Goal: Task Accomplishment & Management: Use online tool/utility

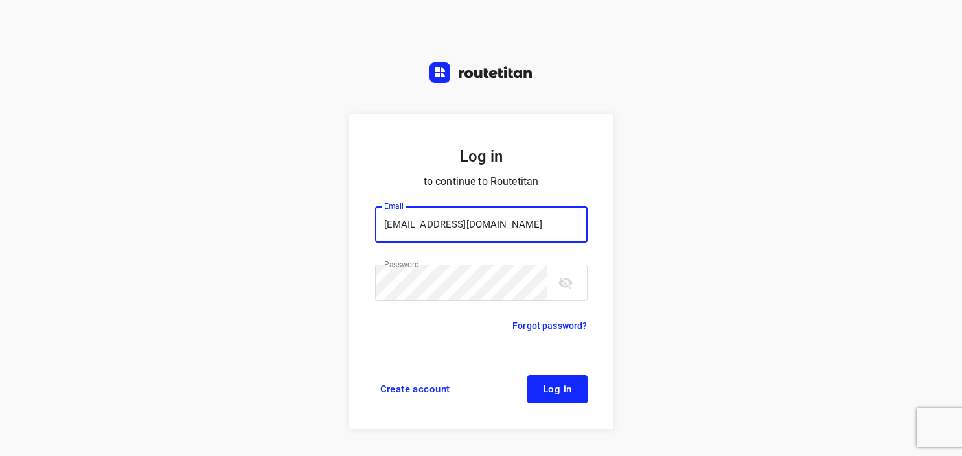
type input "[EMAIL_ADDRESS][DOMAIN_NAME]"
click at [561, 392] on span "Log in" at bounding box center [557, 389] width 29 height 10
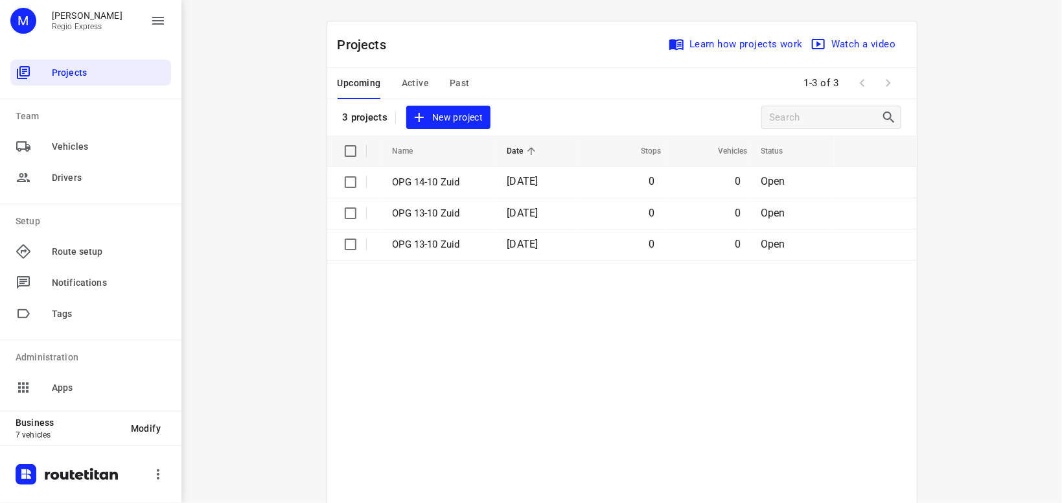
click at [424, 85] on span "Active" at bounding box center [415, 83] width 27 height 16
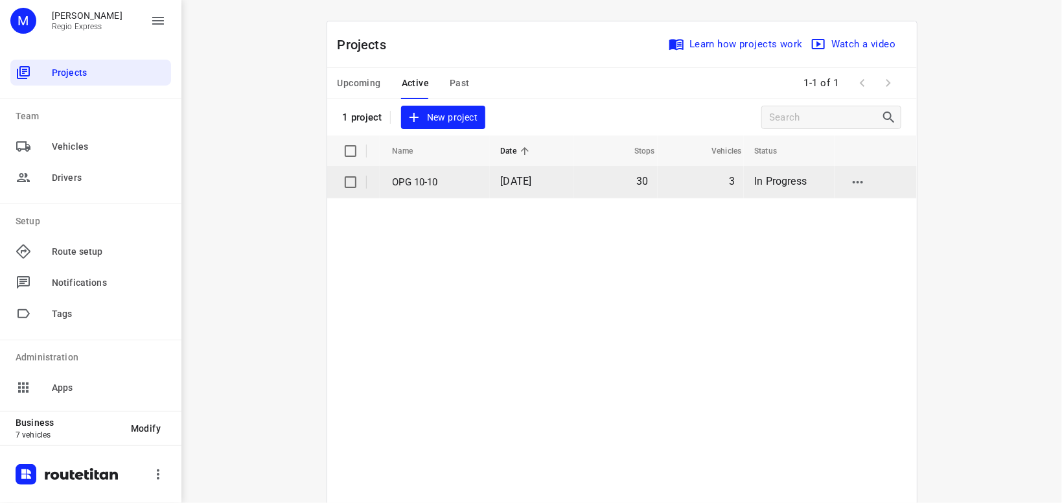
click at [428, 181] on p "OPG 10-10" at bounding box center [437, 182] width 89 height 15
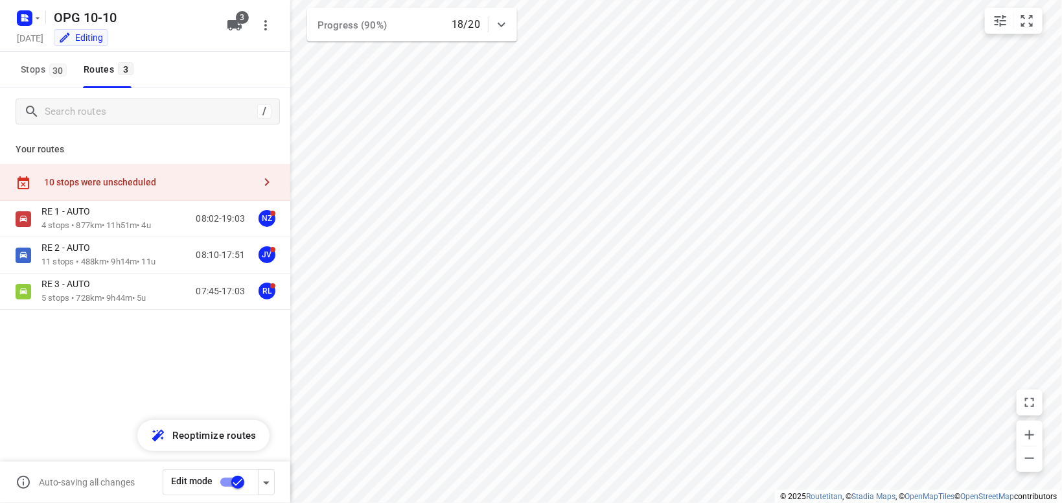
type input "distance"
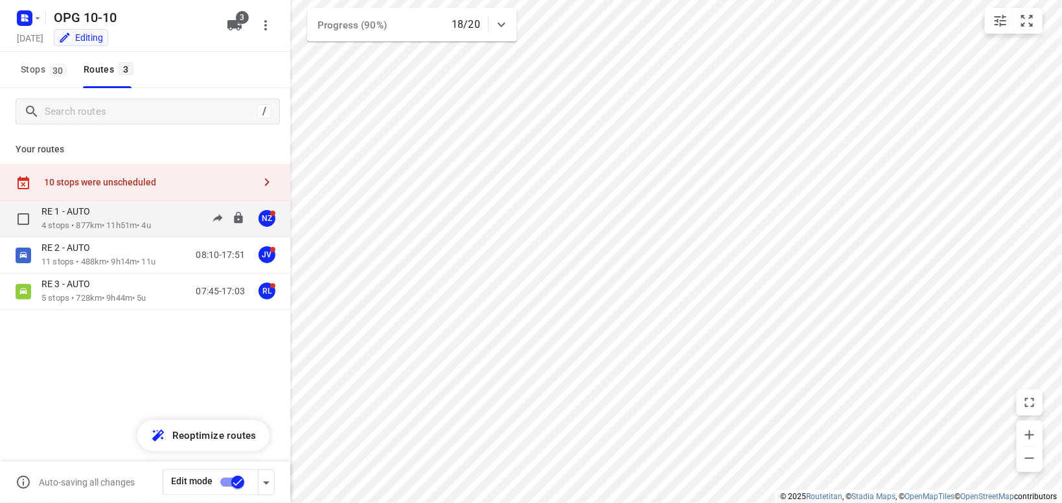
click at [167, 222] on div "RE 1 - AUTO 4 stops • 877km • 11h51m • 4u 08:02-19:03 NZ" at bounding box center [165, 218] width 249 height 27
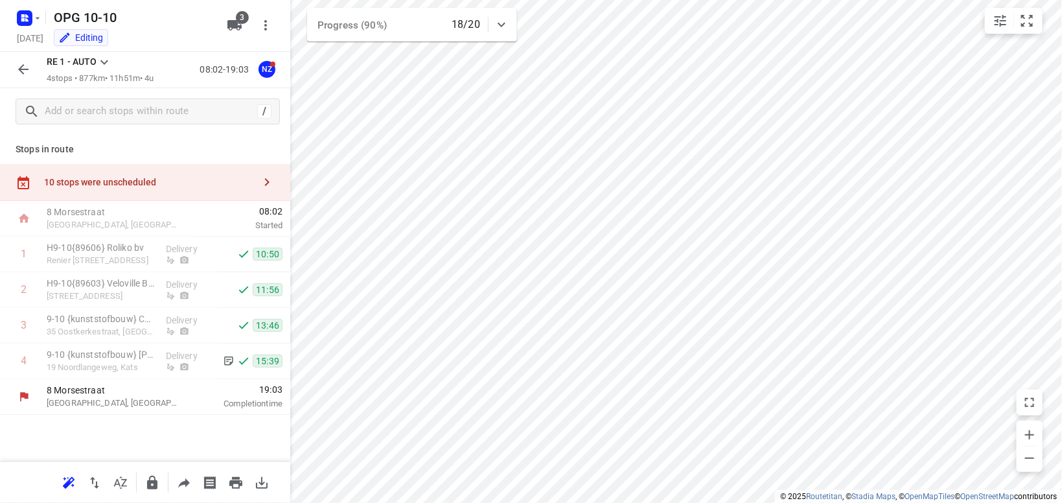
click at [108, 61] on icon at bounding box center [104, 62] width 8 height 5
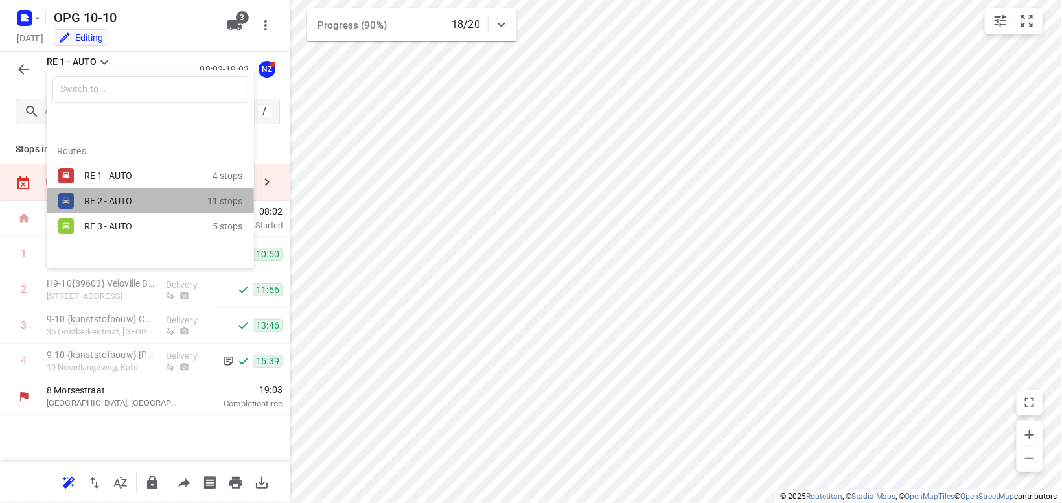
click at [80, 202] on div "RE 2 - AUTO 11 stops" at bounding box center [150, 200] width 207 height 25
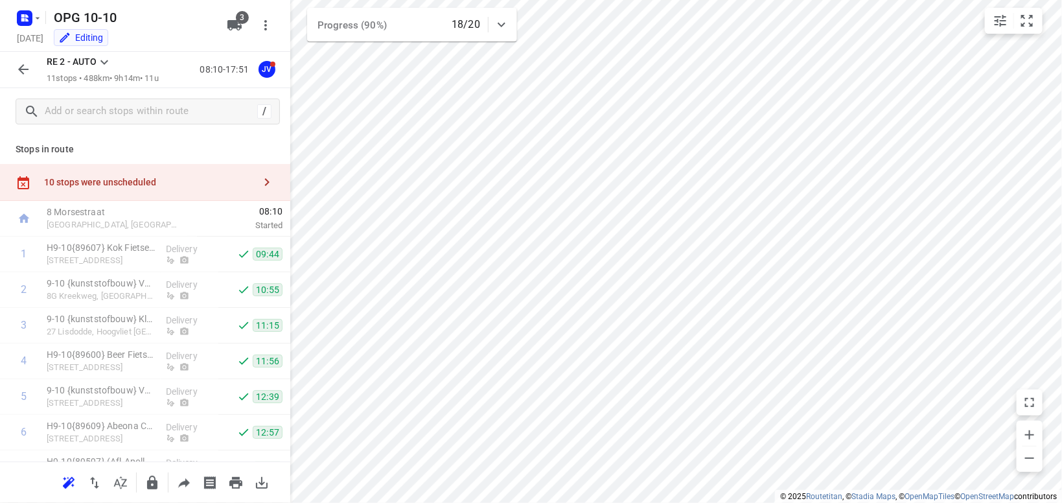
click at [104, 62] on icon at bounding box center [105, 62] width 16 height 16
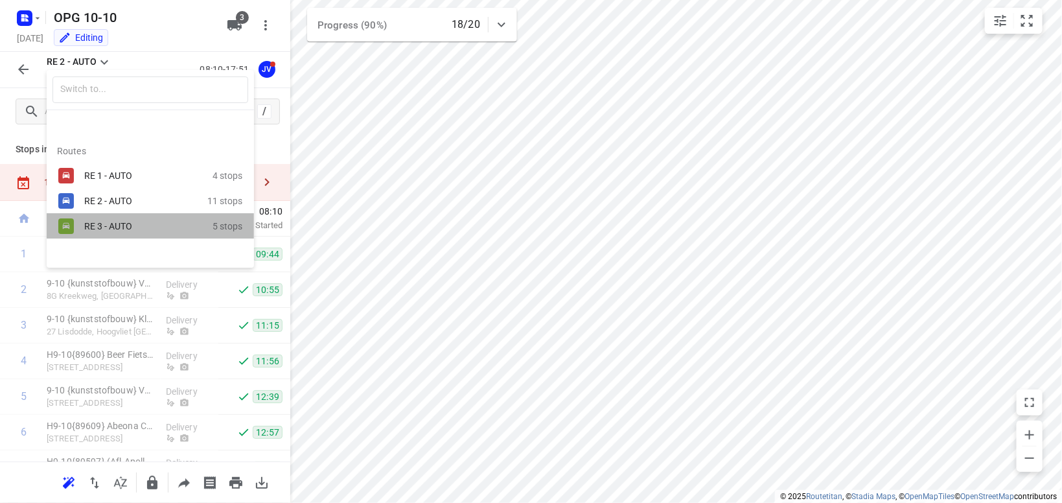
click at [117, 235] on div "RE 3 - AUTO 5 stops" at bounding box center [150, 225] width 207 height 25
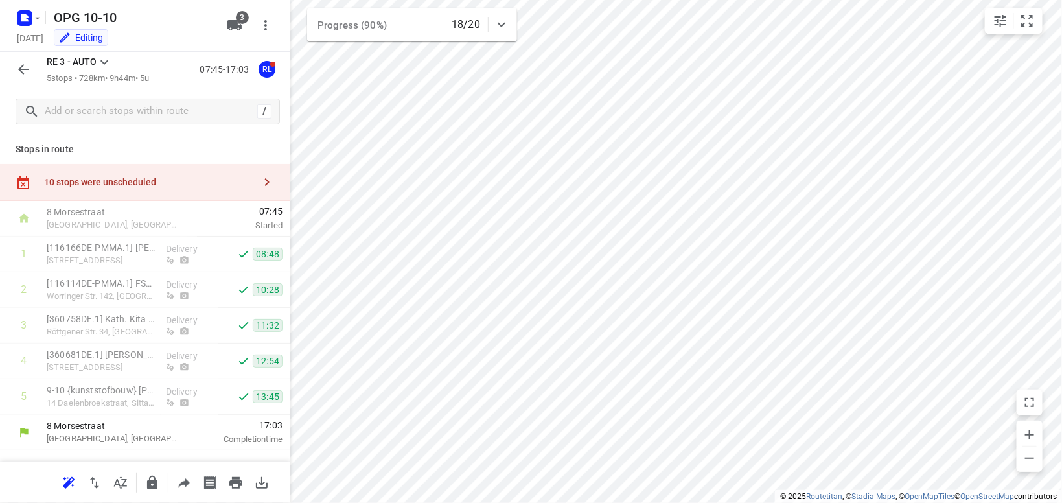
click at [264, 181] on icon "button" at bounding box center [267, 182] width 16 height 16
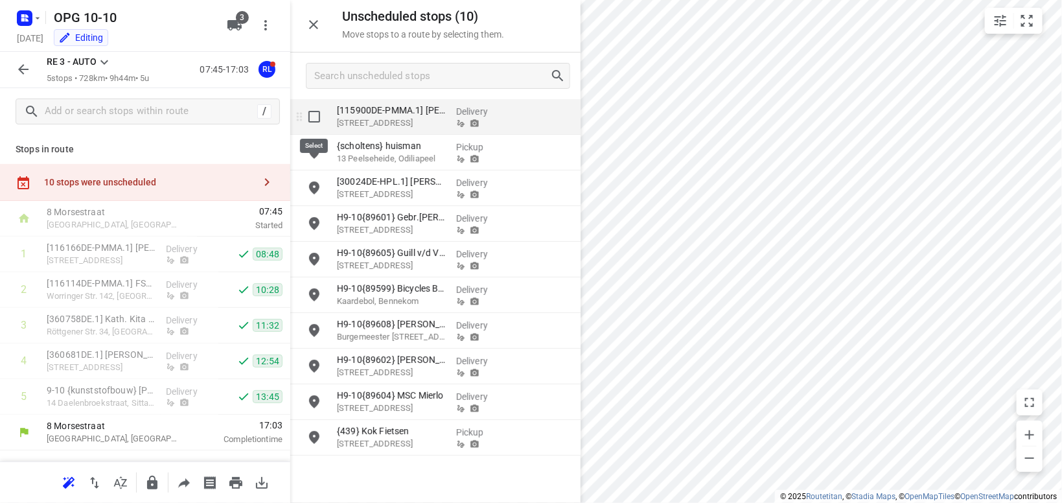
click at [317, 118] on input "grid" at bounding box center [314, 117] width 26 height 26
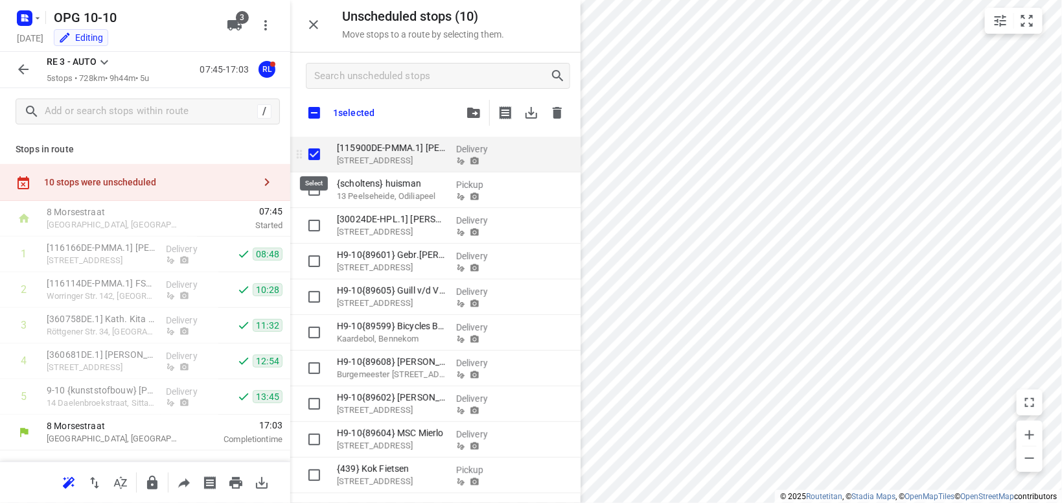
checkbox input "true"
click at [314, 111] on input "checkbox" at bounding box center [314, 112] width 27 height 27
checkbox input "true"
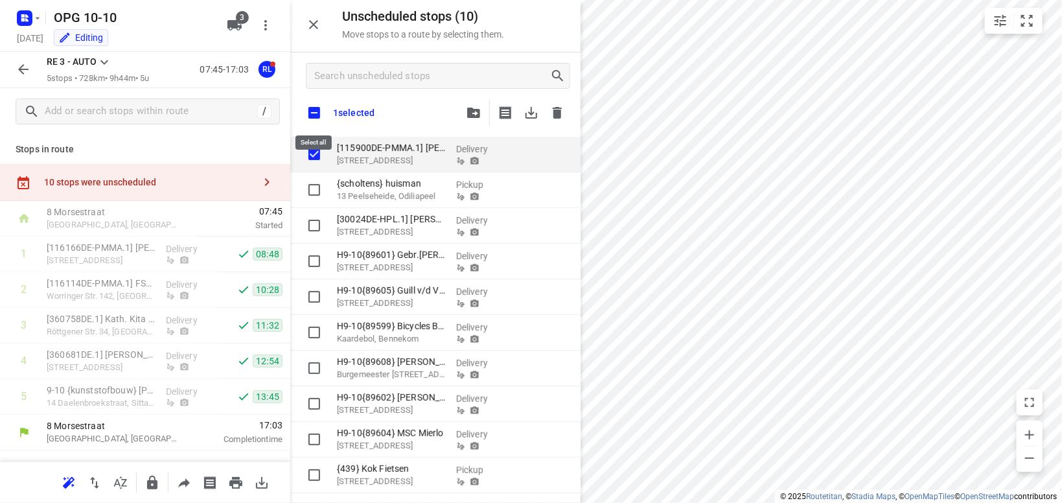
checkbox input "true"
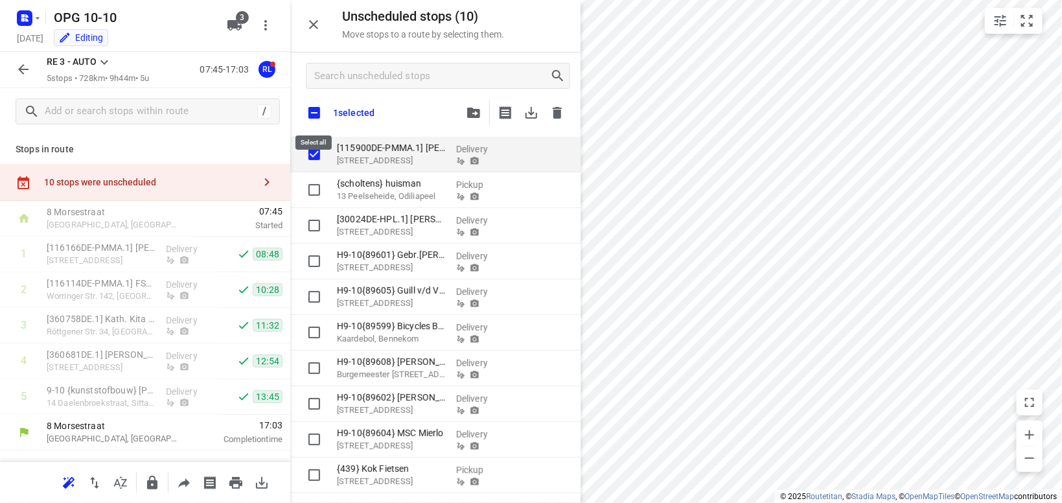
checkbox input "true"
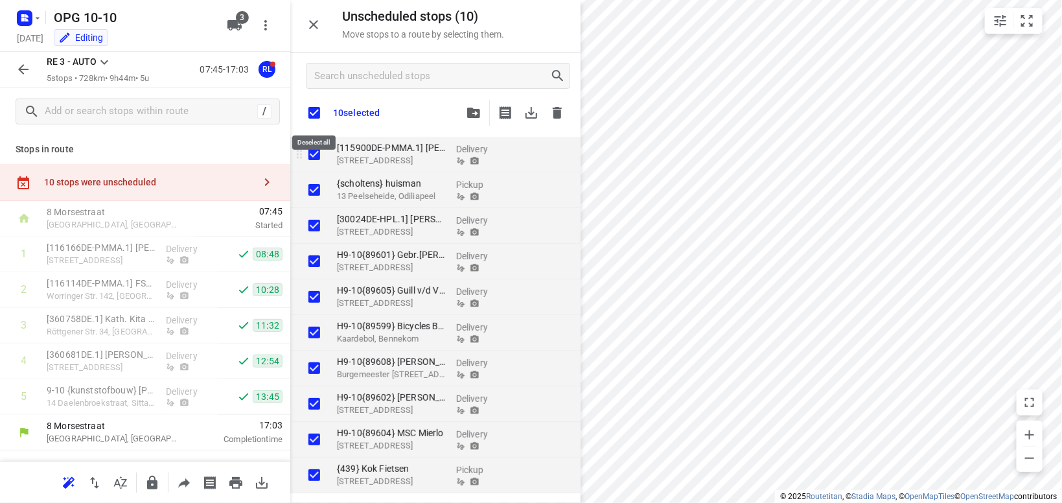
checkbox input "true"
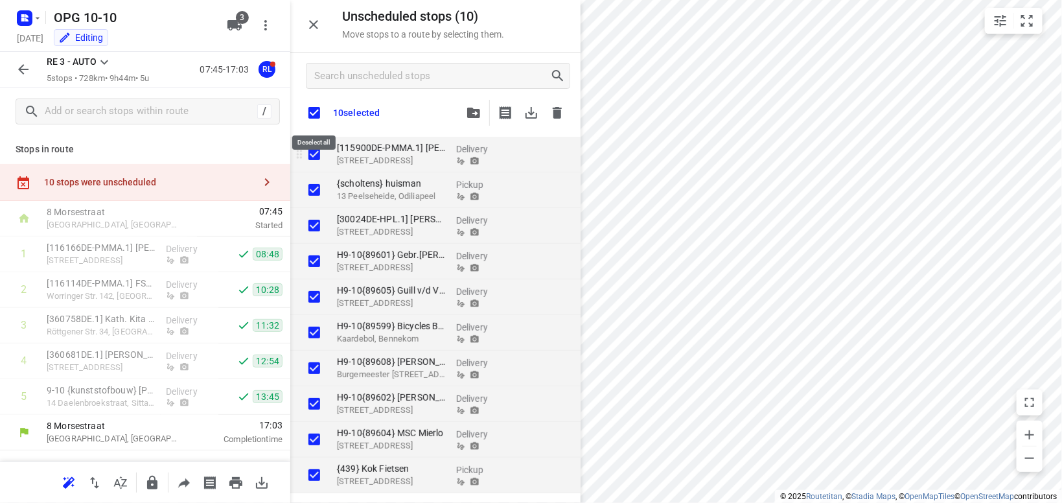
checkbox input "true"
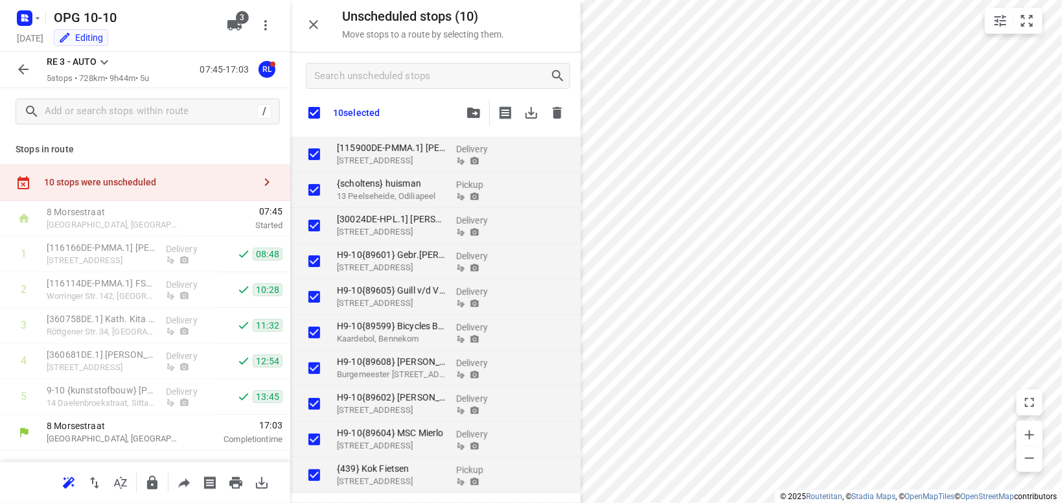
checkbox input "true"
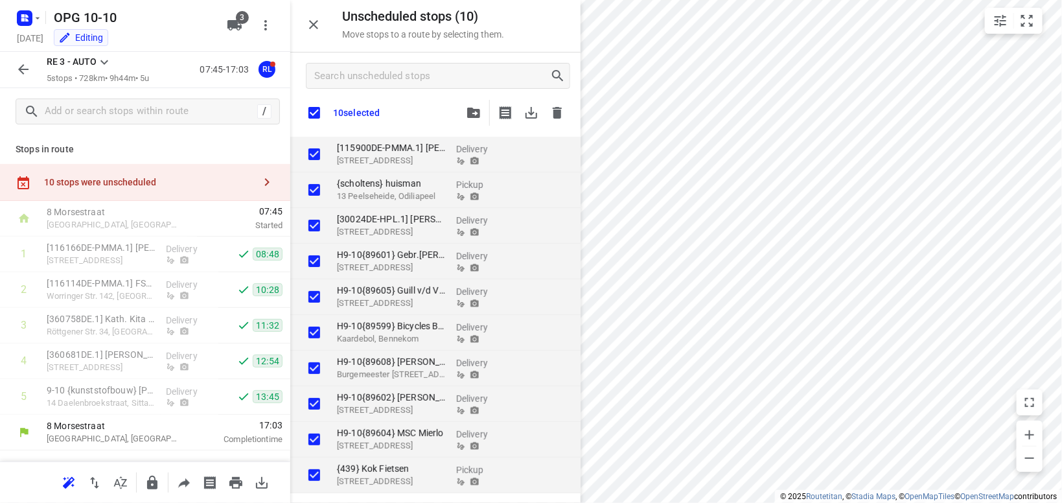
checkbox input "true"
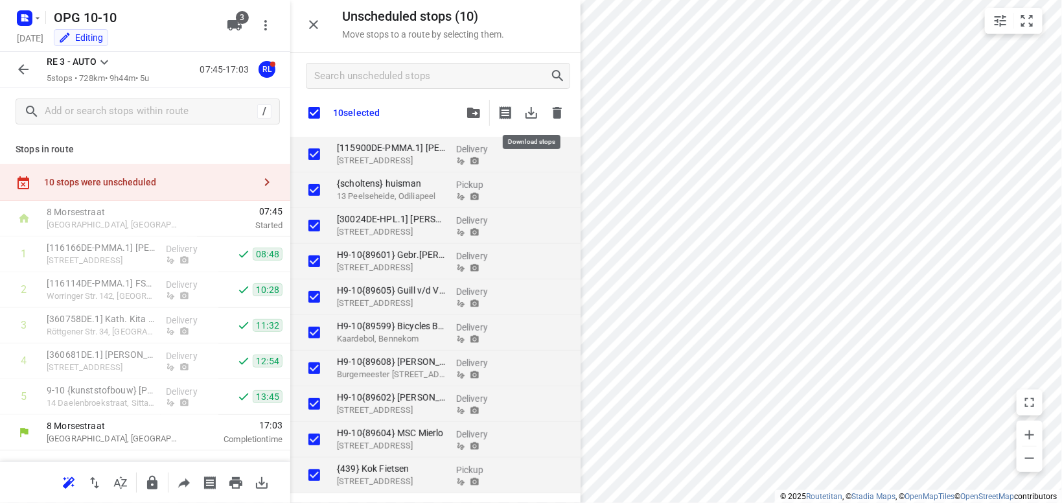
click at [528, 113] on icon "button" at bounding box center [532, 113] width 16 height 16
checkbox input "true"
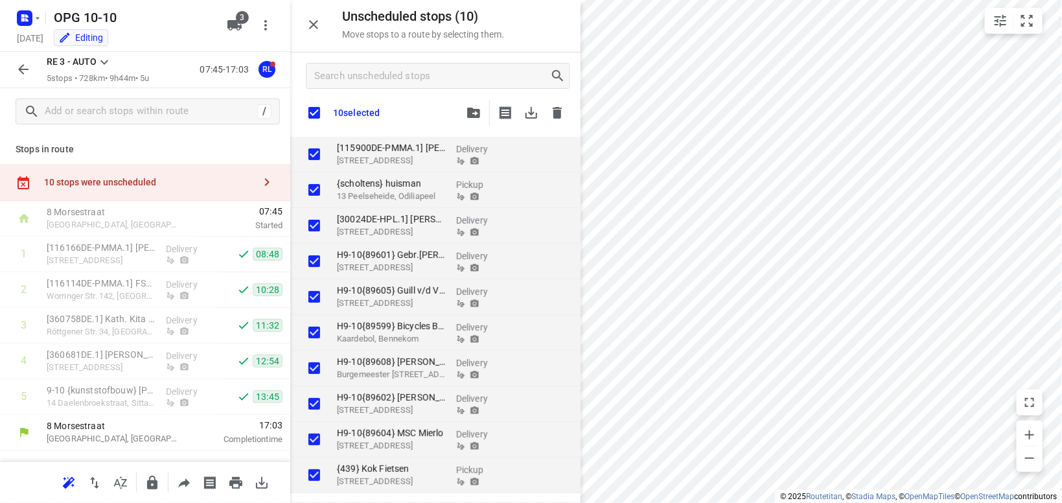
checkbox input "true"
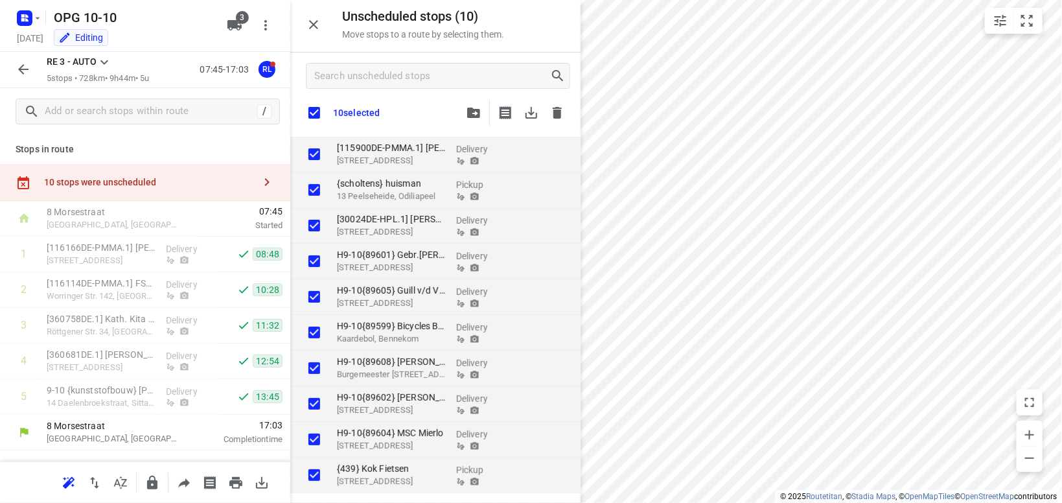
checkbox input "true"
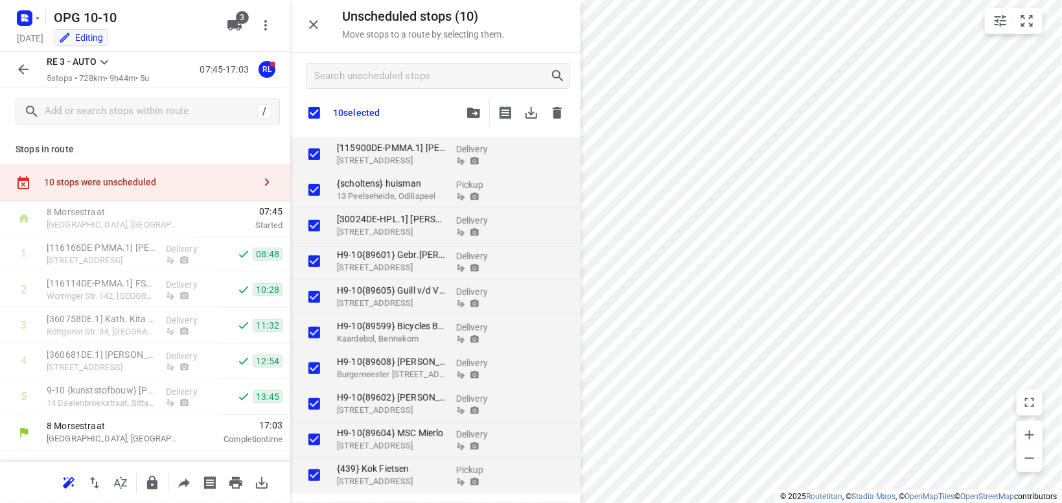
checkbox input "true"
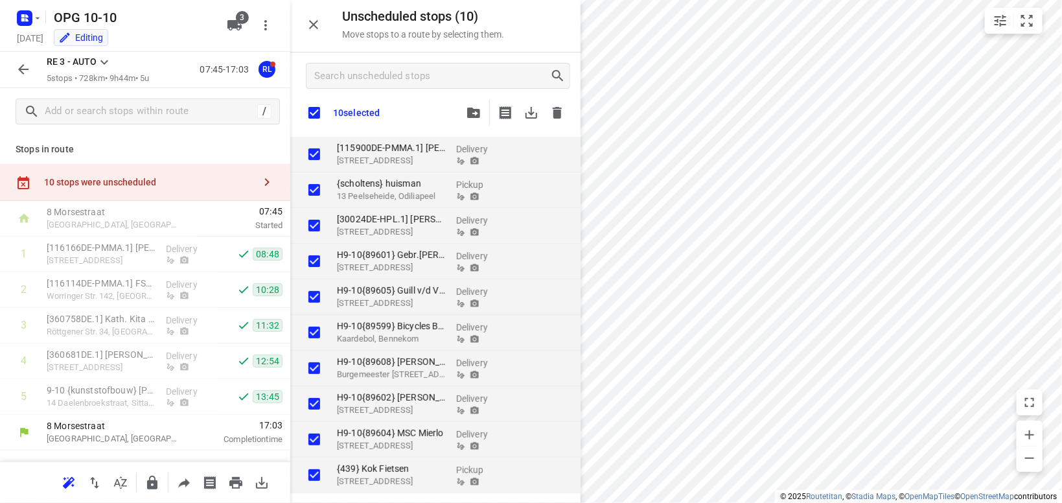
checkbox input "true"
click at [37, 17] on icon "button" at bounding box center [37, 18] width 10 height 10
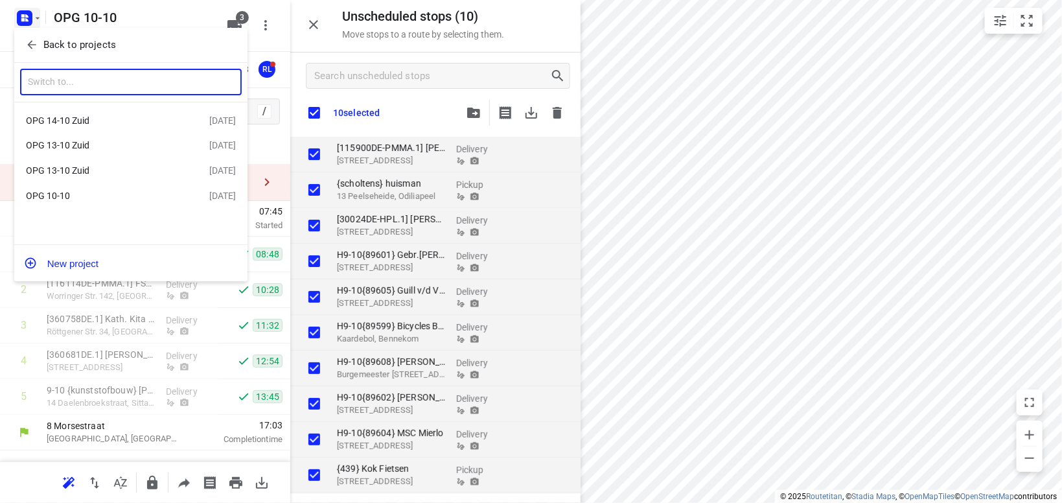
click at [86, 81] on input "text" at bounding box center [131, 82] width 222 height 27
type input "OPG 13-10"
drag, startPoint x: 155, startPoint y: 218, endPoint x: 165, endPoint y: 179, distance: 40.1
click at [159, 218] on div "OPG 13-10 Zuid [DATE] OPG 13-10 Zuid [DATE]" at bounding box center [130, 173] width 233 height 143
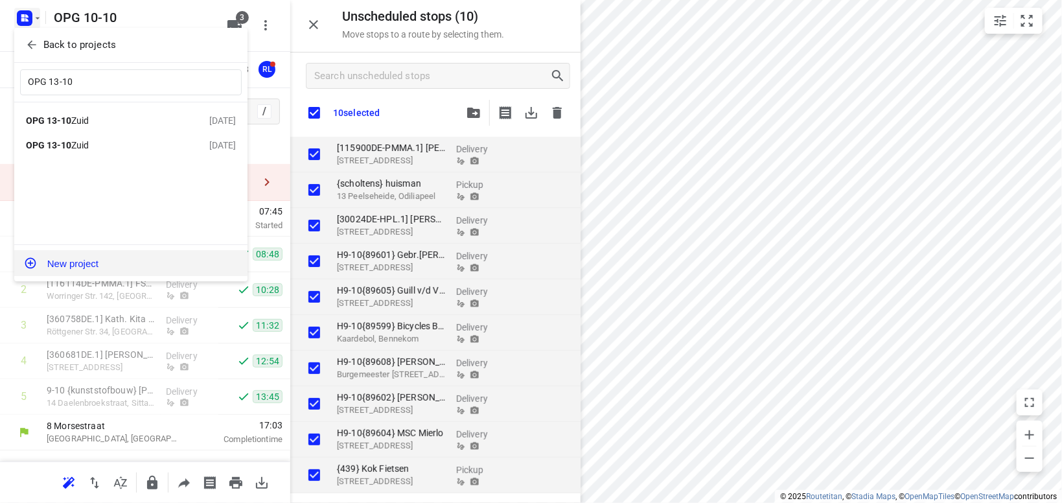
click at [45, 266] on button "New project" at bounding box center [130, 263] width 233 height 26
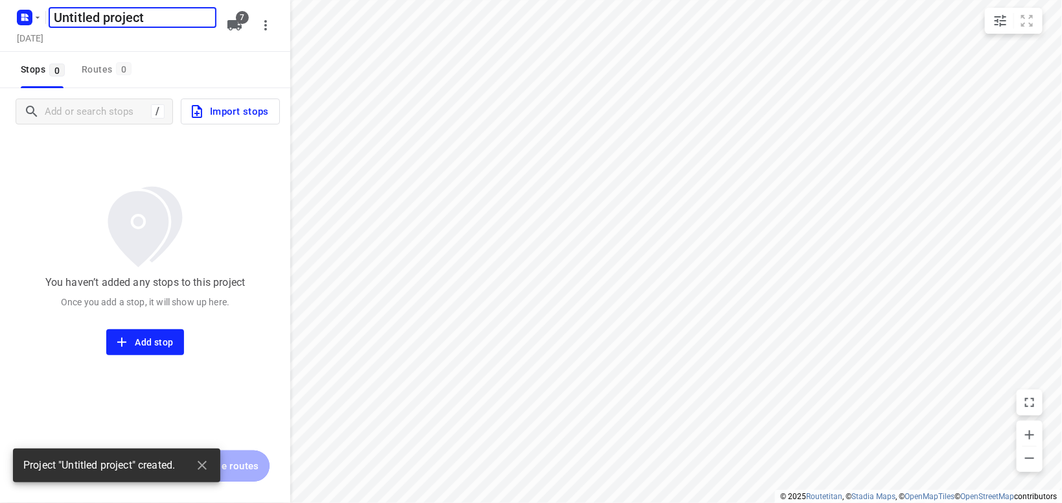
type input "distance"
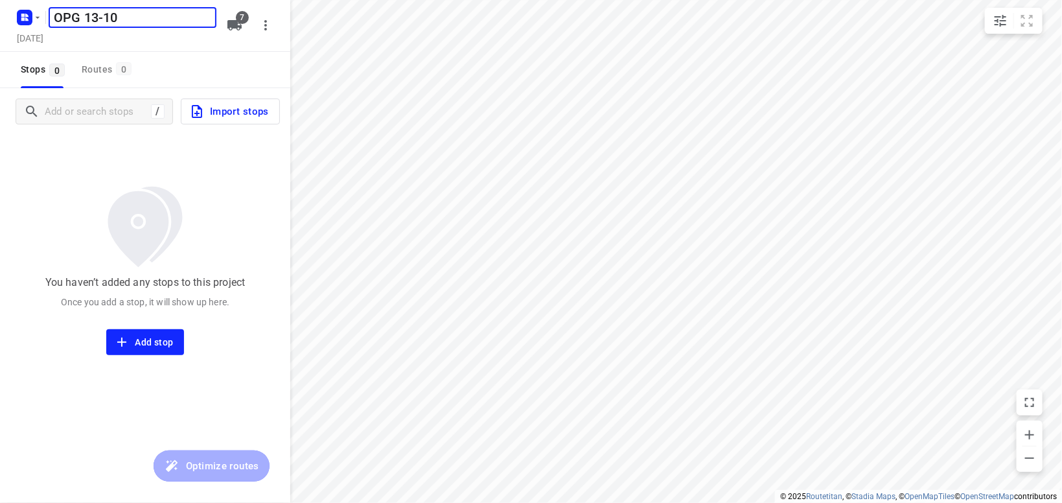
type input "OPG 13-10"
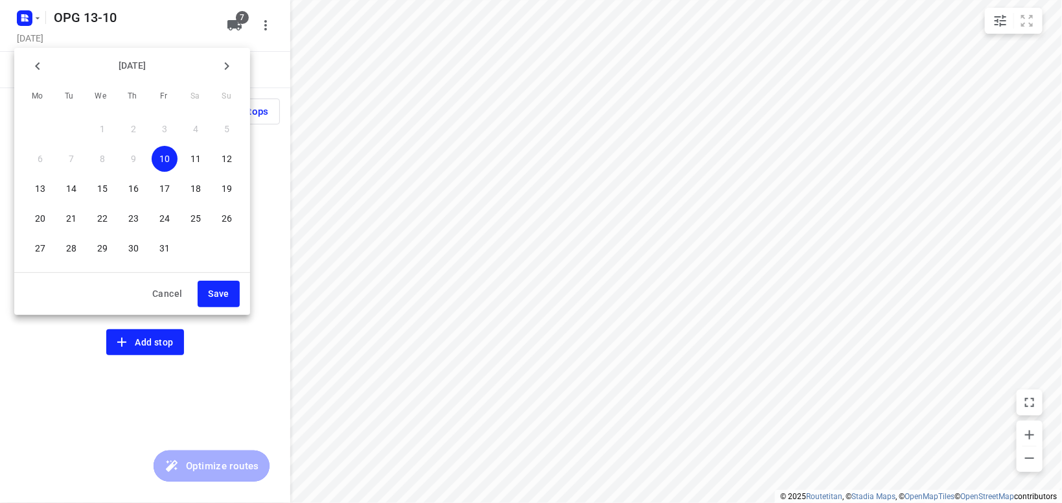
click at [38, 187] on p "13" at bounding box center [40, 188] width 10 height 13
click at [225, 305] on button "Save" at bounding box center [219, 294] width 42 height 27
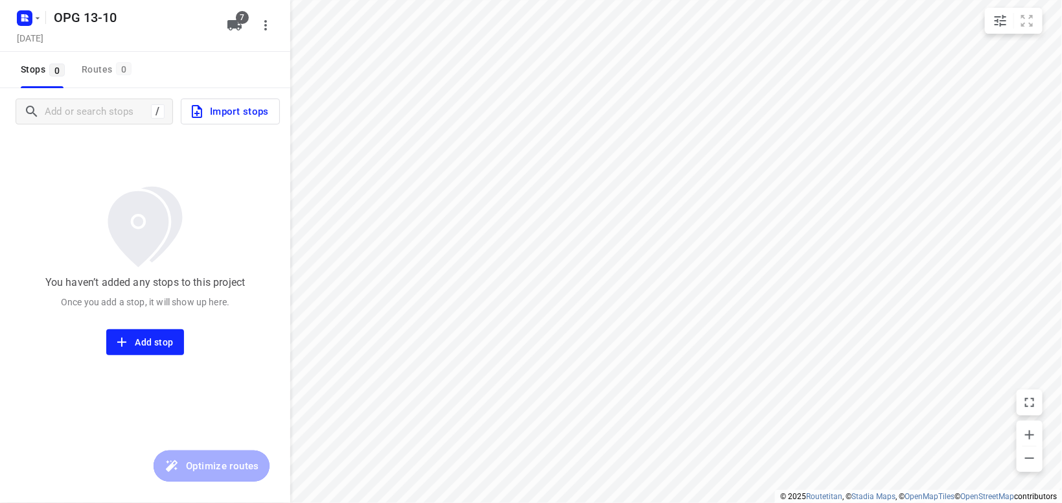
click at [239, 117] on span "Import stops" at bounding box center [229, 111] width 80 height 17
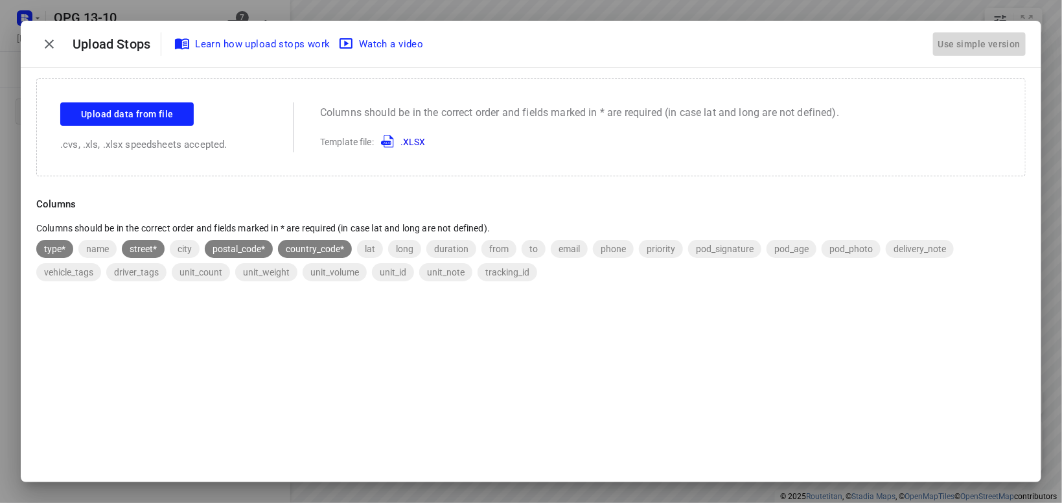
click at [964, 36] on div "Use simple version" at bounding box center [979, 44] width 87 height 21
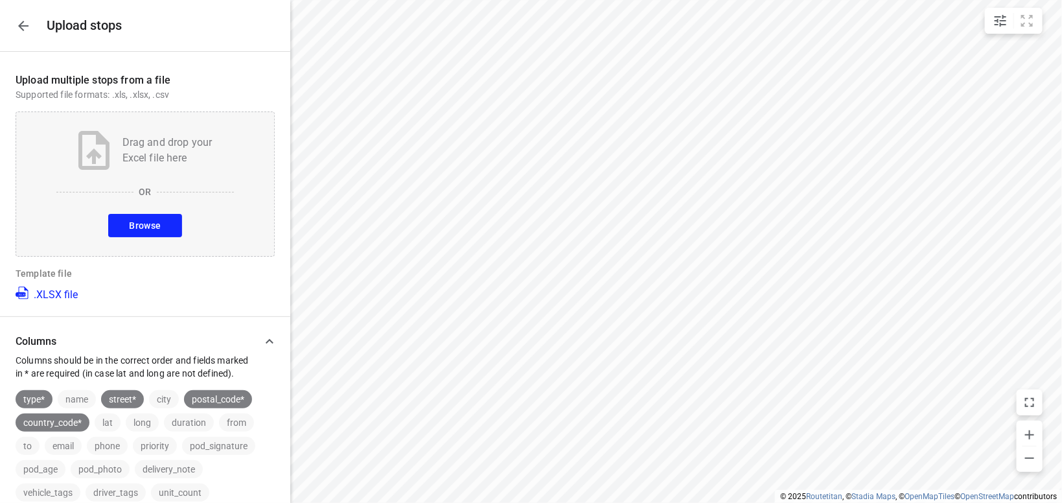
click at [128, 230] on button "Browse" at bounding box center [144, 225] width 73 height 23
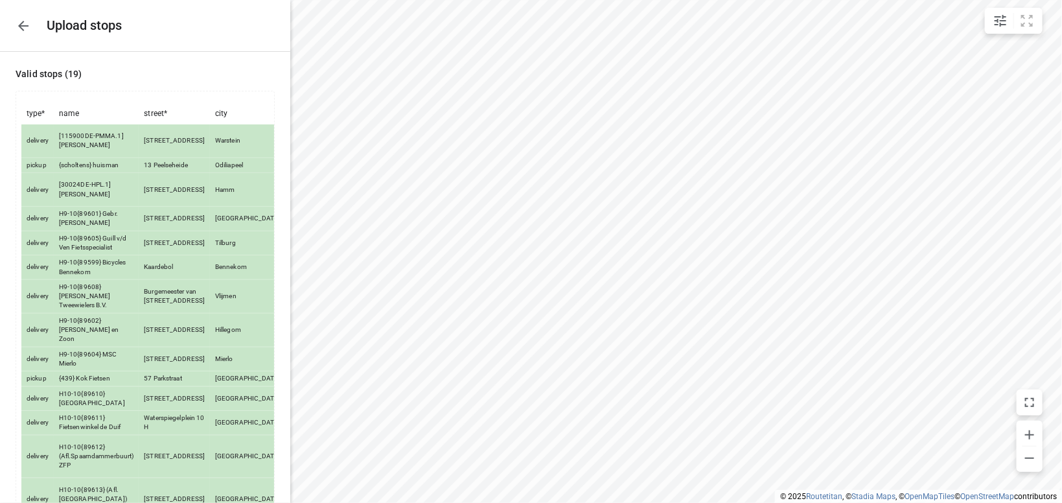
scroll to position [354, 0]
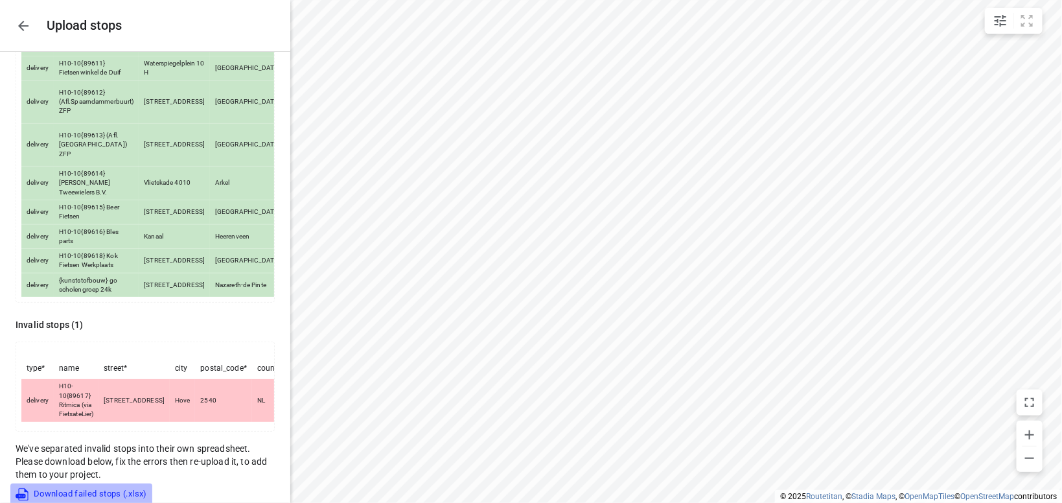
click at [86, 487] on span "Download failed stops (.xlsx)" at bounding box center [82, 495] width 132 height 16
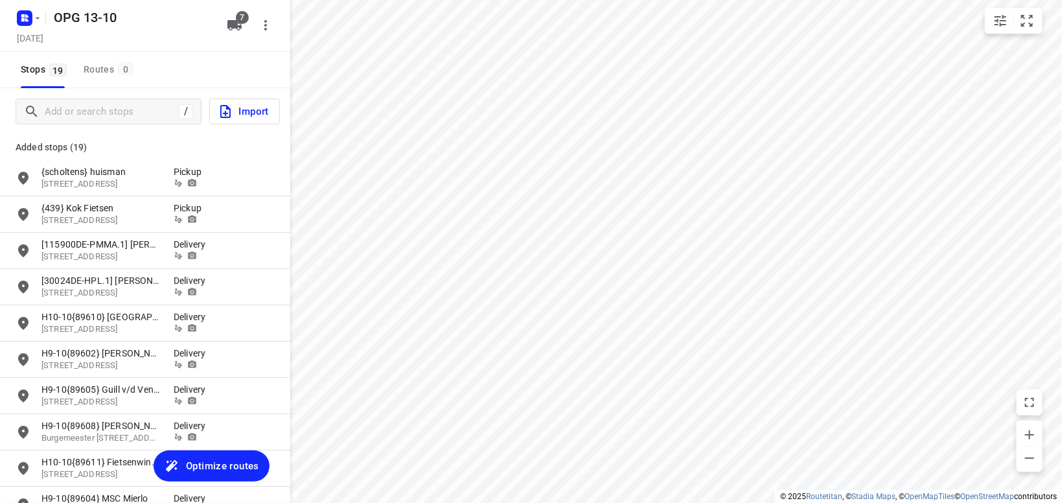
click at [253, 121] on button "Import" at bounding box center [244, 111] width 71 height 26
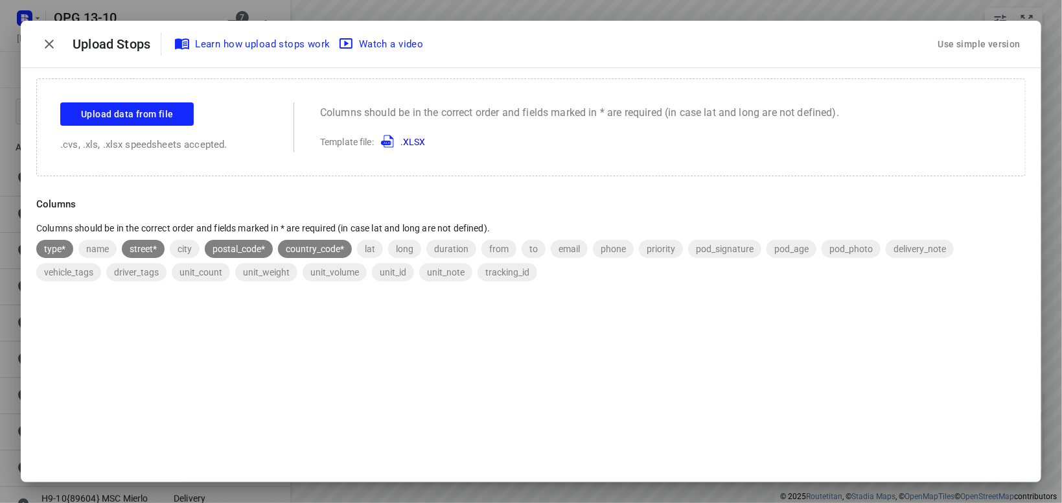
click at [956, 39] on div "Use simple version" at bounding box center [979, 44] width 87 height 21
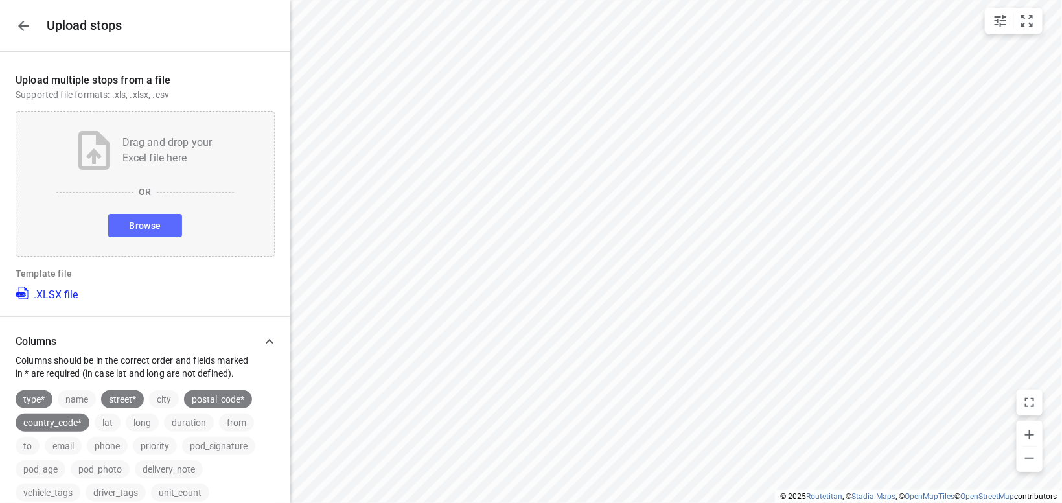
click at [144, 217] on button "Browse" at bounding box center [144, 225] width 73 height 23
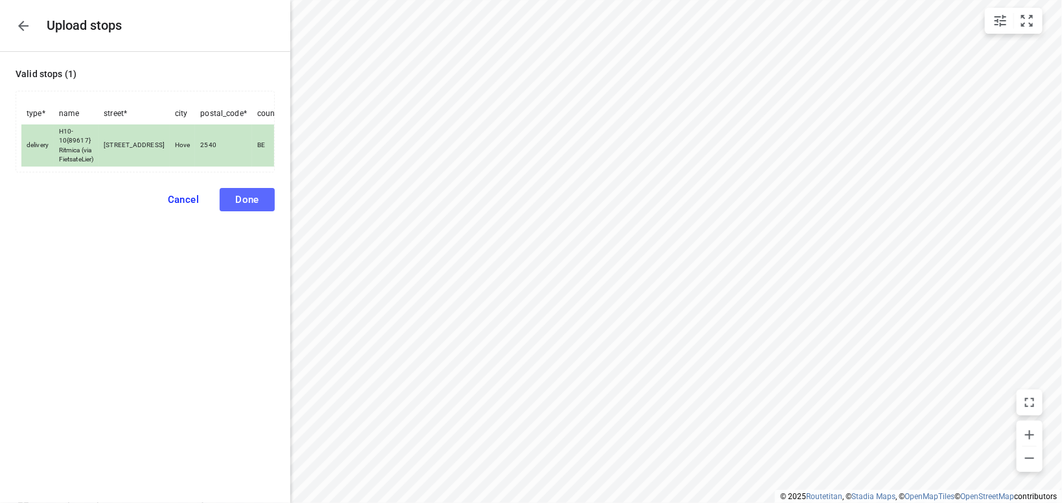
click at [258, 196] on button "Done" at bounding box center [247, 199] width 55 height 23
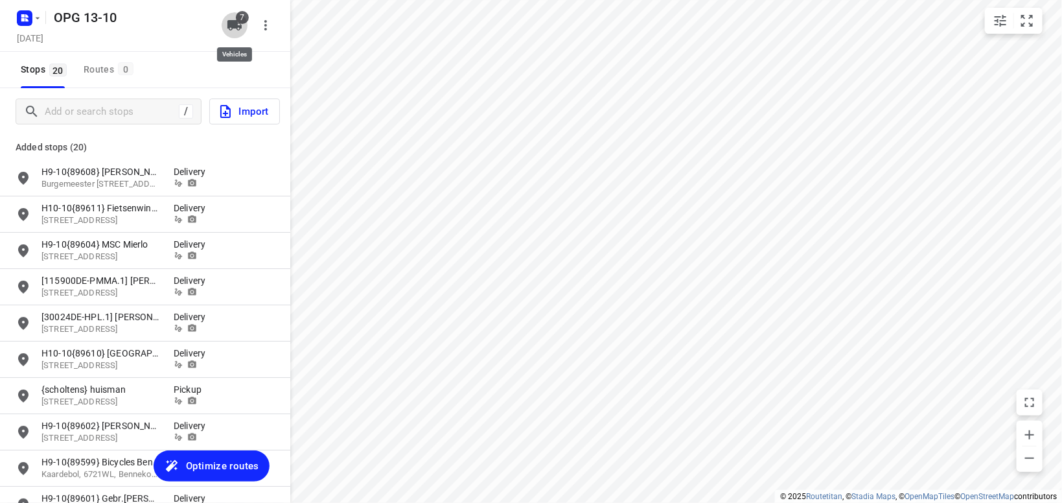
click at [237, 20] on span "7" at bounding box center [242, 17] width 13 height 13
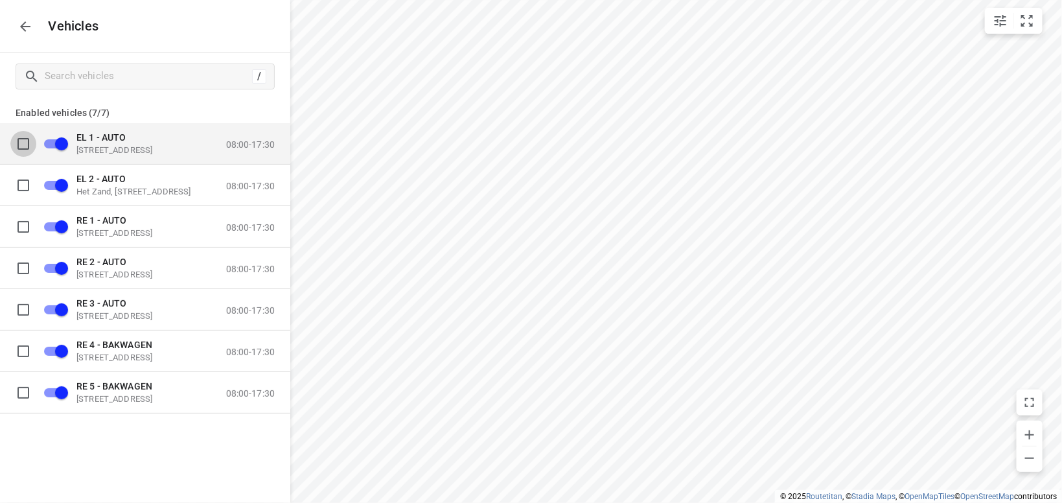
drag, startPoint x: 22, startPoint y: 140, endPoint x: 32, endPoint y: 141, distance: 10.4
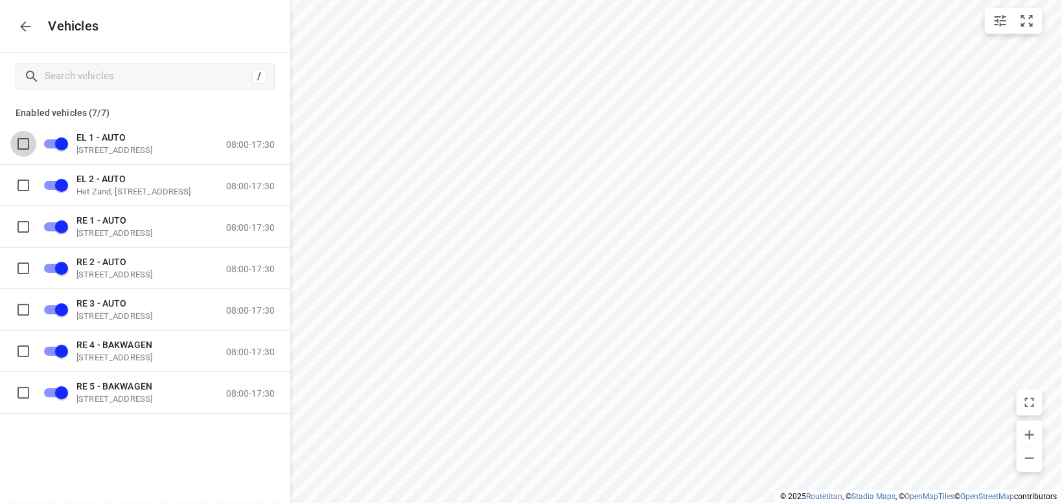
click at [22, 140] on input "grid" at bounding box center [23, 143] width 26 height 26
checkbox input "true"
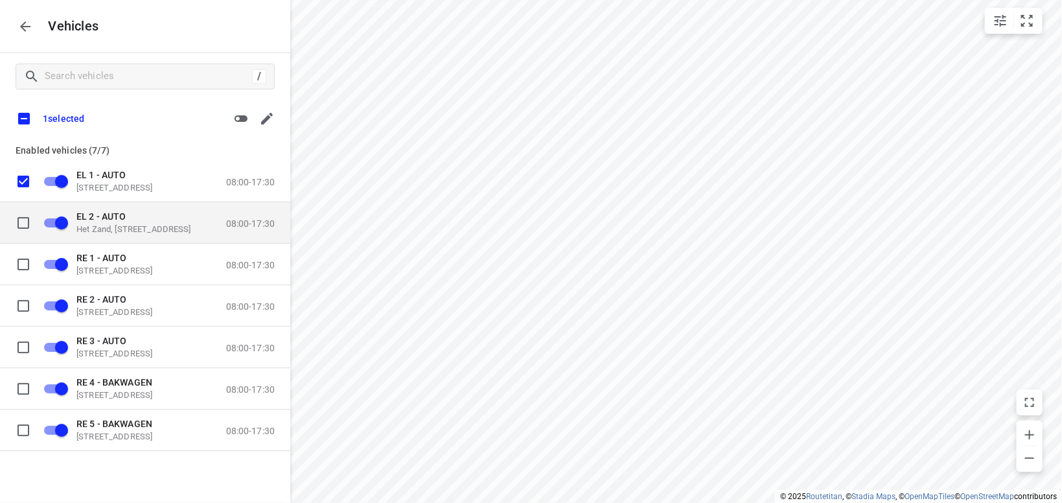
click at [24, 216] on input "grid" at bounding box center [23, 222] width 26 height 26
checkbox input "true"
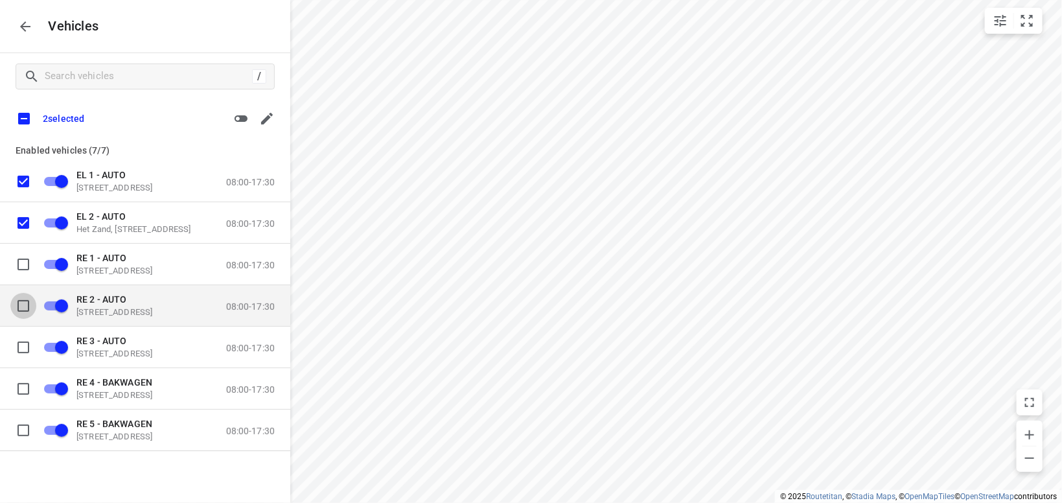
click at [25, 307] on input "grid" at bounding box center [23, 305] width 26 height 26
checkbox input "true"
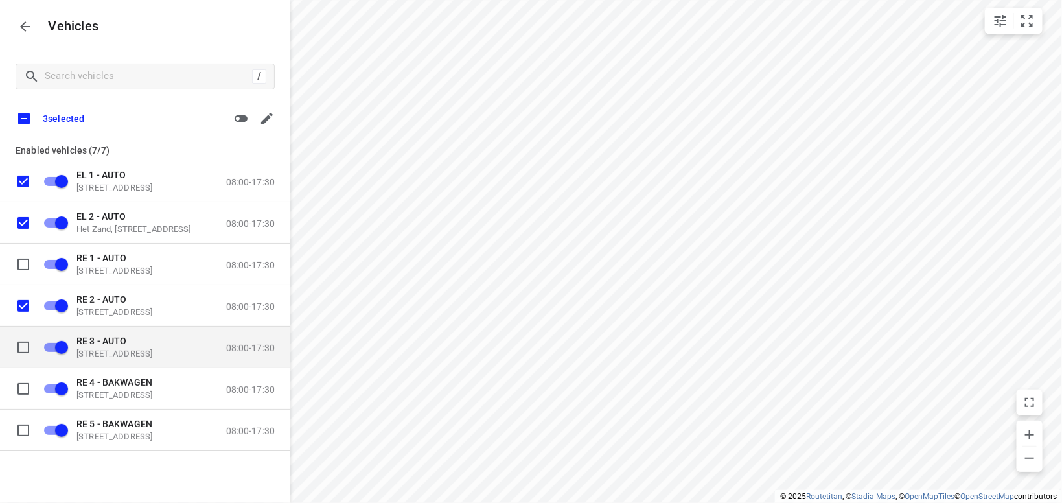
click at [25, 345] on input "grid" at bounding box center [23, 347] width 26 height 26
checkbox input "true"
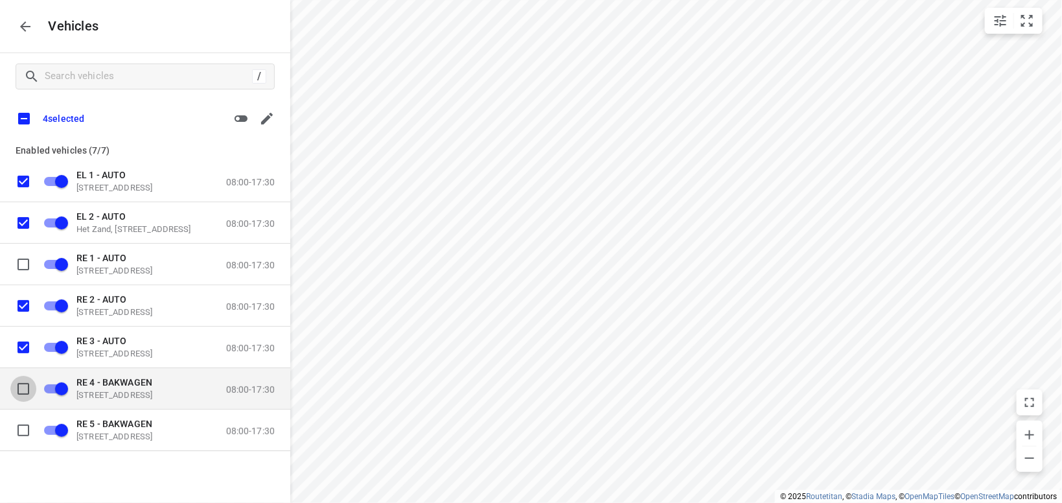
click at [26, 386] on input "grid" at bounding box center [23, 388] width 26 height 26
checkbox input "true"
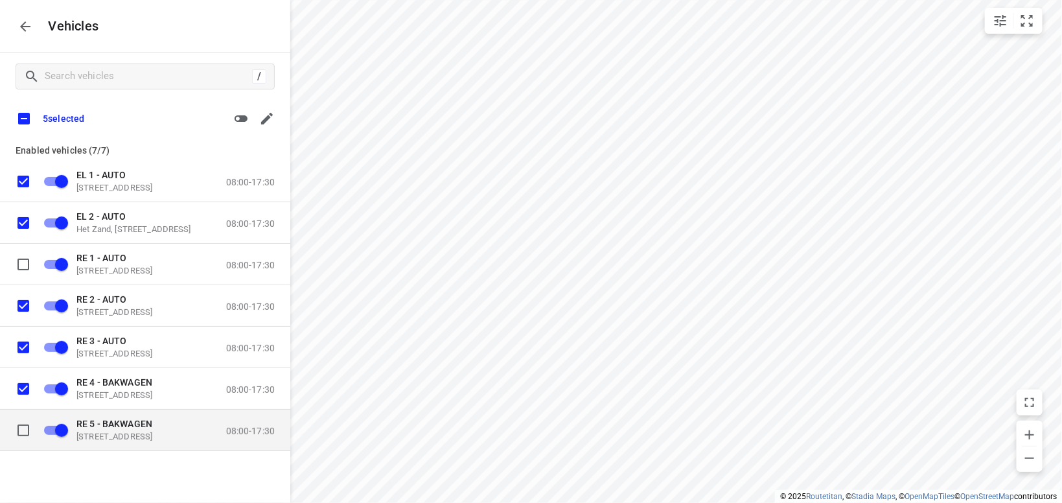
click at [27, 433] on input "grid" at bounding box center [23, 430] width 26 height 26
checkbox input "true"
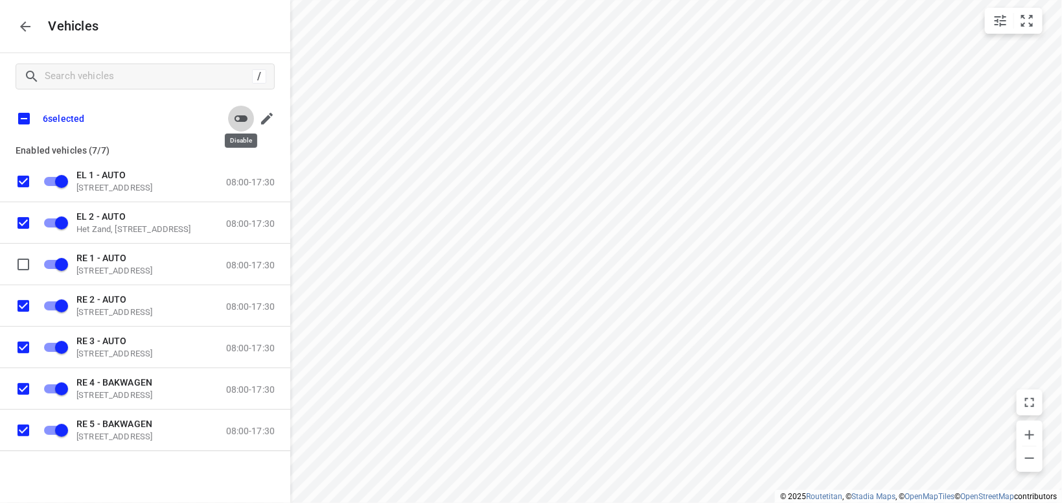
click at [244, 116] on icon "button" at bounding box center [241, 118] width 13 height 6
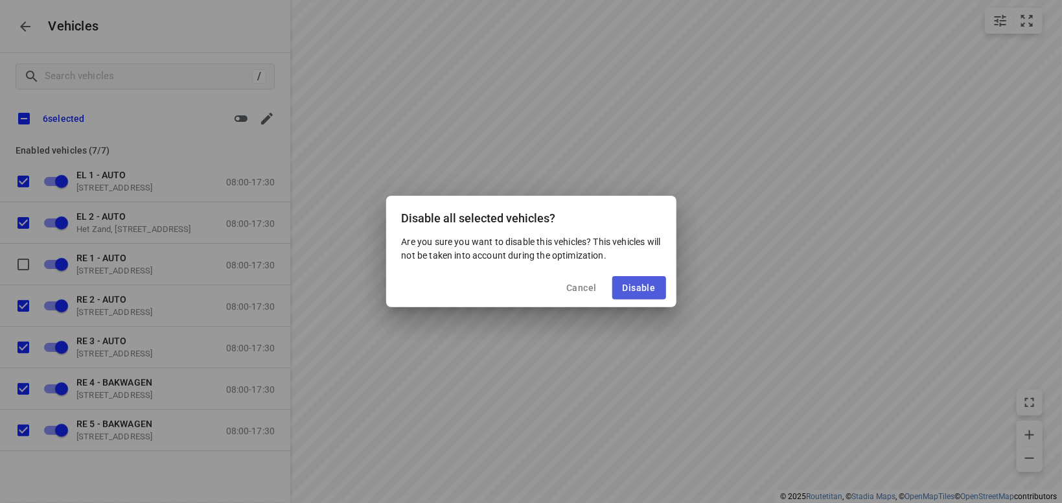
click at [640, 286] on span "Disable" at bounding box center [639, 288] width 33 height 10
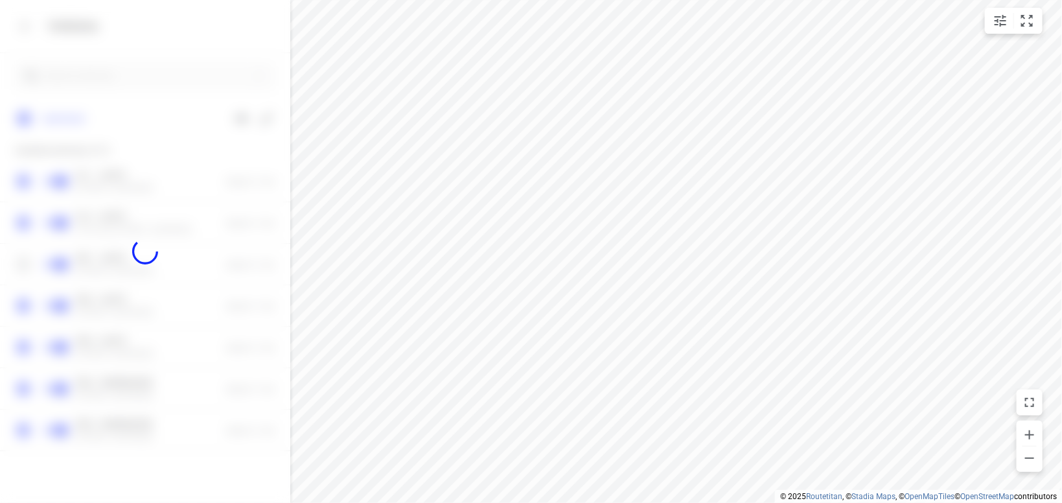
checkbox input "false"
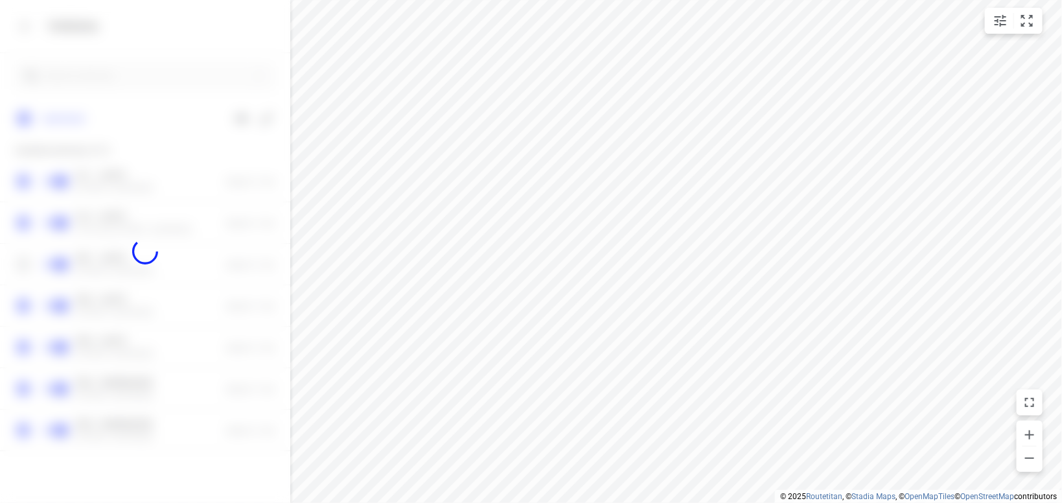
checkbox input "false"
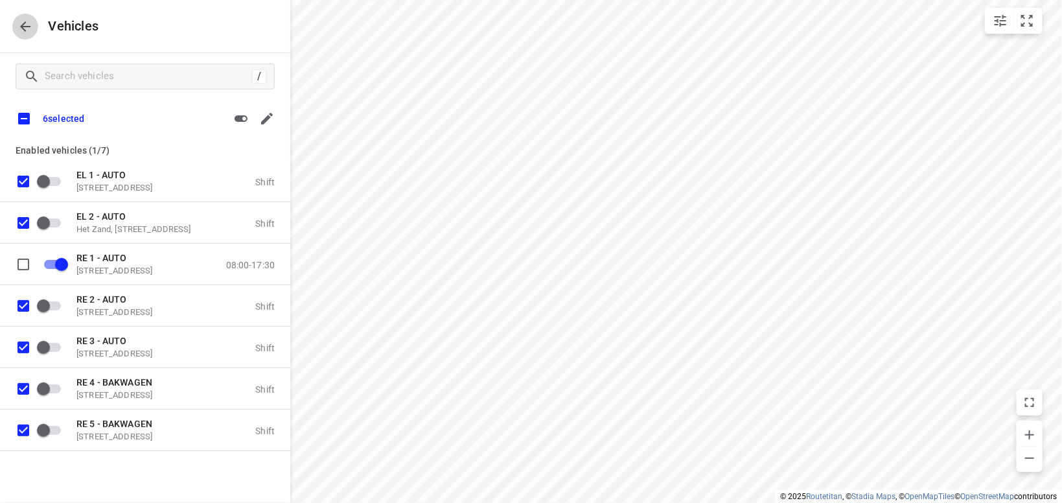
click at [27, 23] on icon "button" at bounding box center [25, 27] width 16 height 16
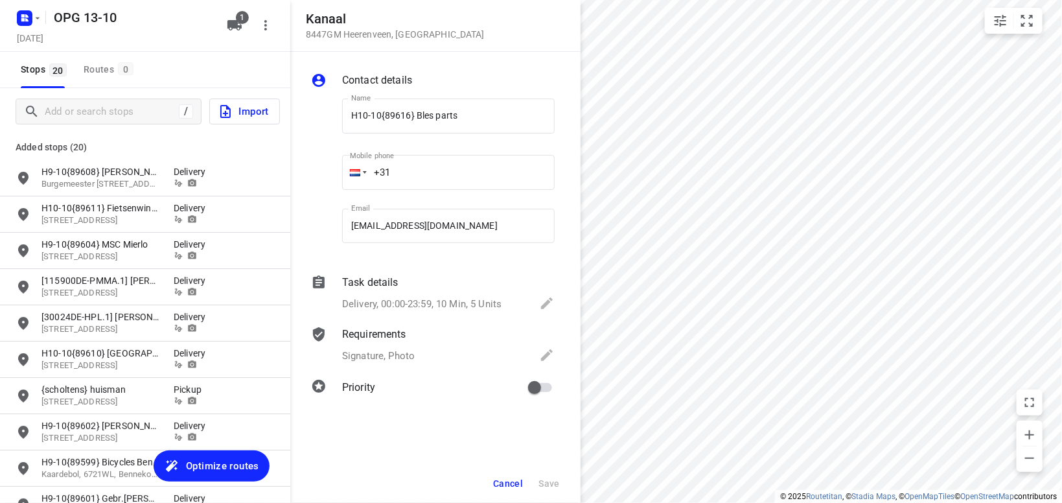
click at [228, 468] on span "Optimize routes" at bounding box center [222, 465] width 73 height 17
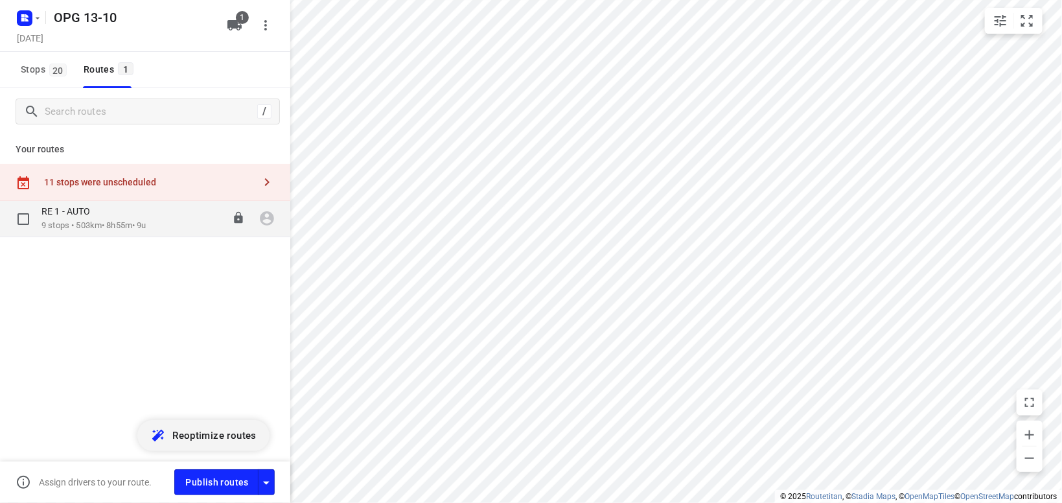
click at [148, 203] on div "RE 1 - AUTO 9 stops • 503km • 8h55m • 9u 08:00-16:55" at bounding box center [145, 219] width 290 height 36
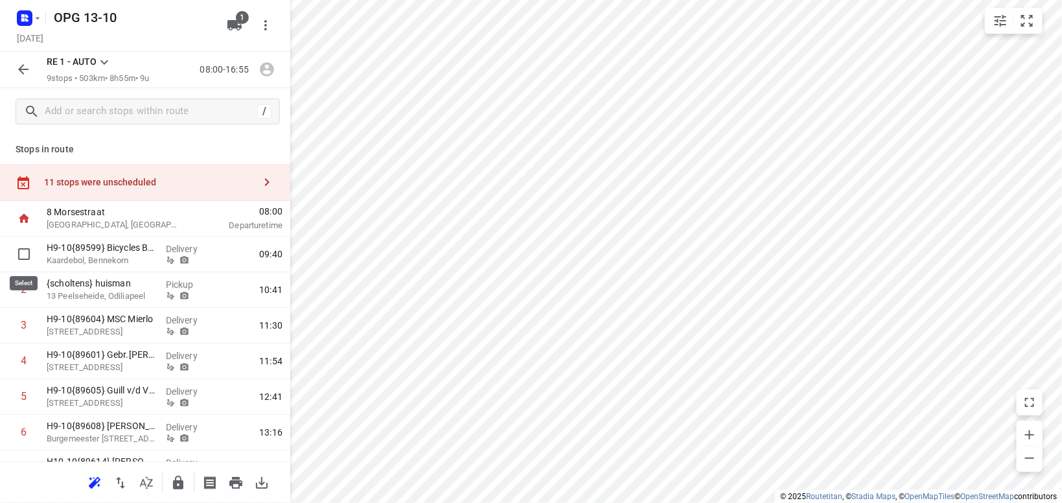
click at [25, 251] on input "checkbox" at bounding box center [24, 254] width 26 height 26
checkbox input "true"
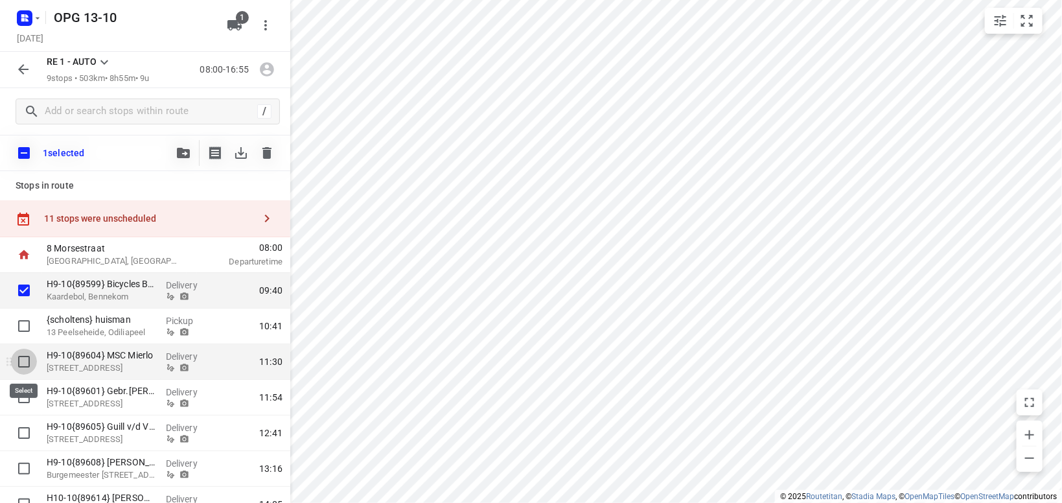
drag, startPoint x: 25, startPoint y: 361, endPoint x: 38, endPoint y: 367, distance: 14.2
click at [27, 360] on input "checkbox" at bounding box center [24, 362] width 26 height 26
checkbox input "true"
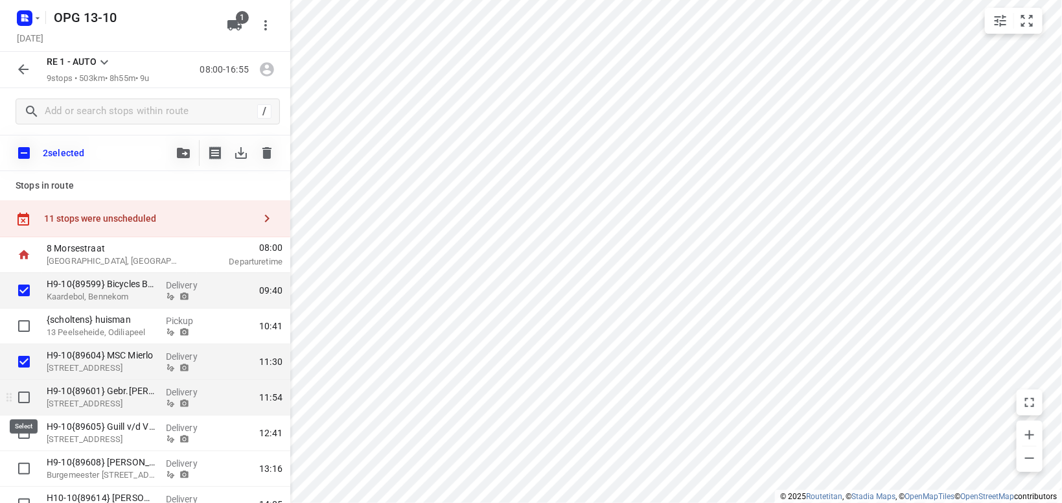
drag, startPoint x: 20, startPoint y: 397, endPoint x: 34, endPoint y: 394, distance: 14.5
click at [23, 397] on input "checkbox" at bounding box center [24, 397] width 26 height 26
checkbox input "true"
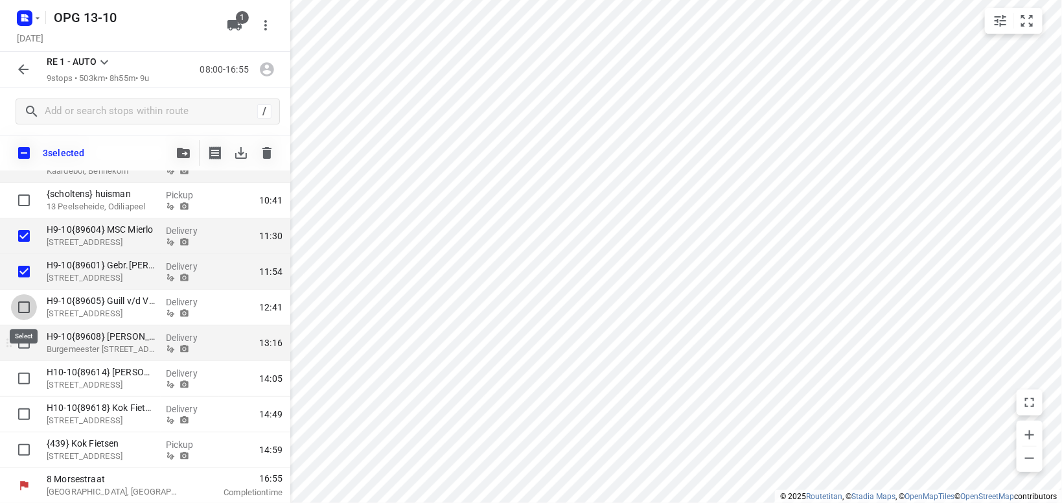
drag, startPoint x: 24, startPoint y: 311, endPoint x: 30, endPoint y: 328, distance: 17.8
click at [25, 312] on input "checkbox" at bounding box center [24, 307] width 26 height 26
checkbox input "true"
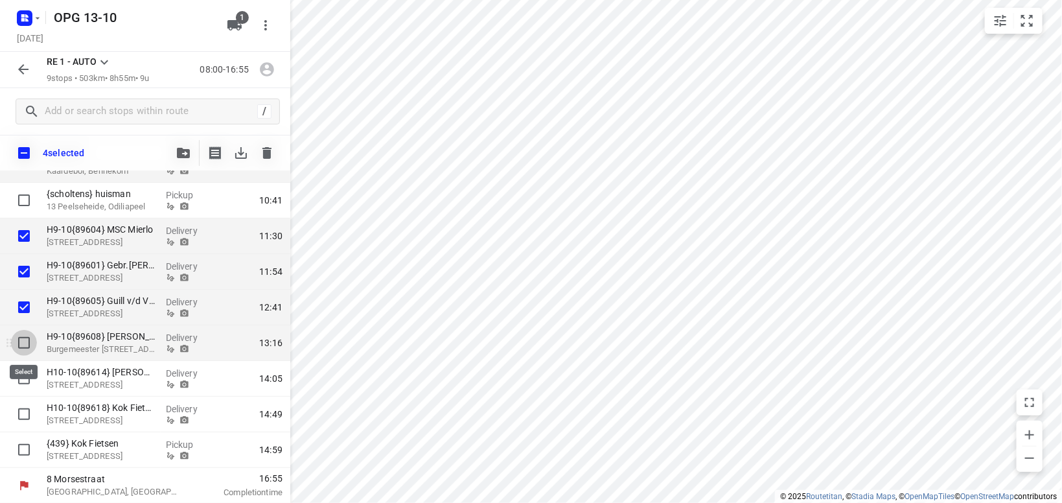
click at [28, 336] on input "checkbox" at bounding box center [24, 343] width 26 height 26
checkbox input "true"
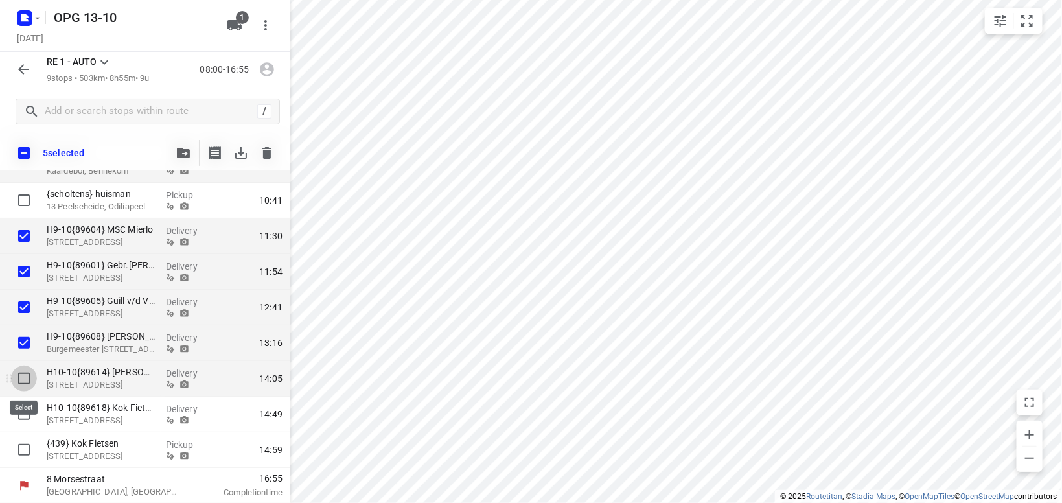
click at [21, 380] on input "checkbox" at bounding box center [24, 378] width 26 height 26
checkbox input "true"
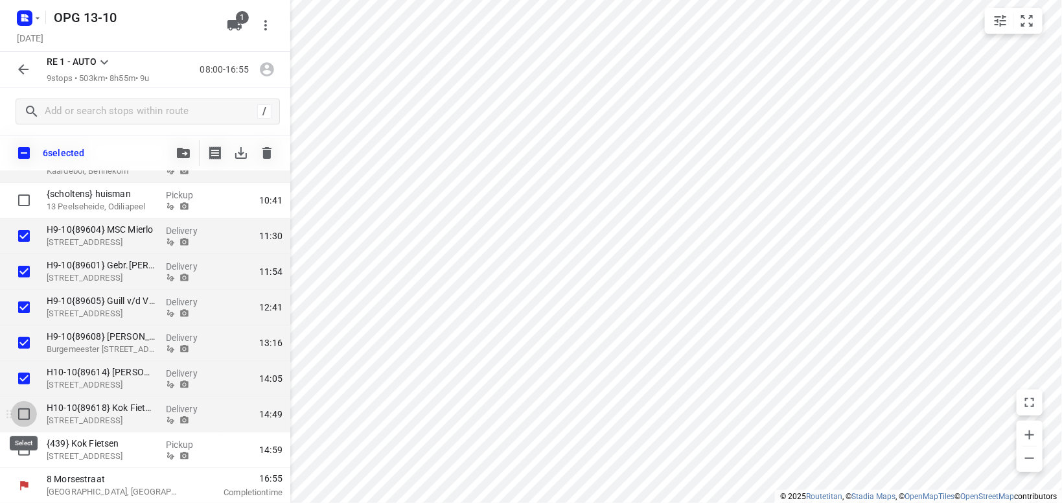
click at [24, 415] on input "checkbox" at bounding box center [24, 414] width 26 height 26
checkbox input "true"
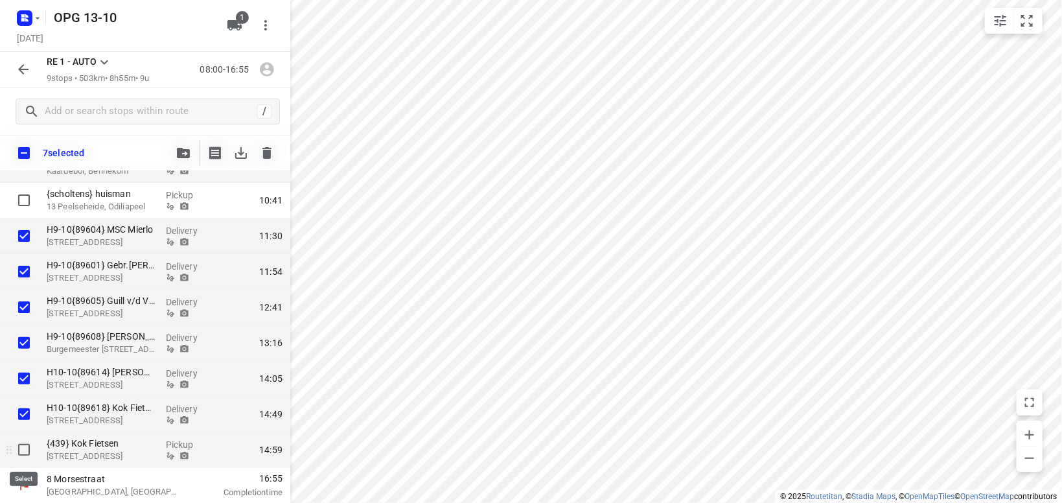
click at [22, 448] on input "checkbox" at bounding box center [24, 450] width 26 height 26
checkbox input "true"
click at [178, 154] on icon "button" at bounding box center [183, 153] width 13 height 10
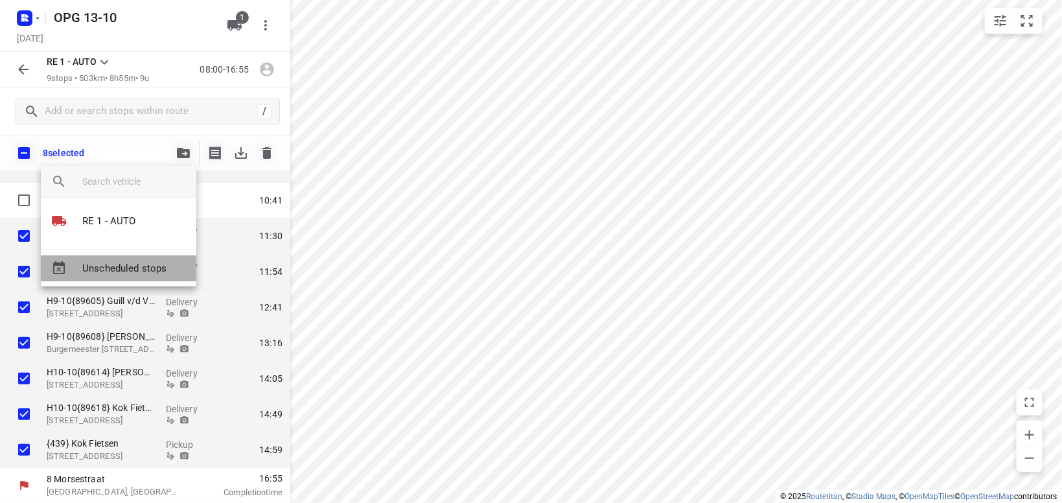
click at [154, 269] on span "Unscheduled stops" at bounding box center [134, 268] width 104 height 15
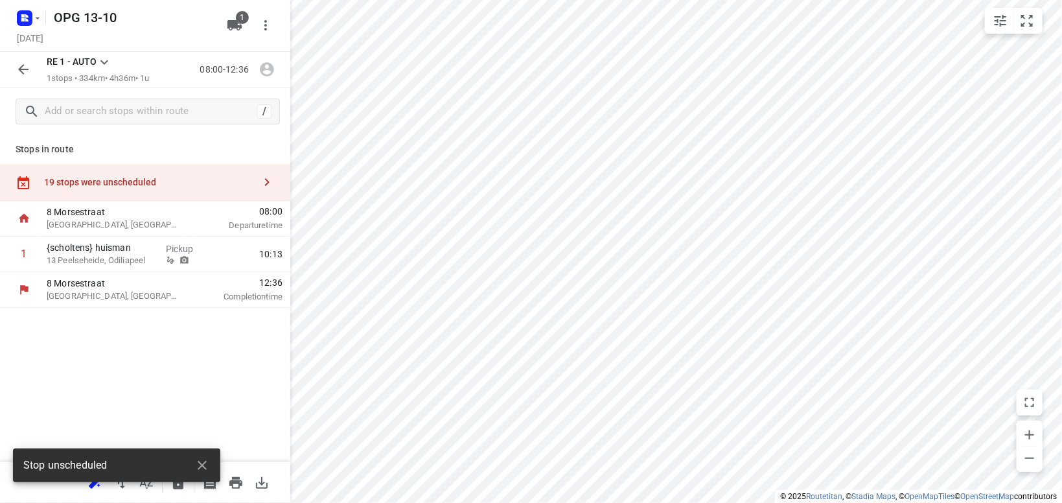
scroll to position [0, 0]
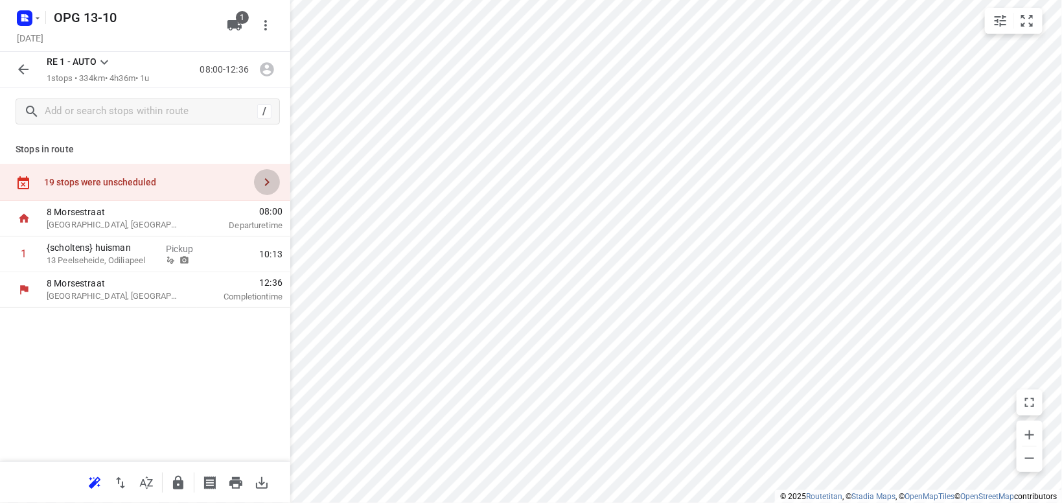
click at [272, 180] on icon "button" at bounding box center [267, 182] width 16 height 16
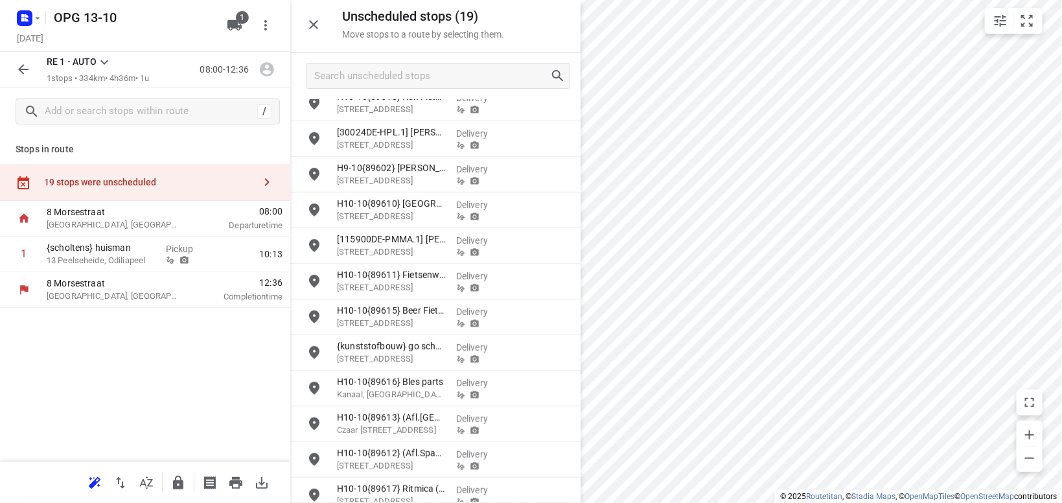
scroll to position [276, 0]
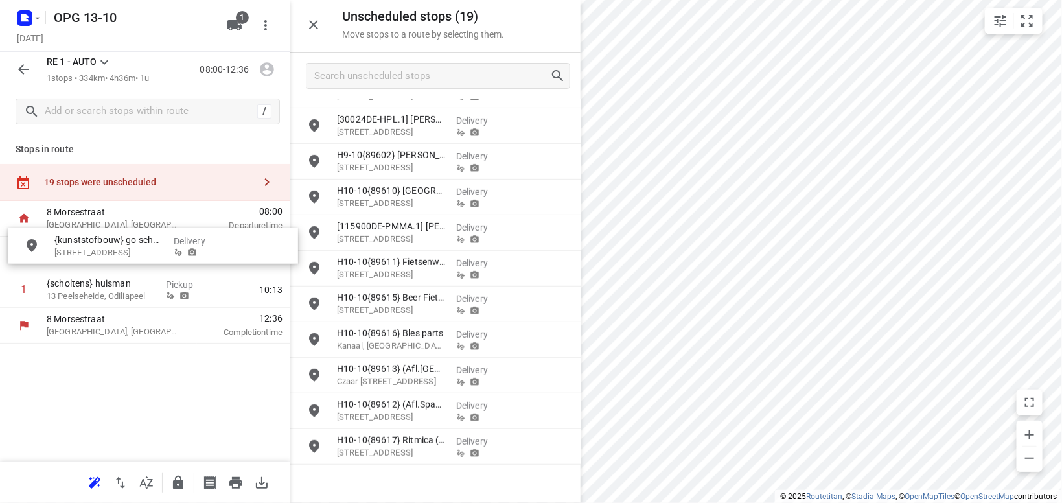
drag, startPoint x: 415, startPoint y: 343, endPoint x: 120, endPoint y: 251, distance: 308.8
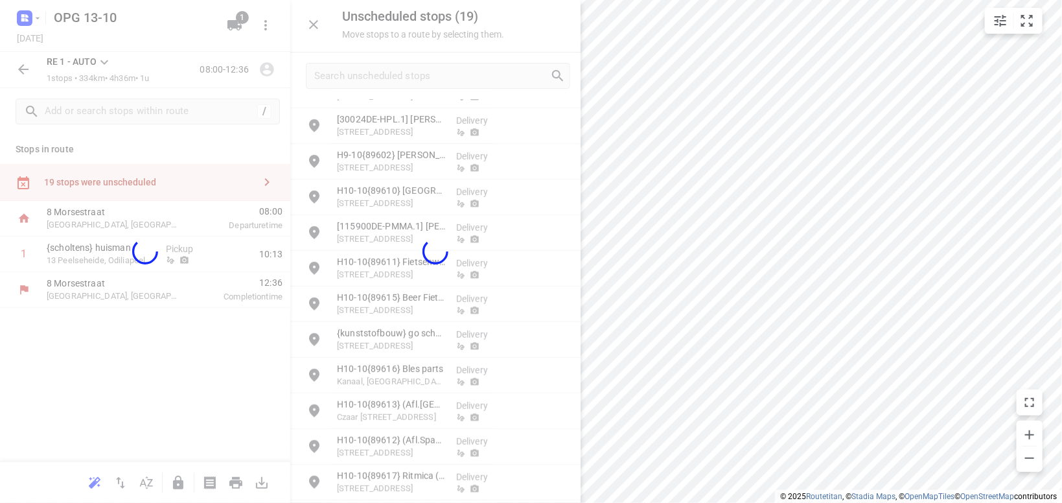
click at [1061, 189] on div at bounding box center [531, 251] width 1062 height 503
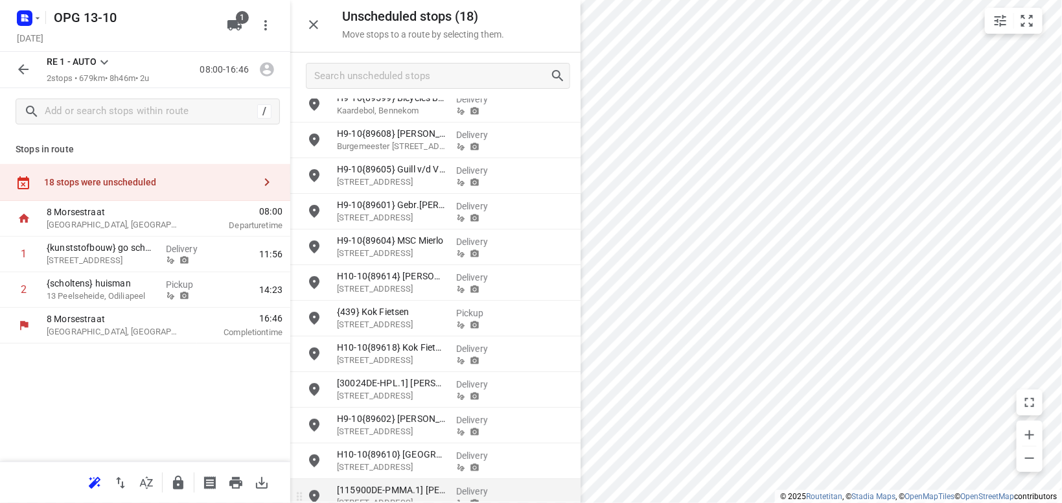
scroll to position [0, 0]
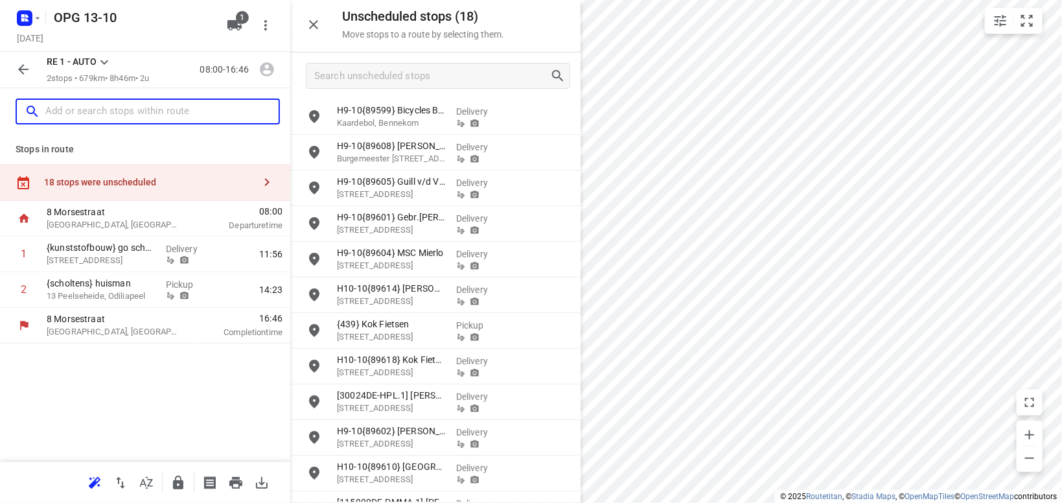
click at [114, 111] on input "text" at bounding box center [161, 112] width 233 height 20
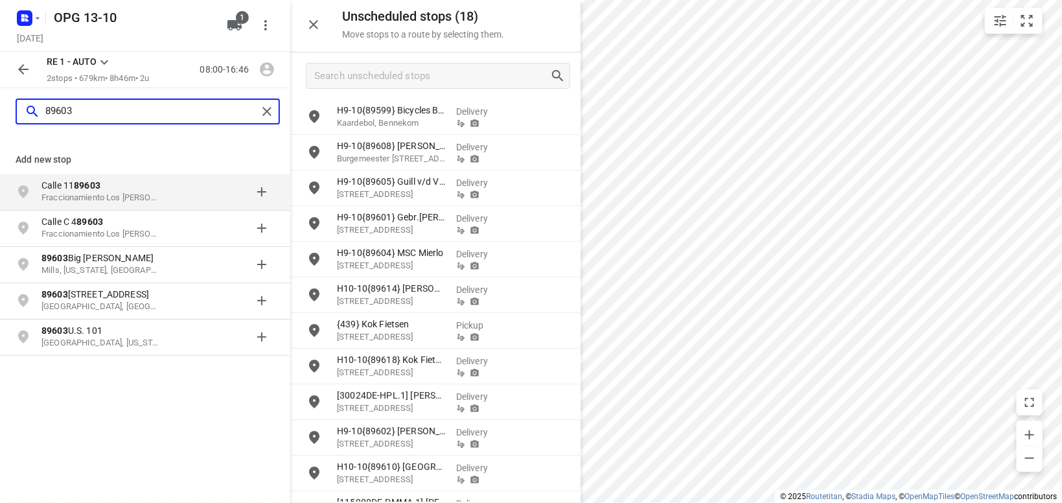
type input "89603"
click at [20, 58] on button "button" at bounding box center [23, 69] width 26 height 26
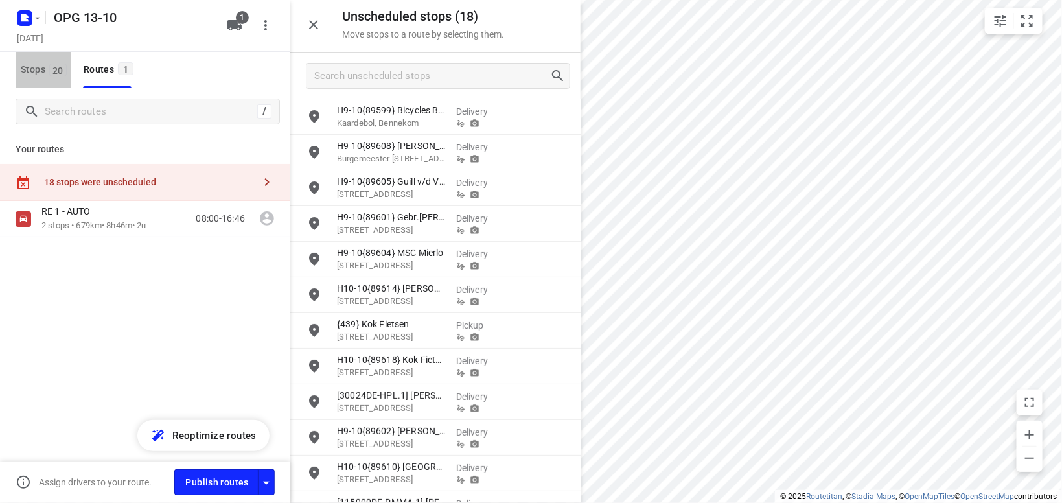
click at [32, 66] on span "Stops 20" at bounding box center [46, 70] width 50 height 16
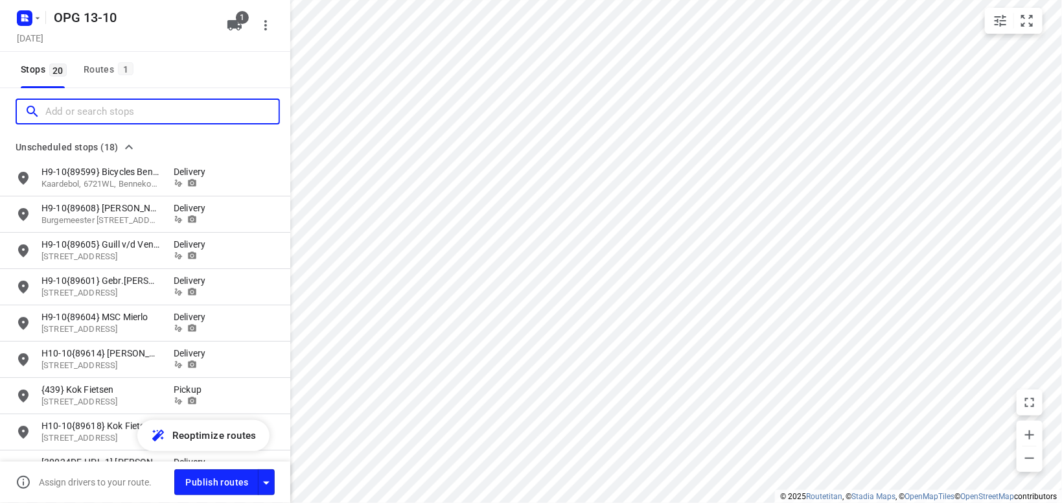
click at [51, 108] on input "Add or search stops" at bounding box center [161, 112] width 233 height 20
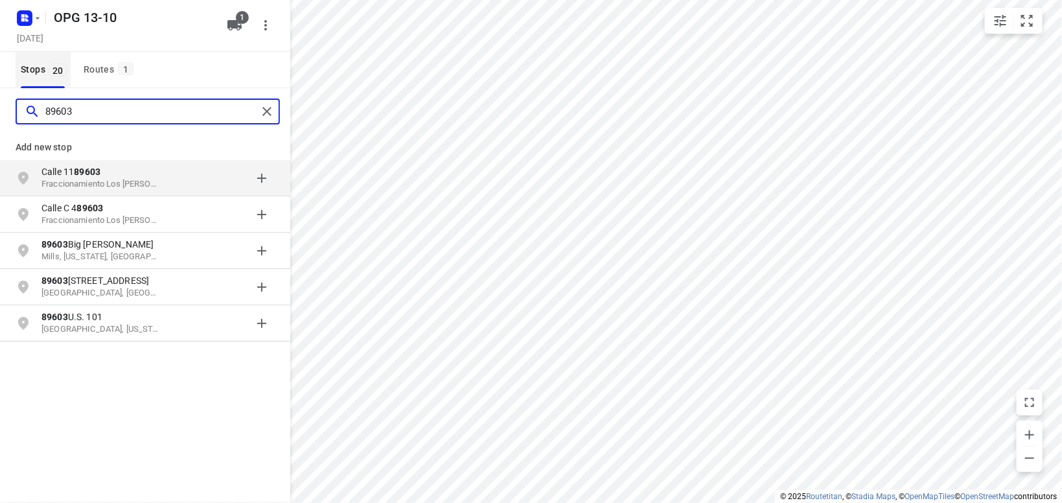
type input "89603"
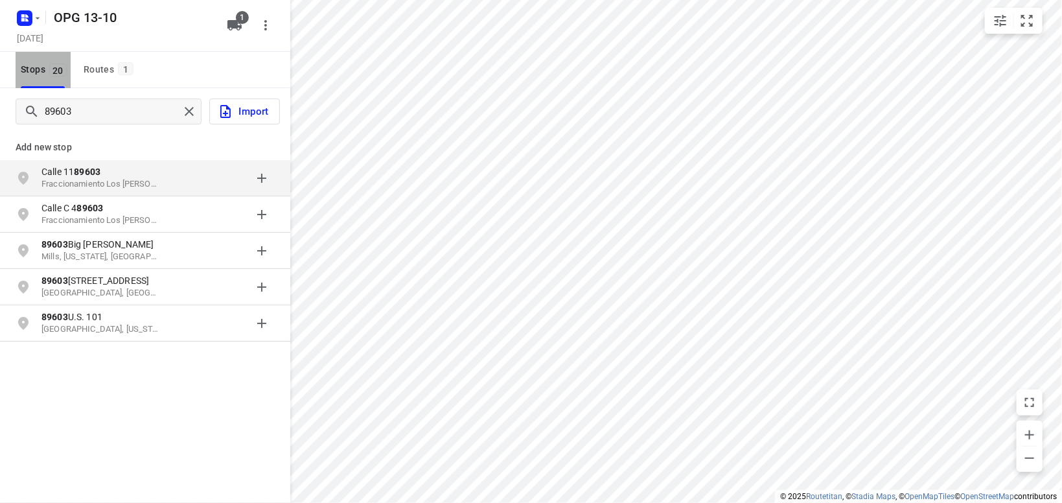
click at [54, 67] on span "20" at bounding box center [57, 70] width 17 height 13
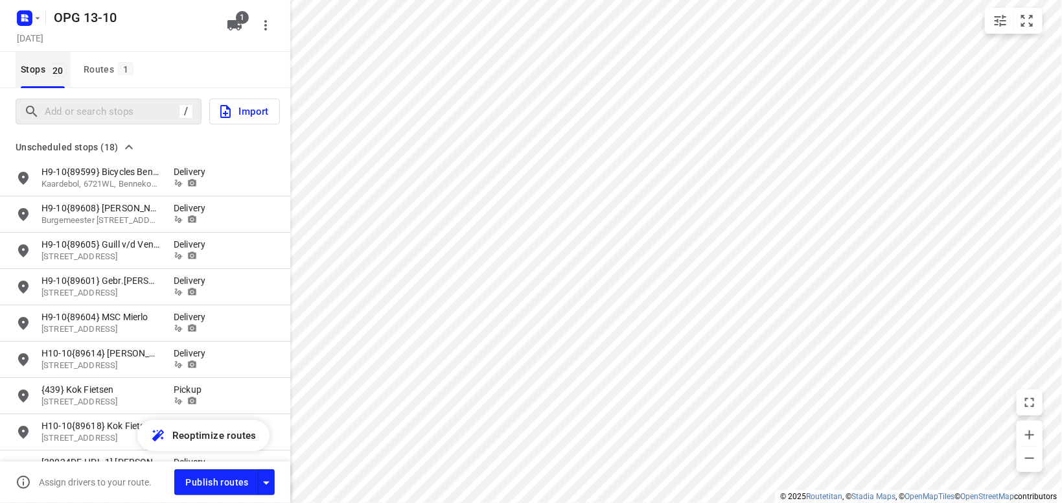
click at [32, 76] on span "Stops 20" at bounding box center [46, 70] width 50 height 16
click at [107, 102] on input "Add or search stops" at bounding box center [109, 112] width 129 height 20
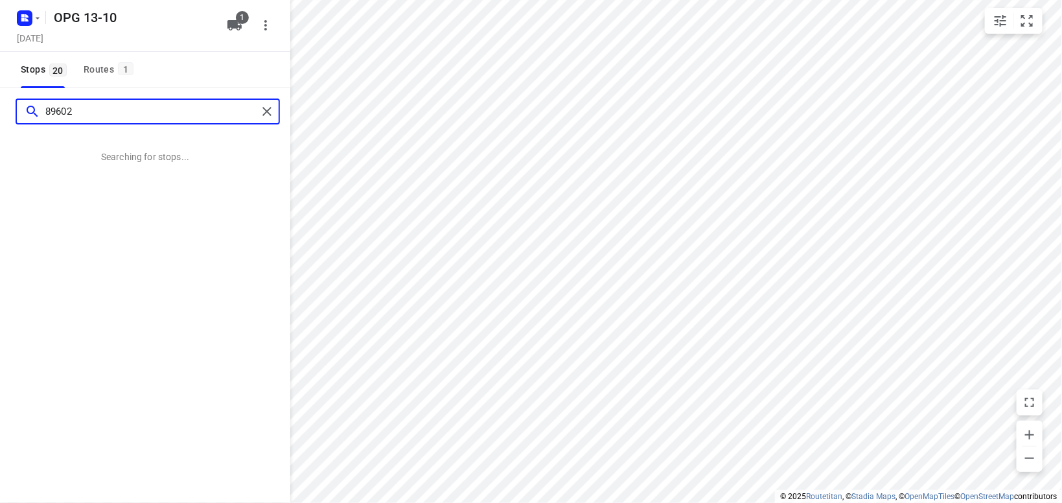
type input "89602"
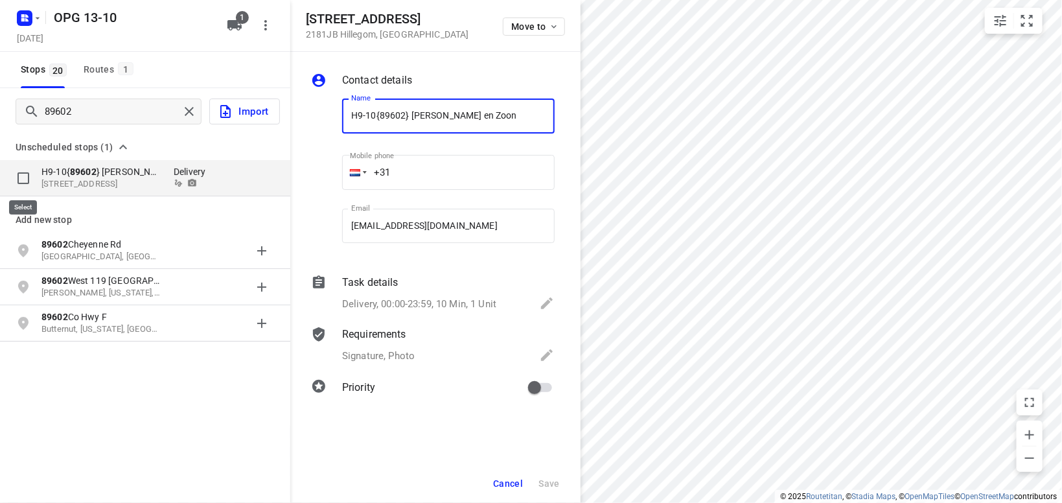
click at [22, 176] on input "grid" at bounding box center [23, 178] width 26 height 26
checkbox input "true"
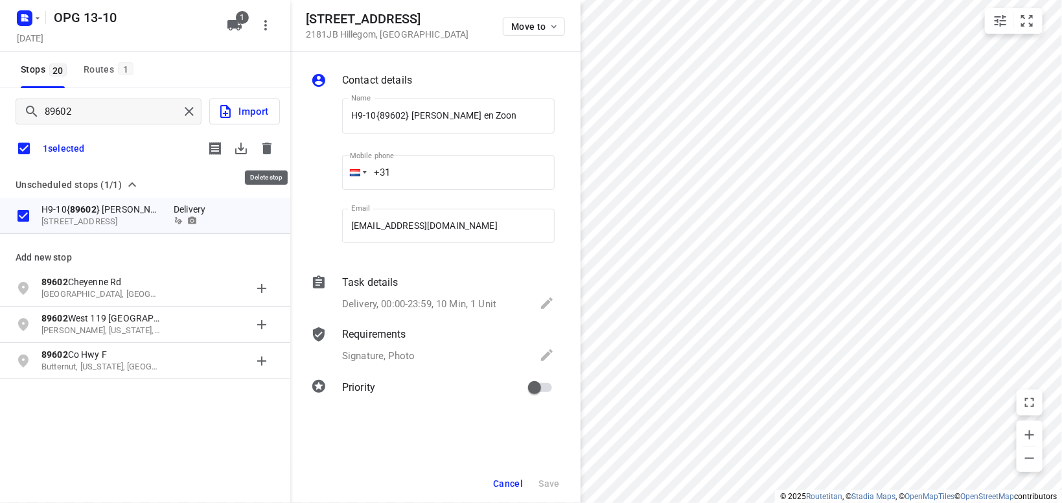
click at [267, 144] on icon "button" at bounding box center [267, 149] width 16 height 16
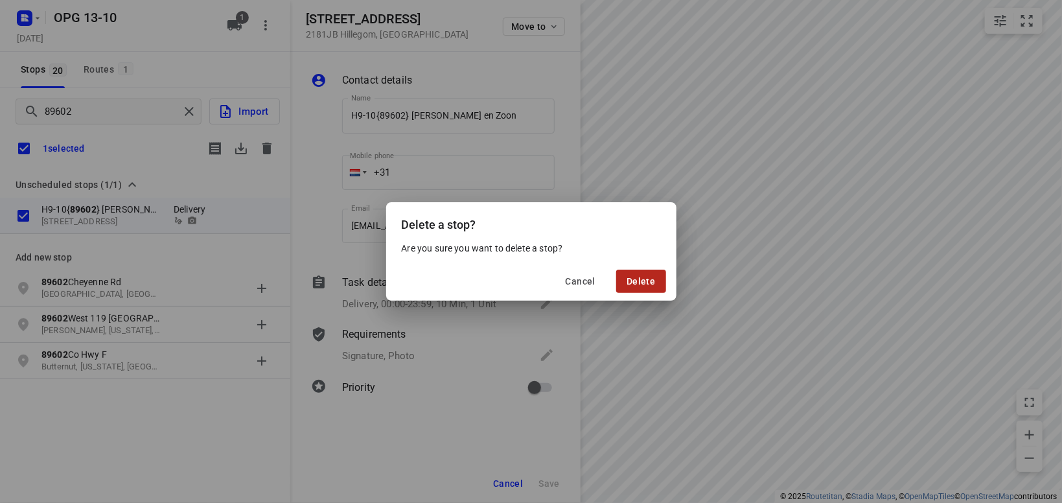
click at [639, 279] on span "Delete" at bounding box center [641, 281] width 29 height 10
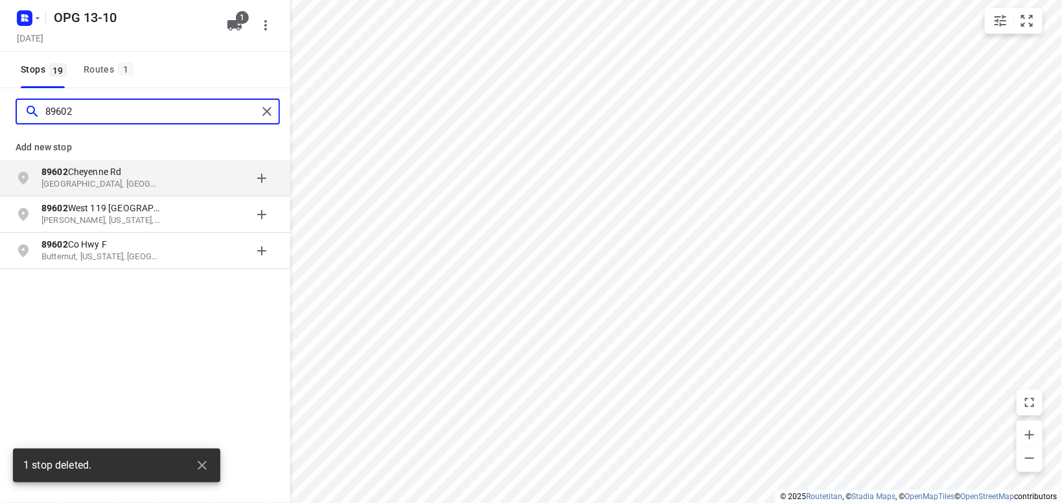
click at [114, 111] on input "89602" at bounding box center [151, 112] width 212 height 20
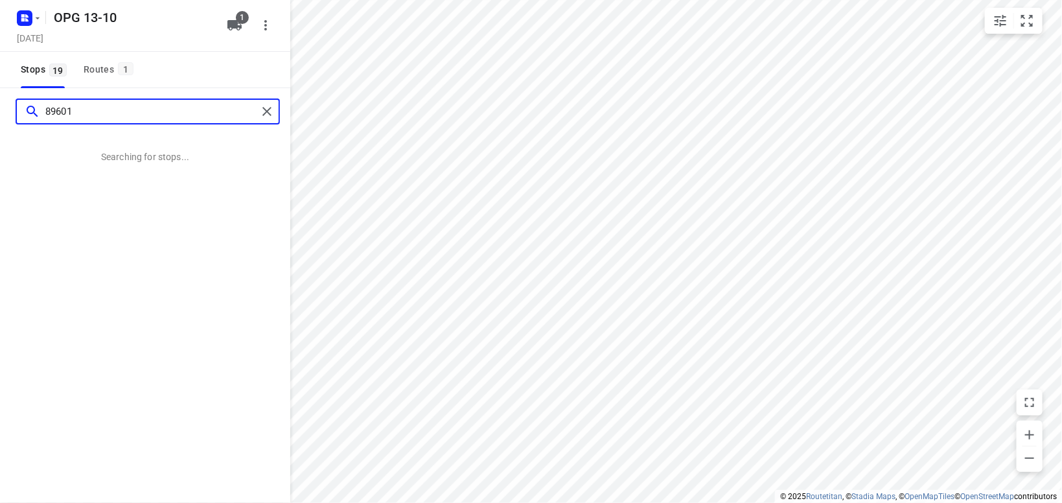
type input "89601"
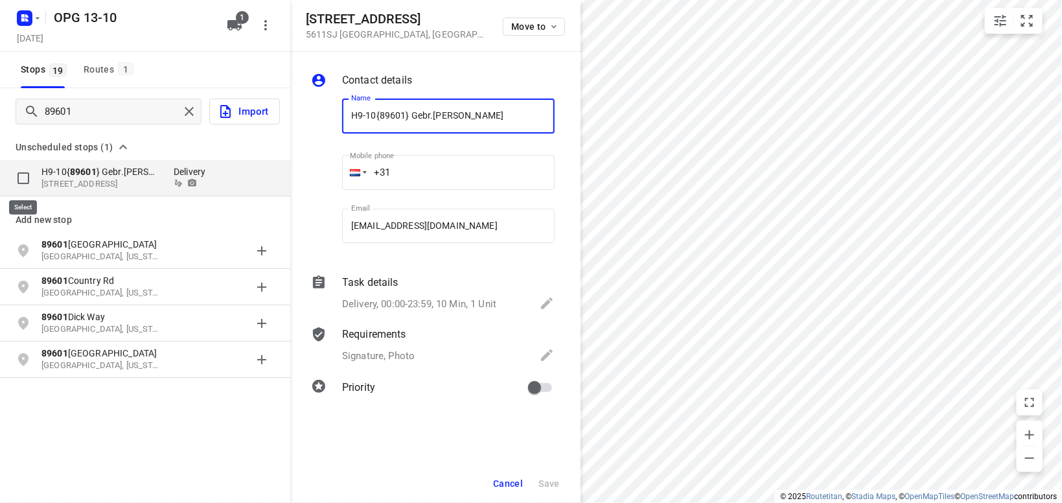
click at [20, 174] on input "grid" at bounding box center [23, 178] width 26 height 26
checkbox input "true"
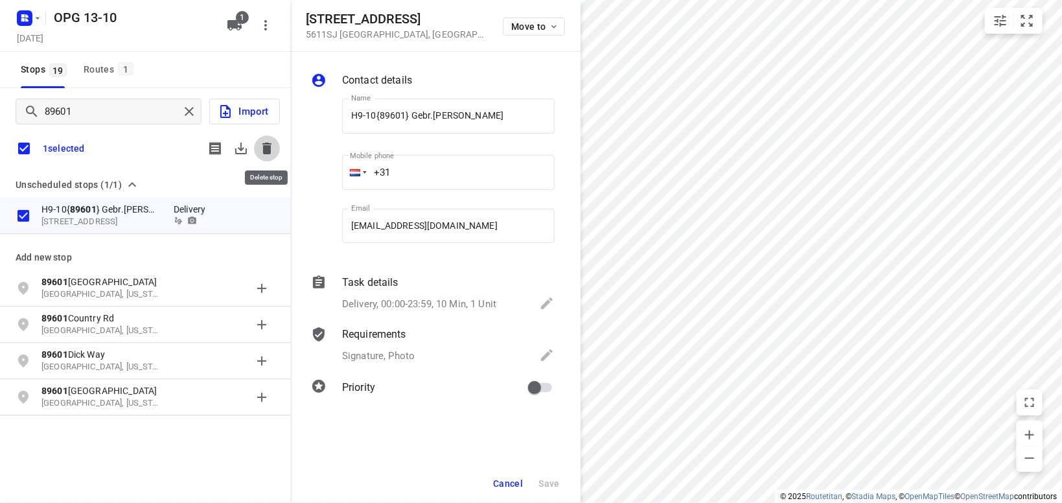
click at [270, 151] on icon "button" at bounding box center [266, 149] width 9 height 12
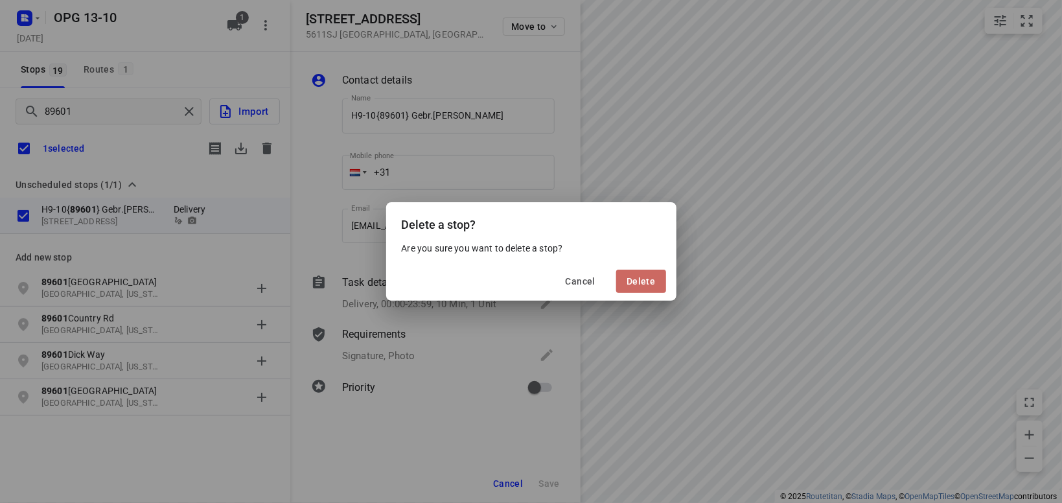
click at [643, 283] on span "Delete" at bounding box center [641, 281] width 29 height 10
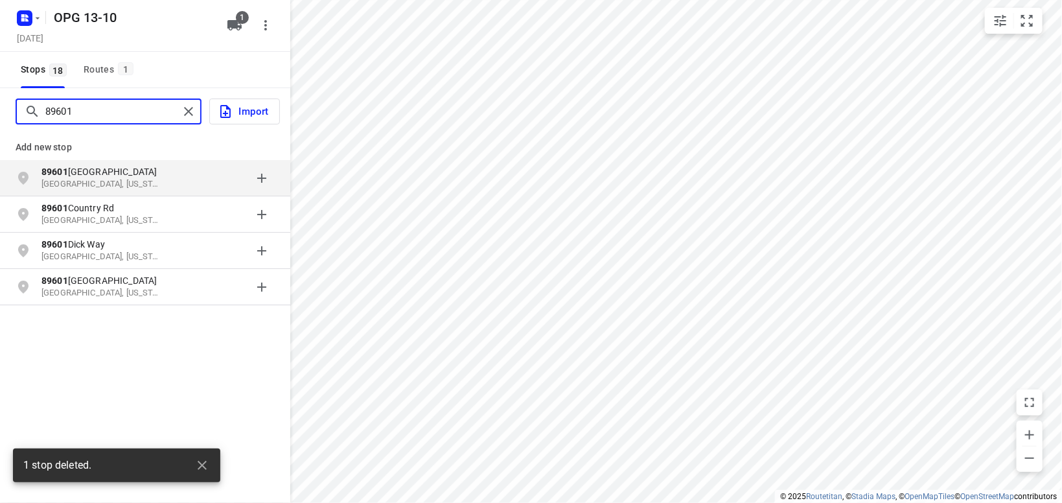
click at [80, 117] on input "89601" at bounding box center [111, 112] width 133 height 20
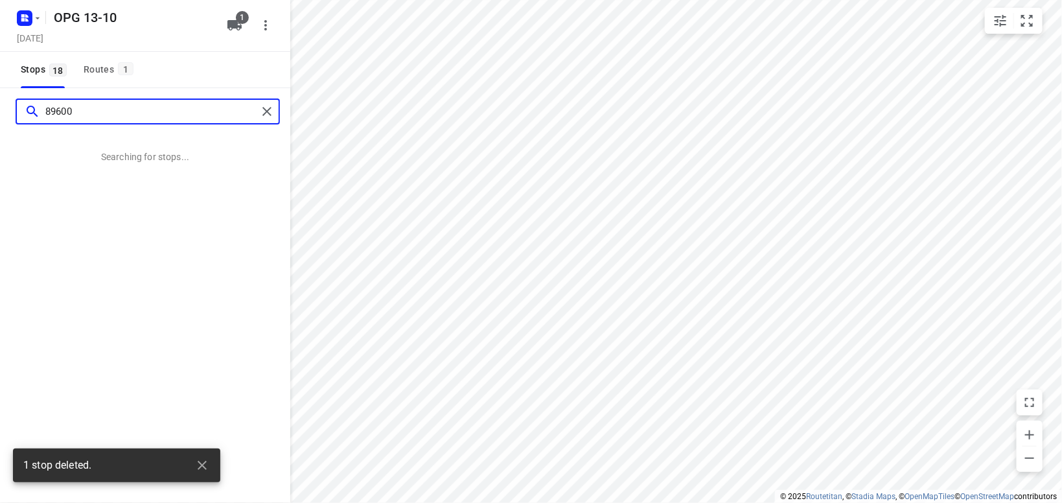
type input "89600"
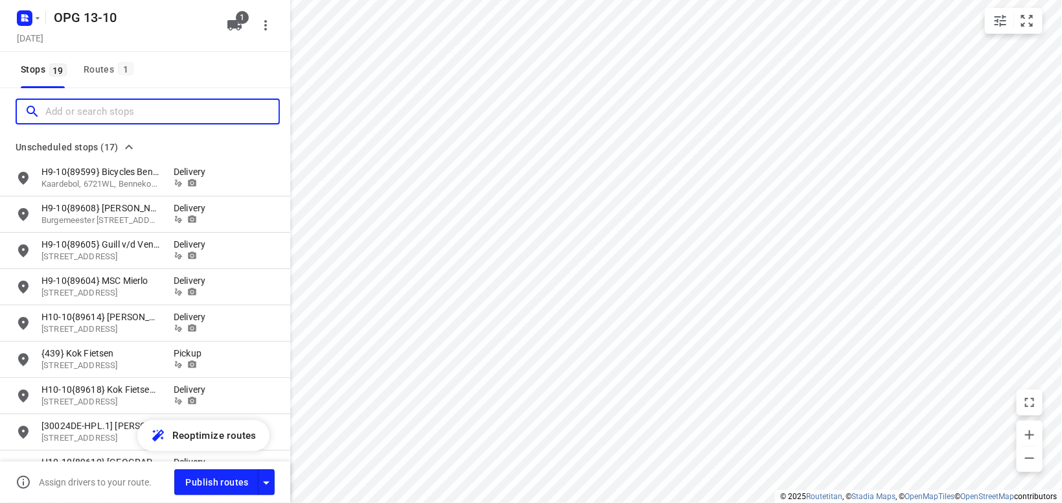
click at [148, 108] on input "Add or search stops" at bounding box center [161, 112] width 233 height 20
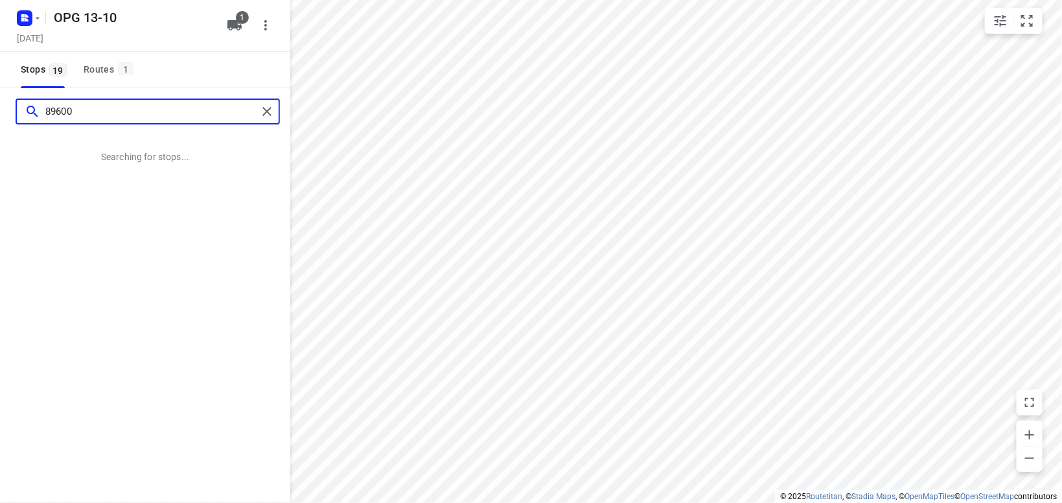
type input "89600"
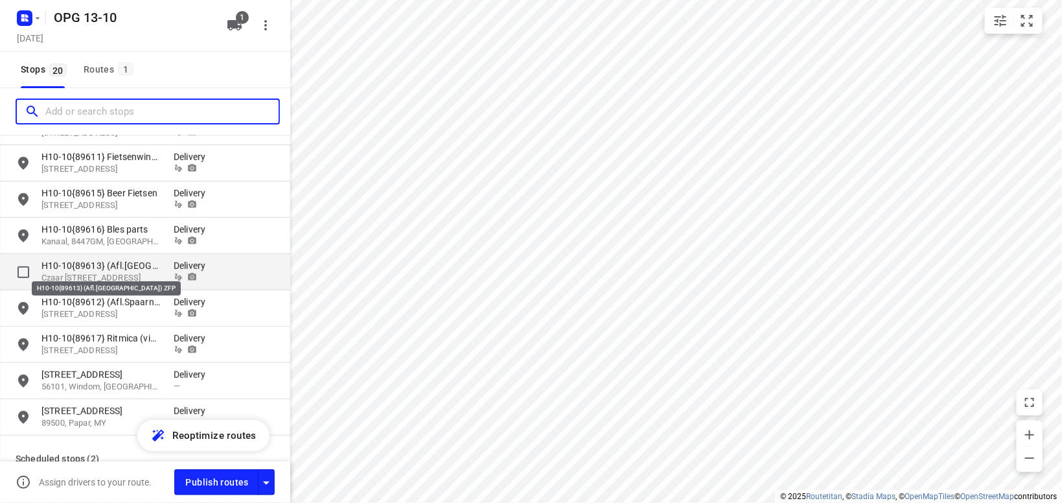
scroll to position [453, 0]
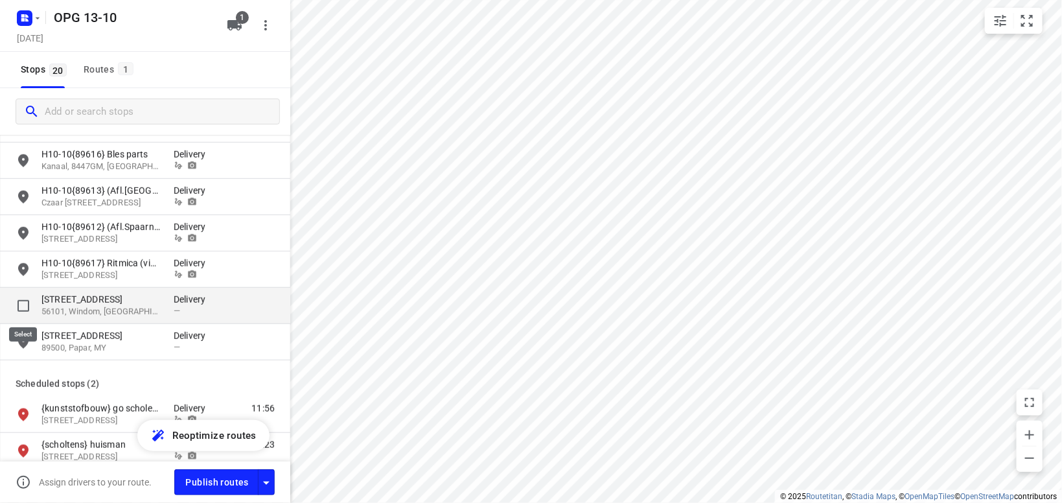
click at [21, 304] on input "grid" at bounding box center [23, 306] width 26 height 26
checkbox input "true"
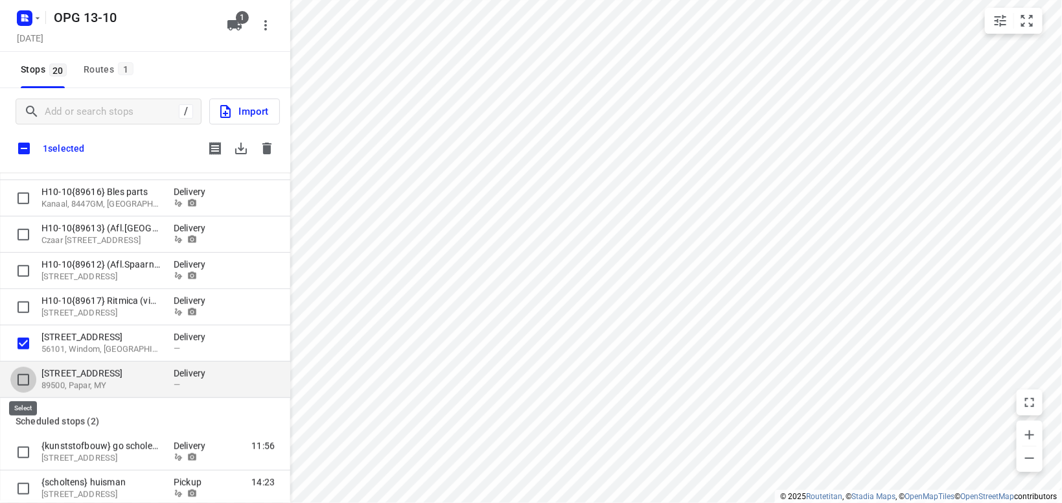
click at [23, 375] on input "grid" at bounding box center [23, 380] width 26 height 26
checkbox input "true"
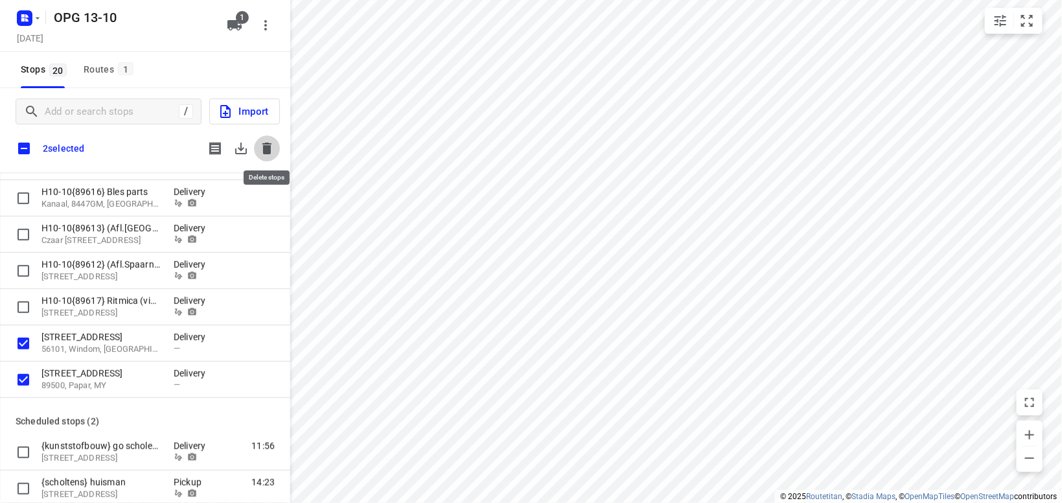
click at [271, 145] on icon "button" at bounding box center [267, 149] width 16 height 16
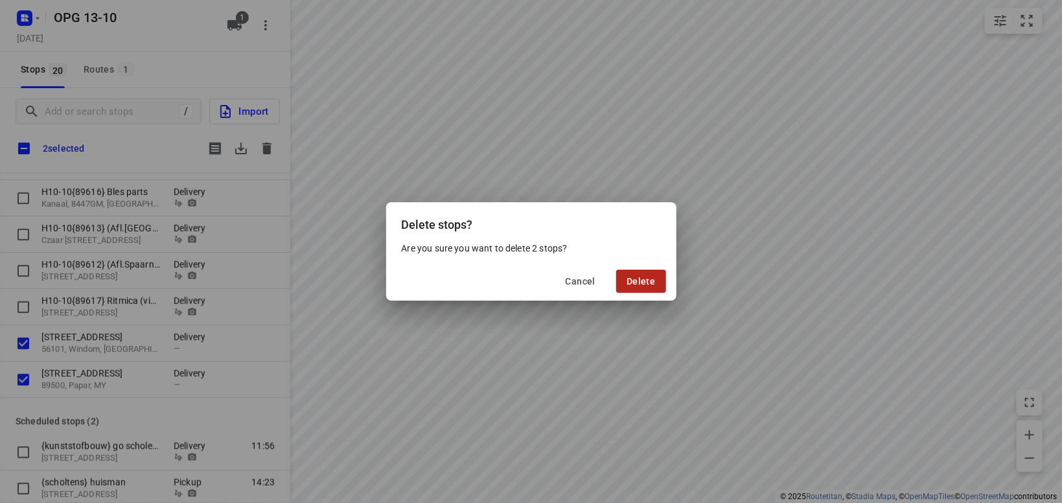
click at [650, 286] on span "Delete" at bounding box center [641, 281] width 29 height 10
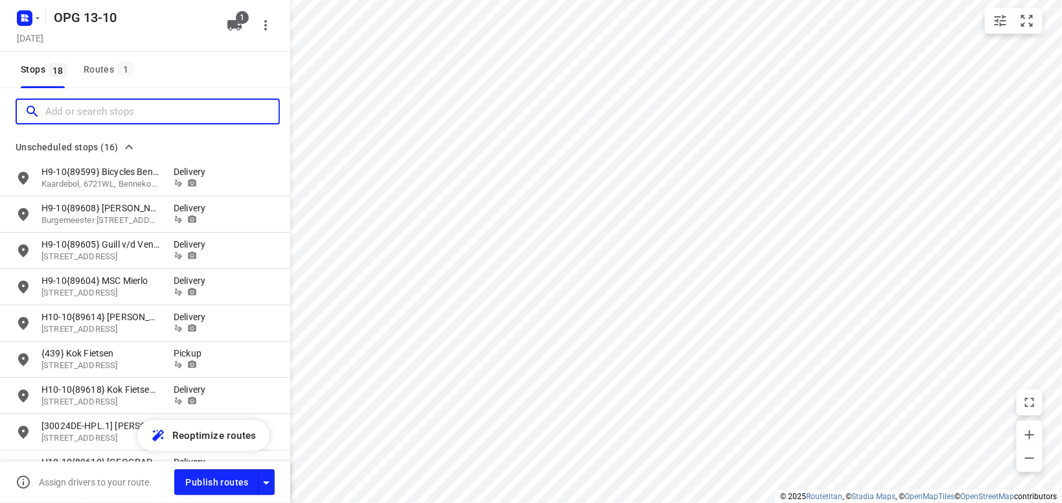
click at [104, 112] on input "Add or search stops" at bounding box center [161, 112] width 233 height 20
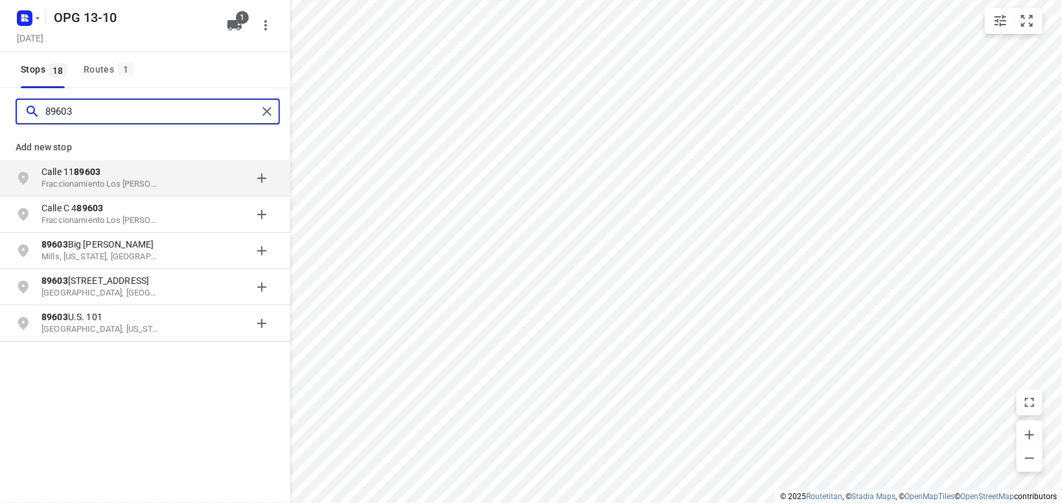
click at [103, 117] on input "89603" at bounding box center [151, 112] width 212 height 20
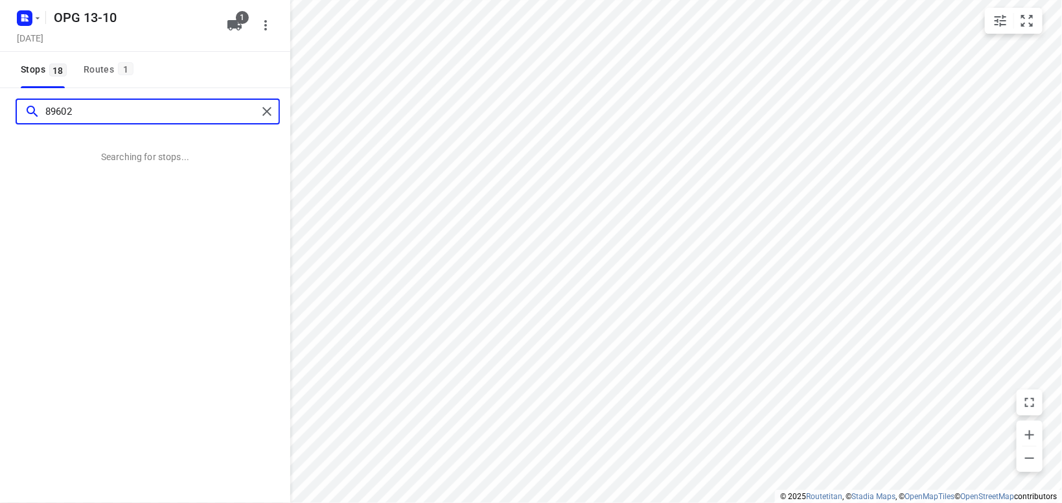
type input "89602"
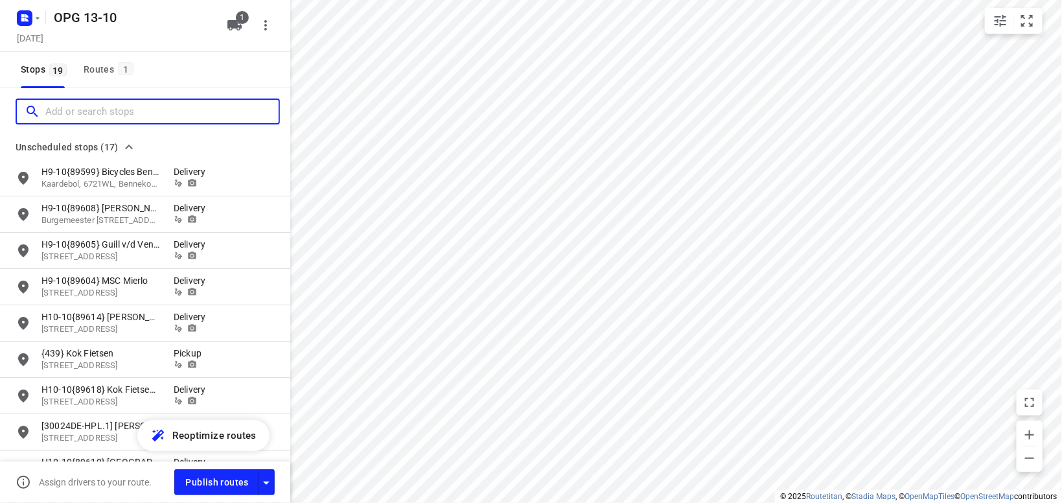
click at [139, 106] on input "Add or search stops" at bounding box center [161, 112] width 233 height 20
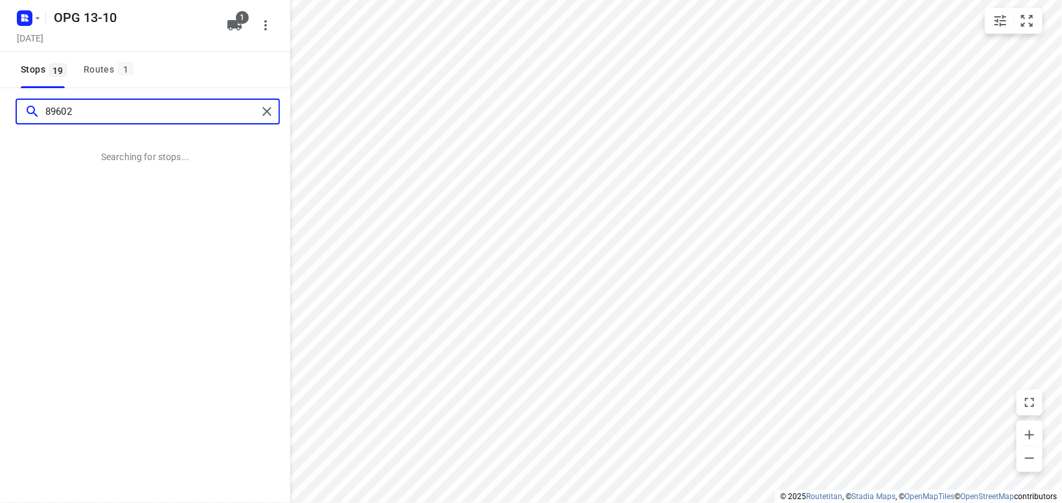
type input "89602"
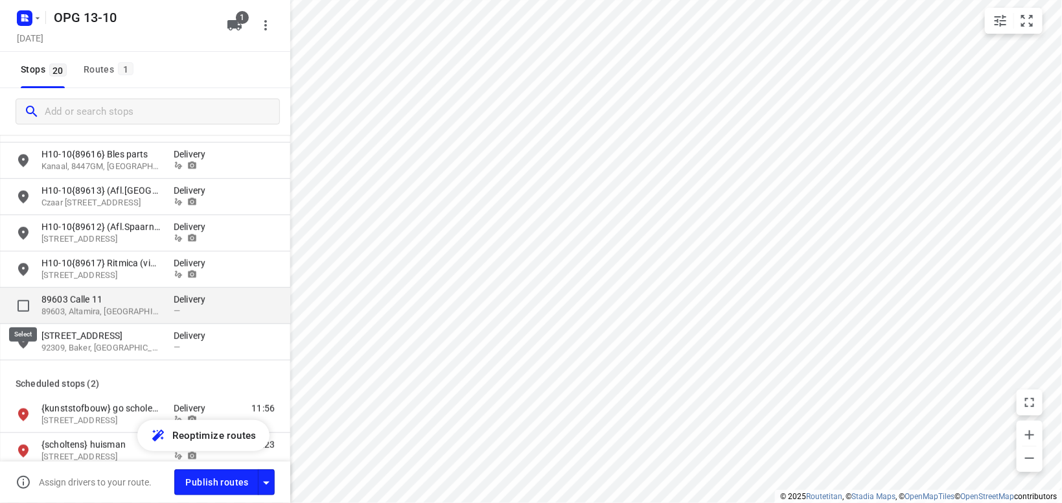
click at [23, 304] on input "grid" at bounding box center [23, 306] width 26 height 26
checkbox input "true"
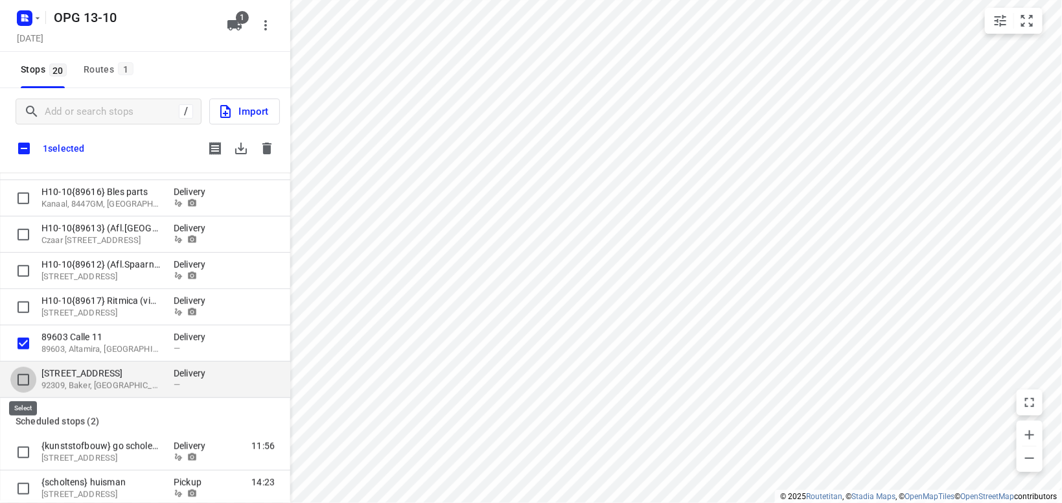
drag, startPoint x: 25, startPoint y: 378, endPoint x: 96, endPoint y: 307, distance: 100.3
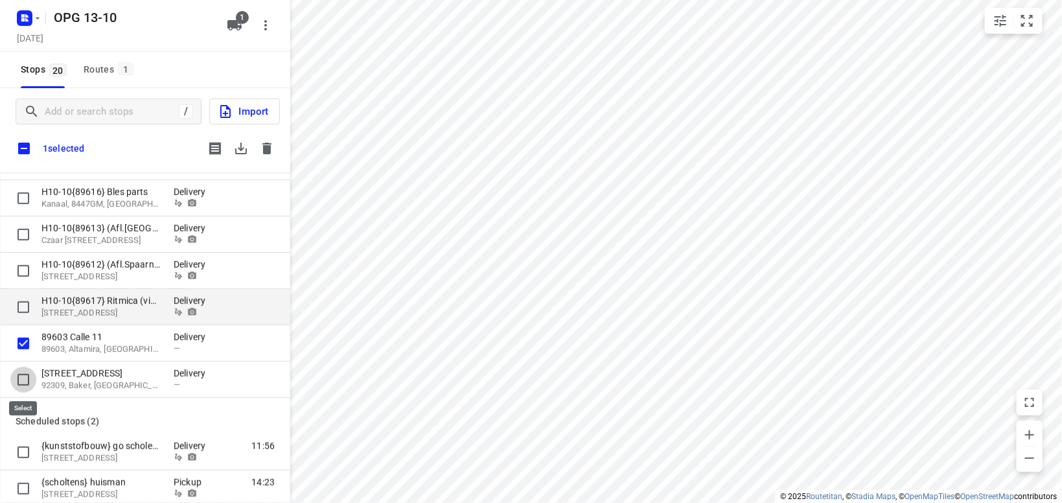
click at [24, 377] on input "grid" at bounding box center [23, 380] width 26 height 26
checkbox input "true"
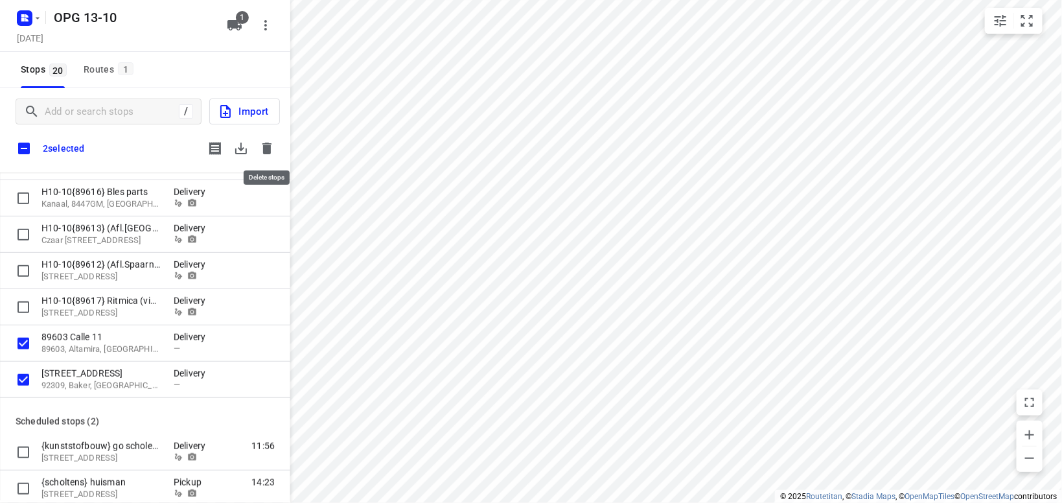
click at [267, 144] on icon "button" at bounding box center [267, 149] width 16 height 16
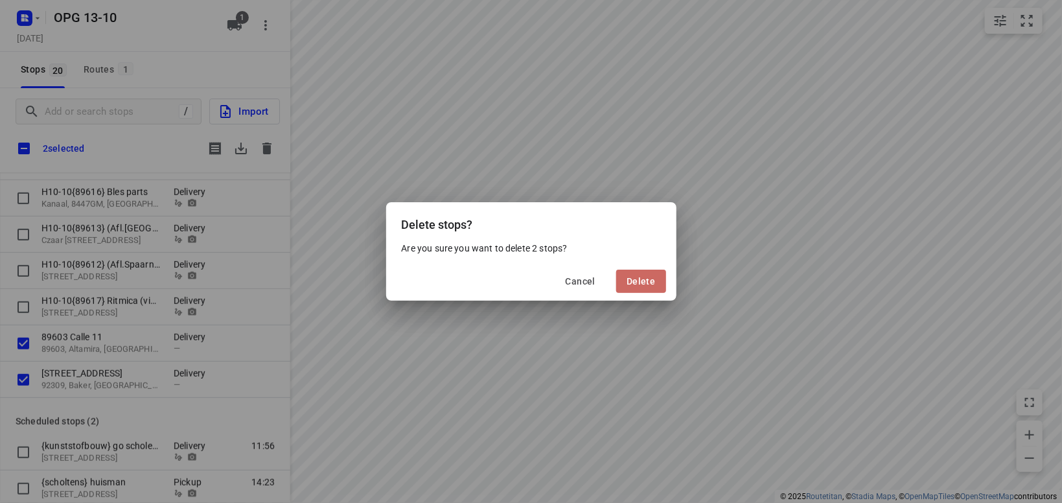
click at [649, 291] on button "Delete" at bounding box center [640, 281] width 49 height 23
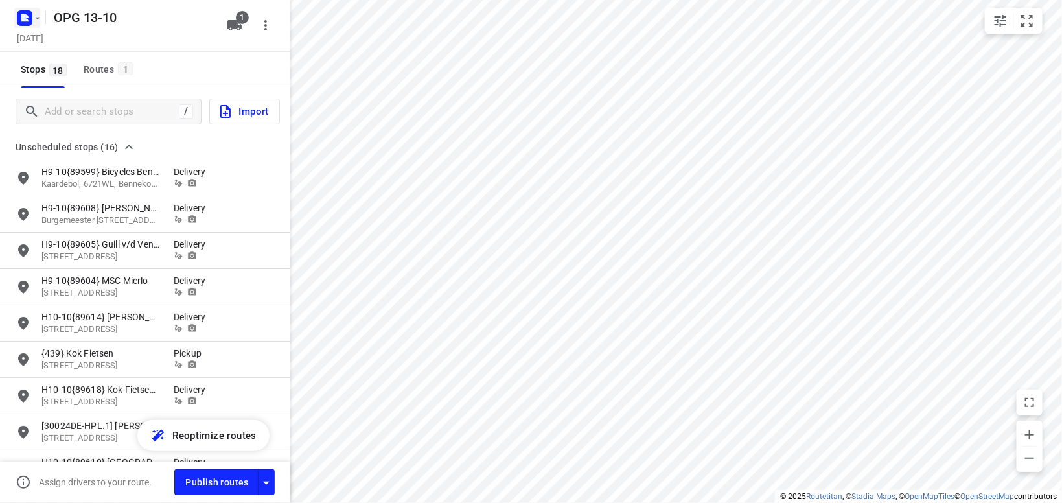
click at [34, 10] on icon "button" at bounding box center [24, 18] width 21 height 21
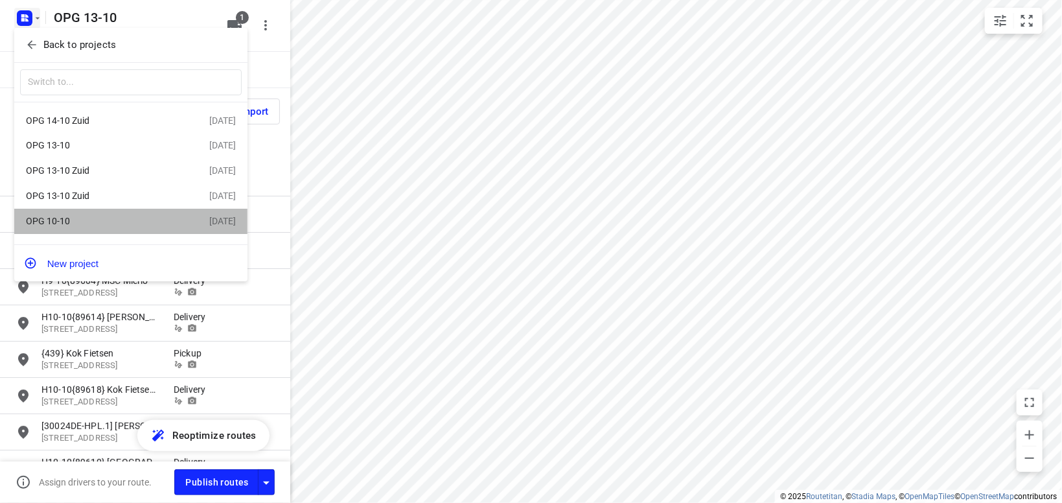
click at [77, 218] on div "OPG 10-10" at bounding box center [100, 221] width 149 height 10
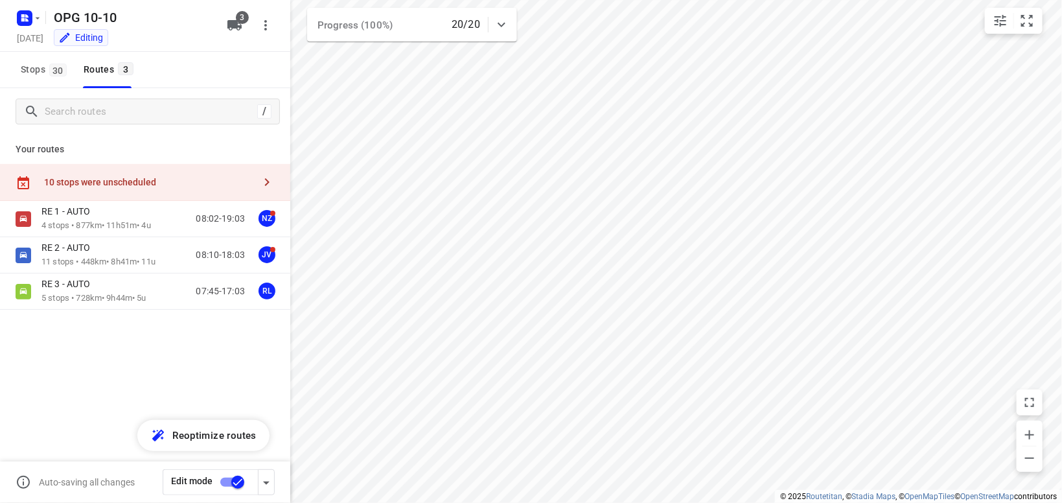
type input "distance"
click at [267, 179] on icon "button" at bounding box center [267, 182] width 16 height 16
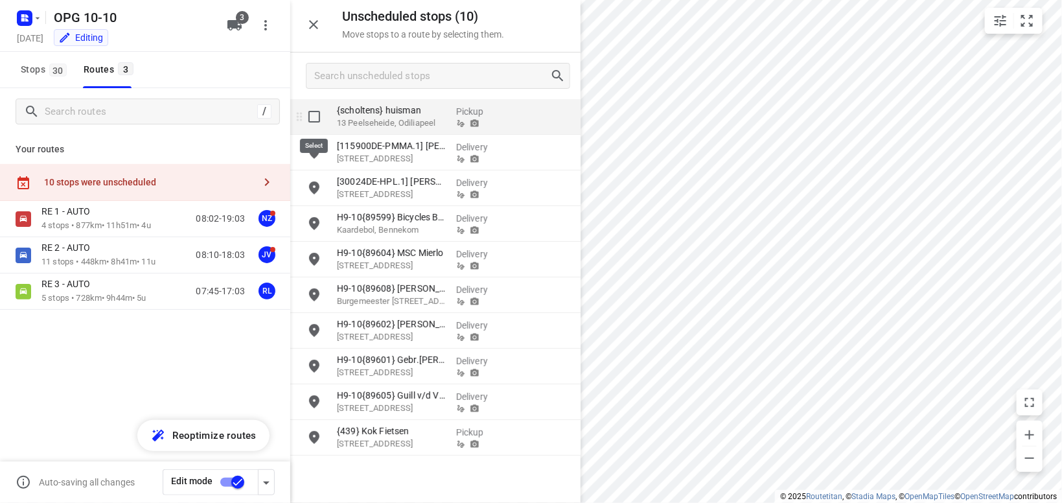
click at [312, 115] on input "grid" at bounding box center [314, 117] width 26 height 26
checkbox input "true"
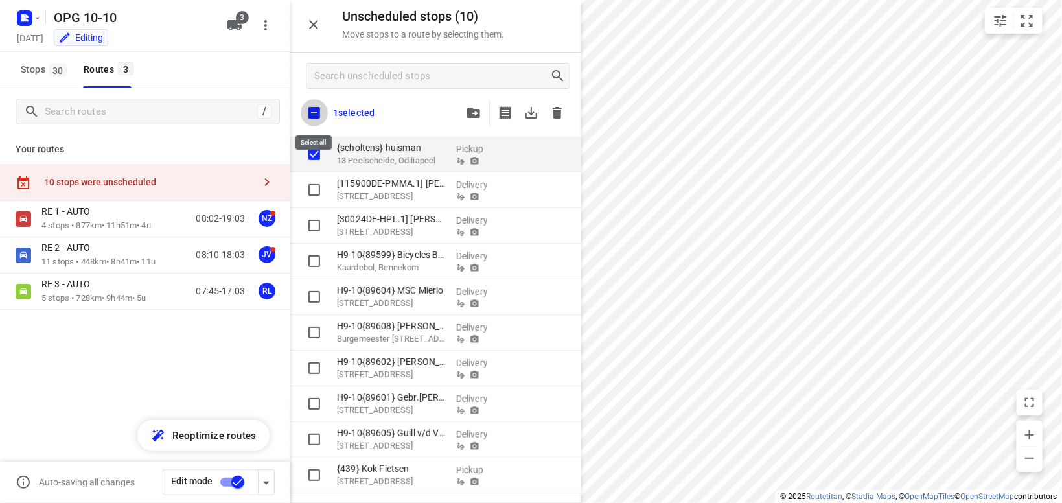
click at [318, 113] on input "checkbox" at bounding box center [314, 112] width 27 height 27
checkbox input "true"
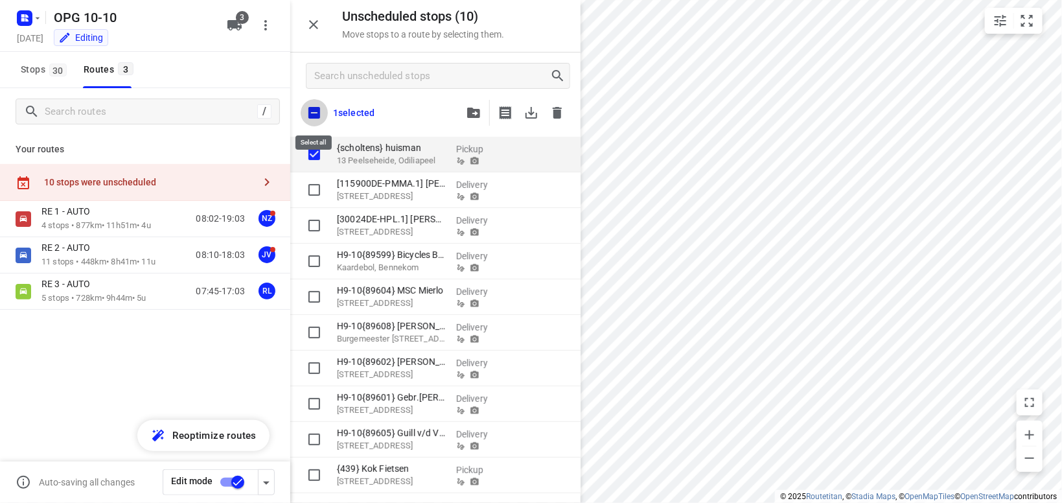
checkbox input "true"
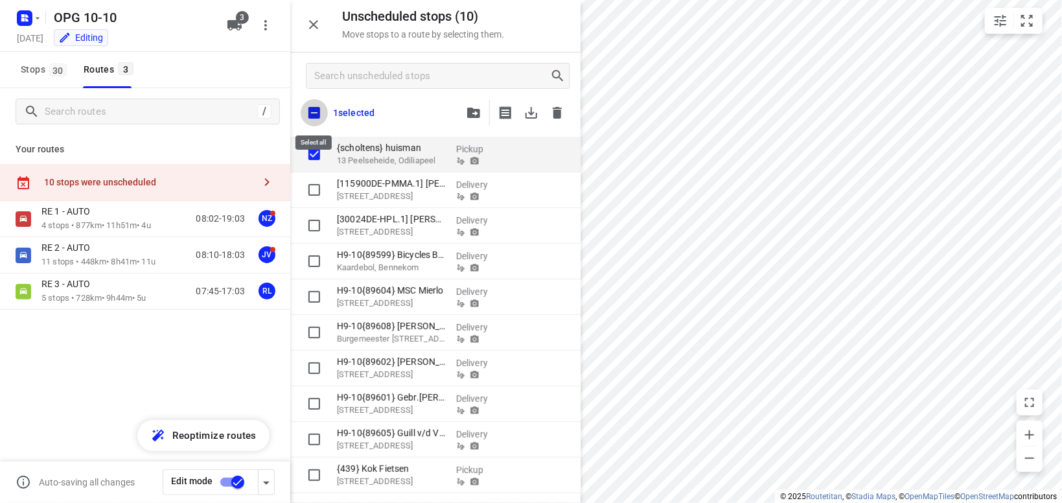
checkbox input "true"
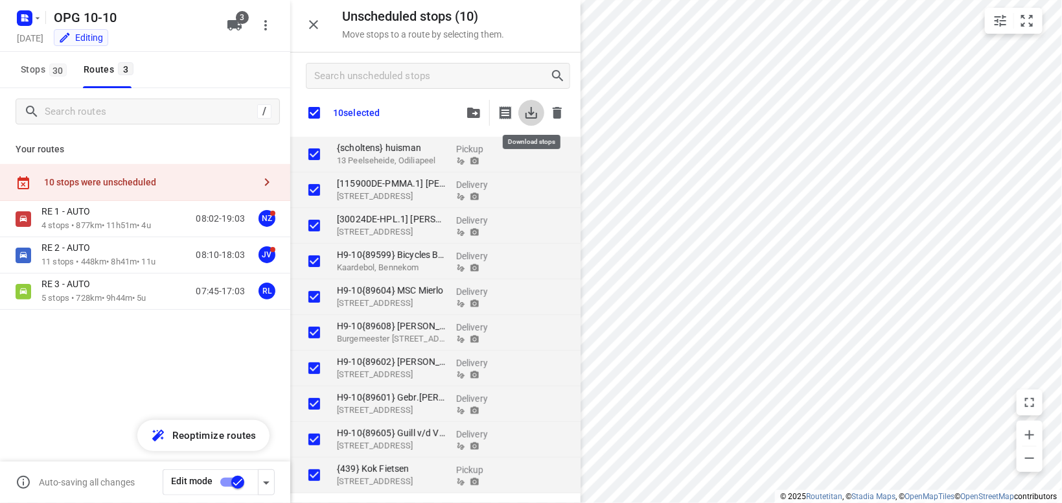
click at [530, 111] on icon "button" at bounding box center [532, 113] width 16 height 16
checkbox input "true"
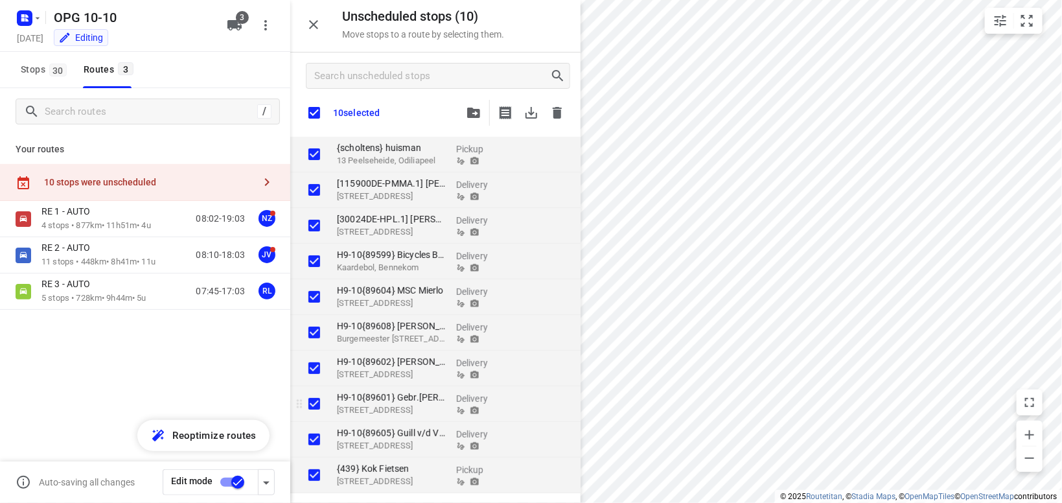
checkbox input "true"
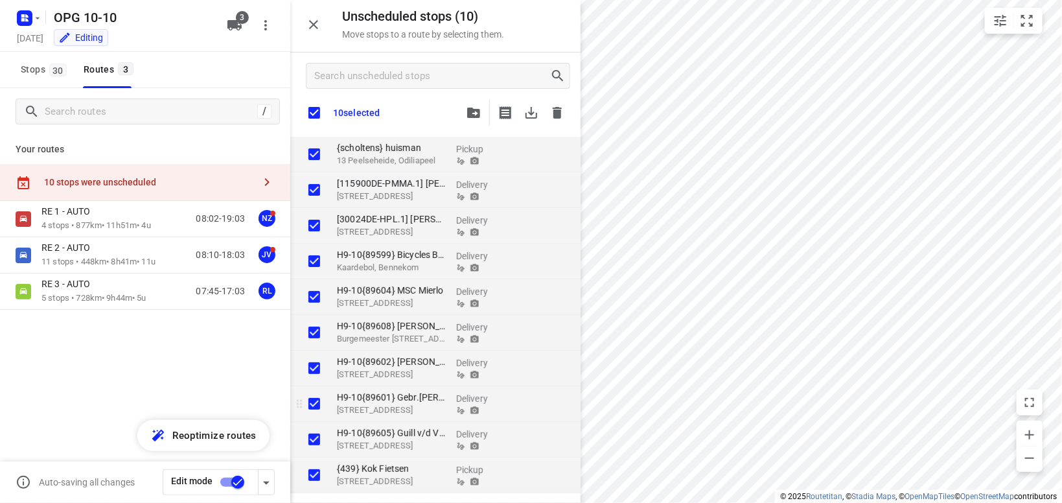
checkbox input "true"
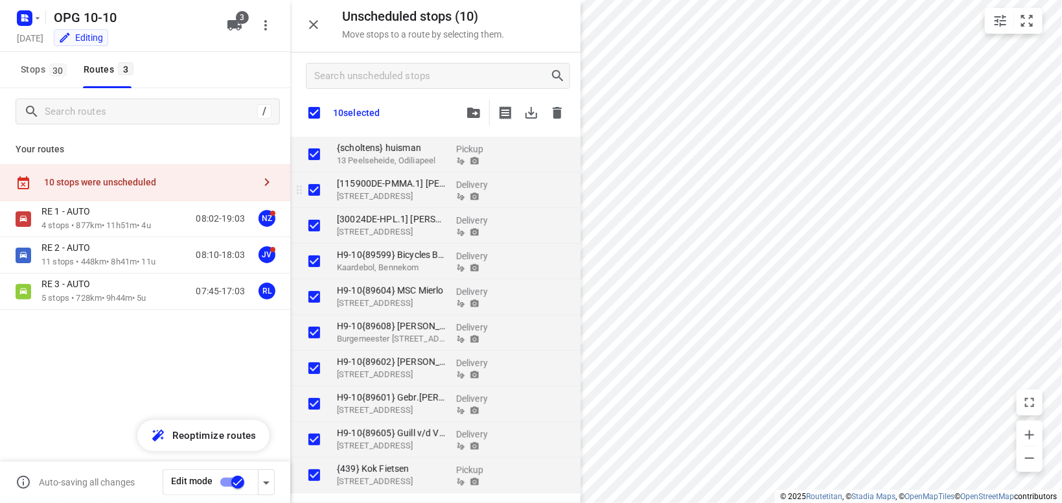
checkbox input "true"
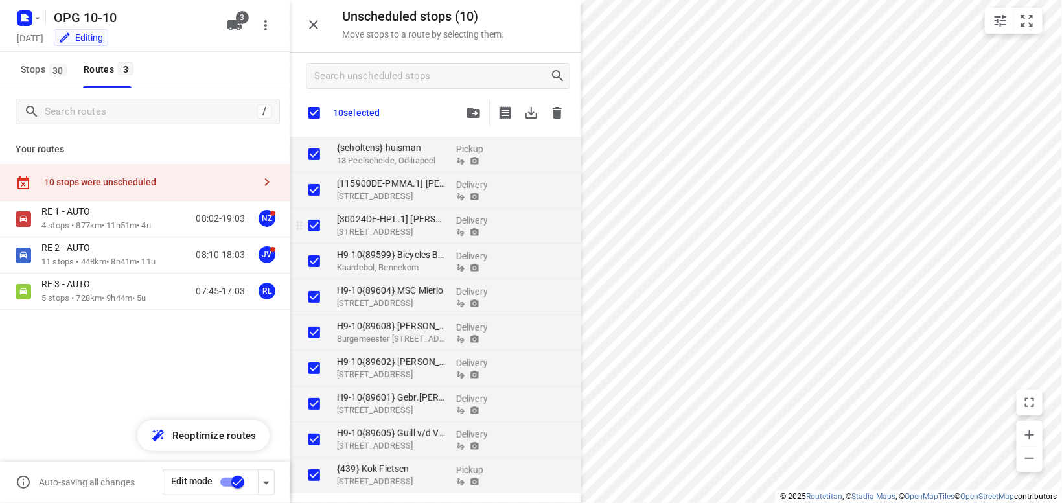
checkbox input "true"
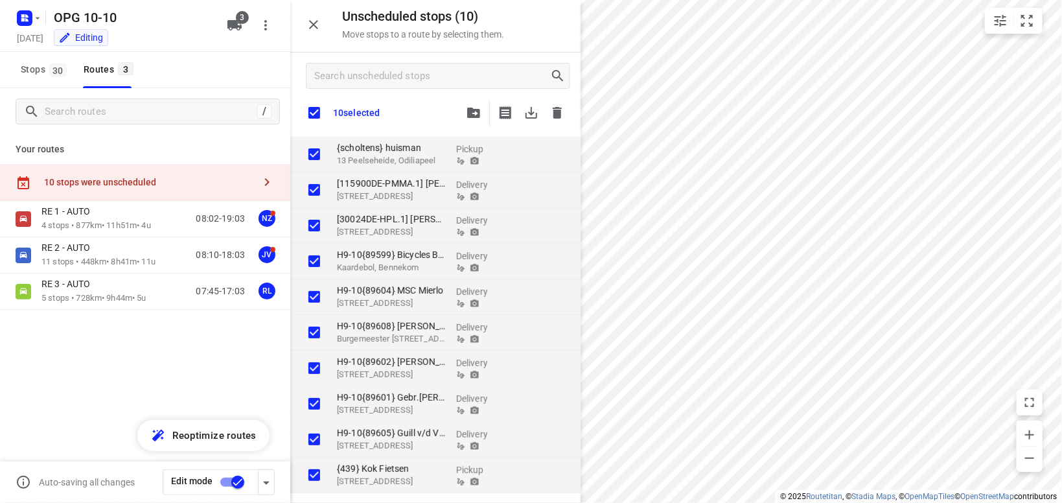
checkbox input "true"
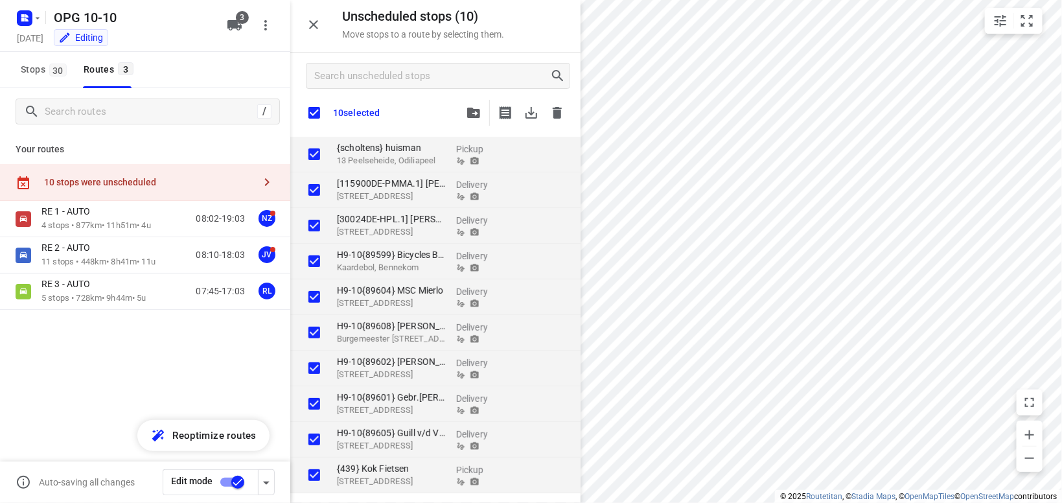
checkbox input "true"
click at [38, 19] on icon "button" at bounding box center [37, 18] width 10 height 10
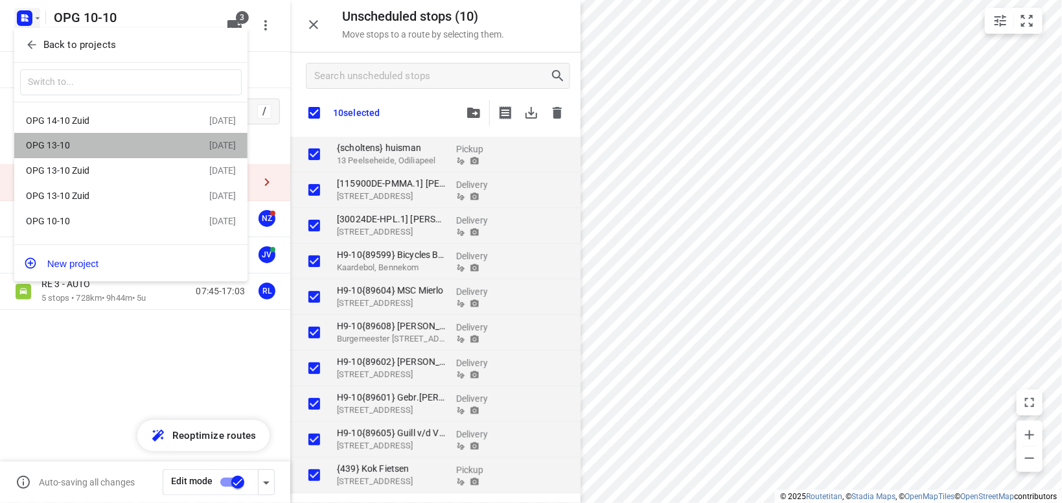
click at [65, 144] on div "OPG 13-10" at bounding box center [100, 145] width 149 height 10
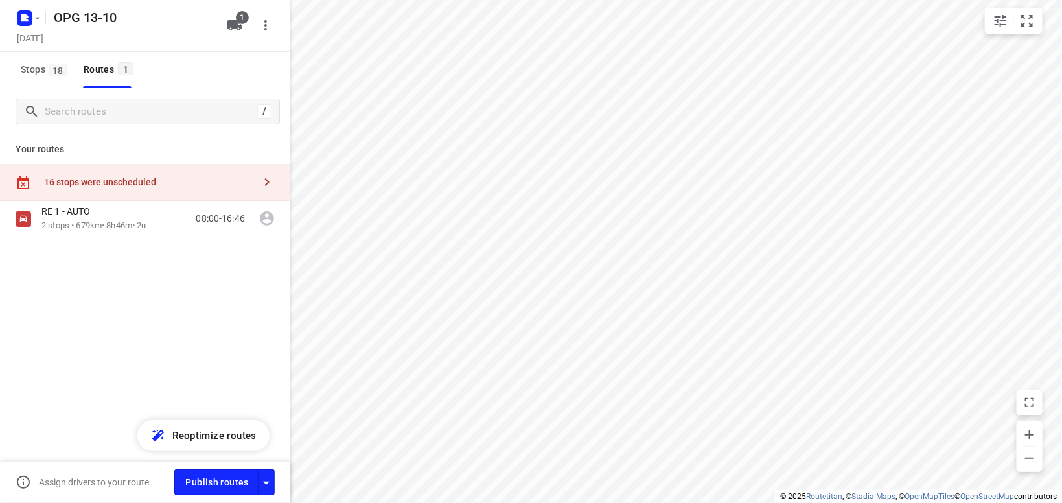
type input "distance"
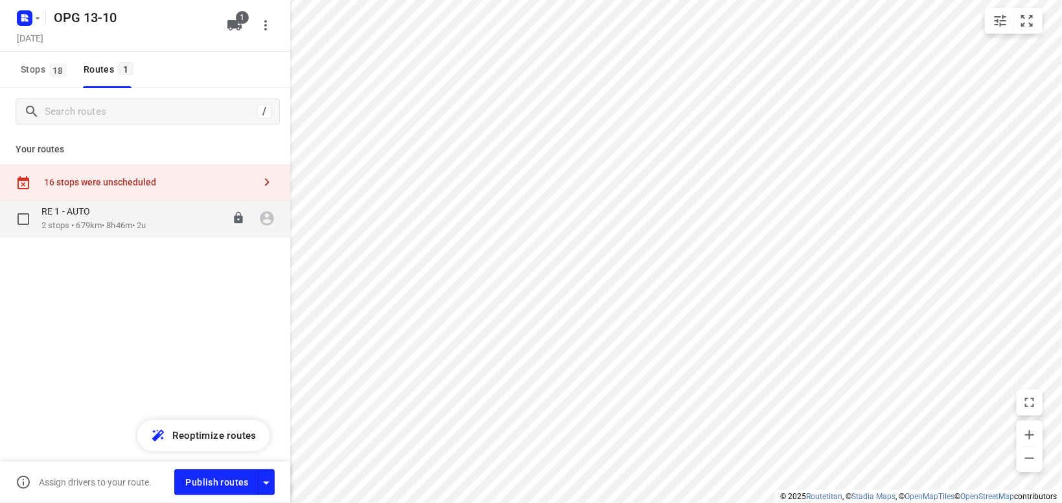
click at [54, 215] on p "RE 1 - AUTO" at bounding box center [69, 211] width 56 height 12
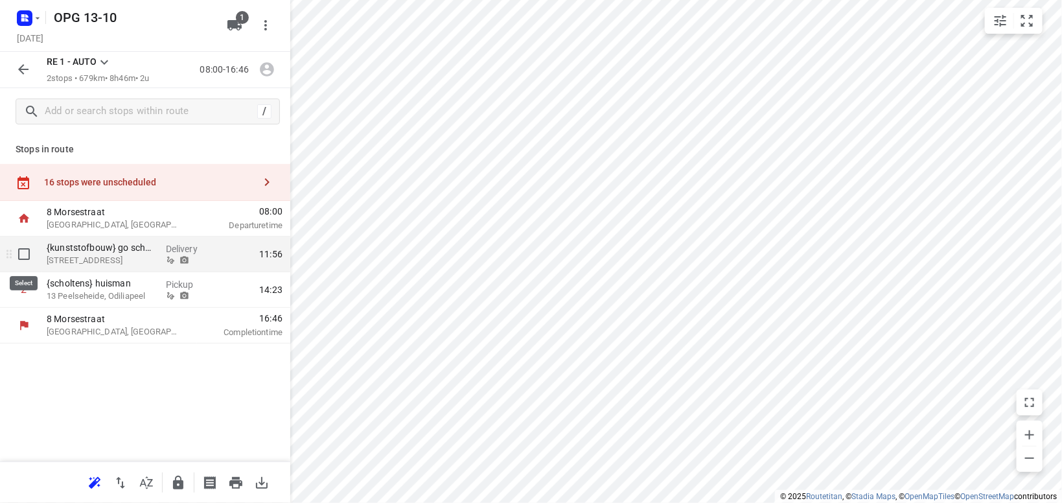
click at [27, 255] on input "checkbox" at bounding box center [24, 254] width 26 height 26
checkbox input "true"
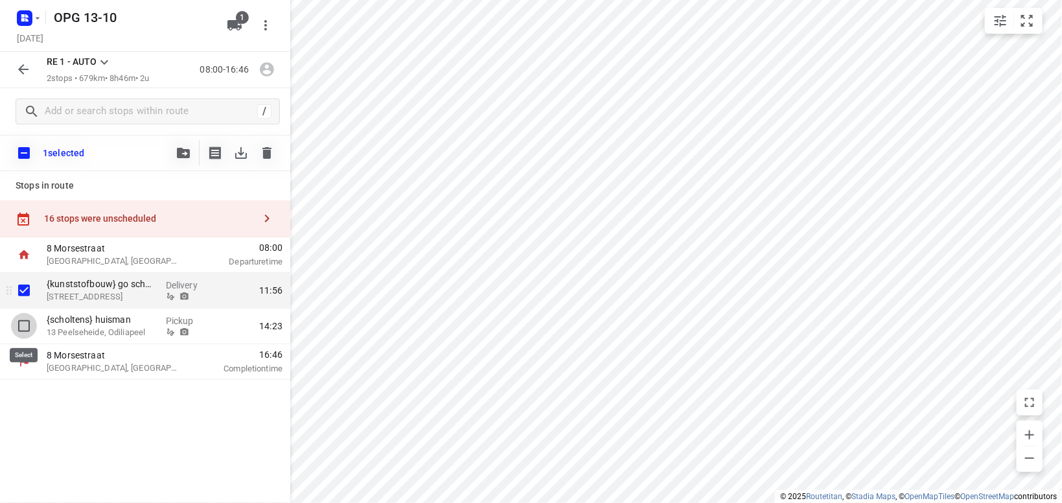
drag, startPoint x: 21, startPoint y: 324, endPoint x: 35, endPoint y: 306, distance: 22.2
click at [26, 316] on input "checkbox" at bounding box center [24, 326] width 26 height 26
checkbox input "true"
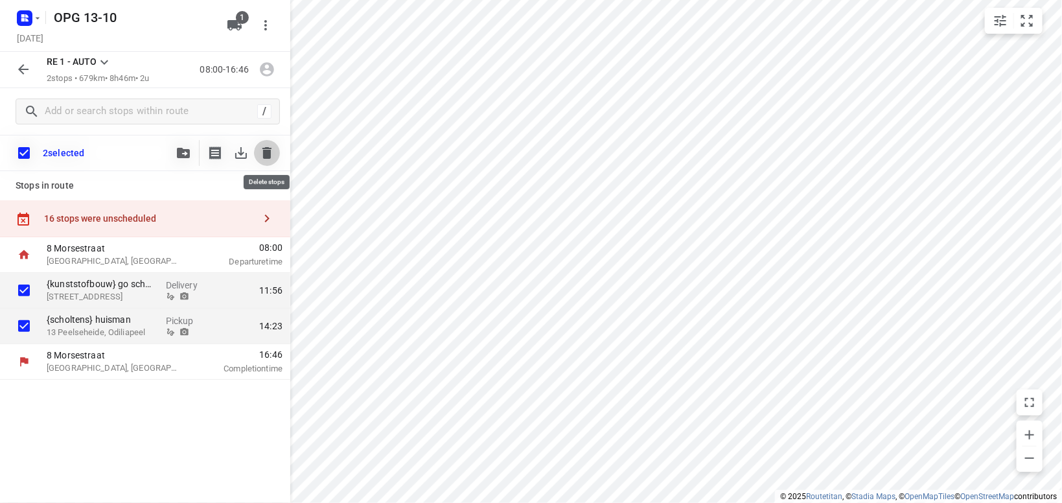
click at [271, 150] on icon "button" at bounding box center [267, 153] width 16 height 16
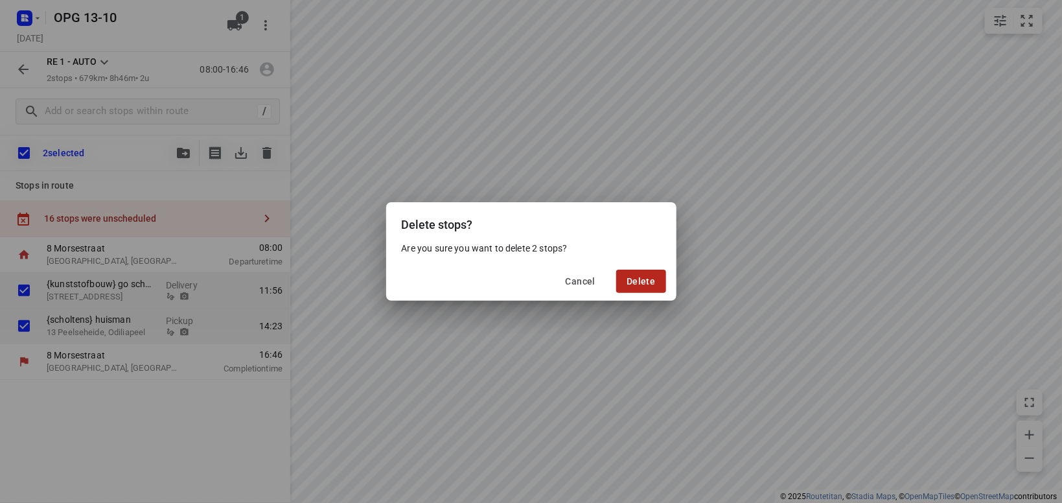
click at [645, 284] on span "Delete" at bounding box center [641, 281] width 29 height 10
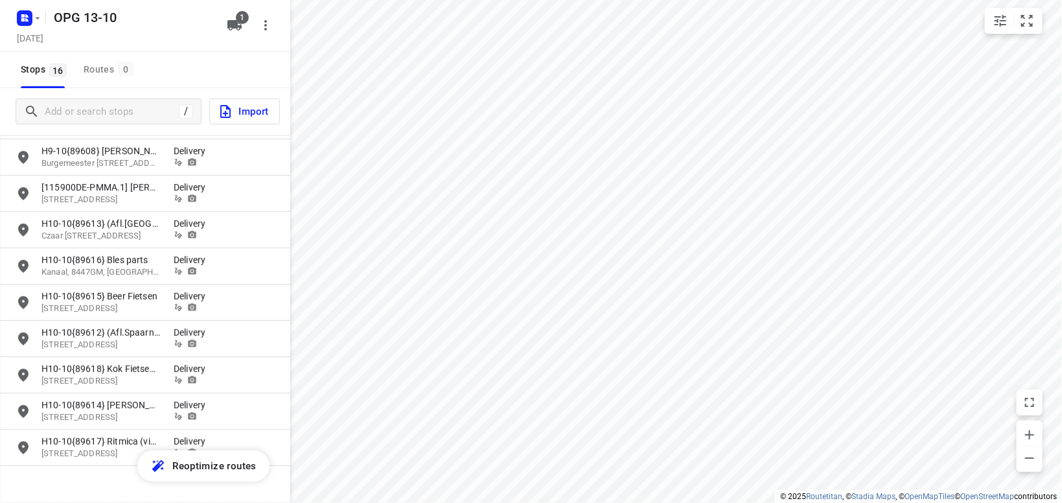
scroll to position [302, 0]
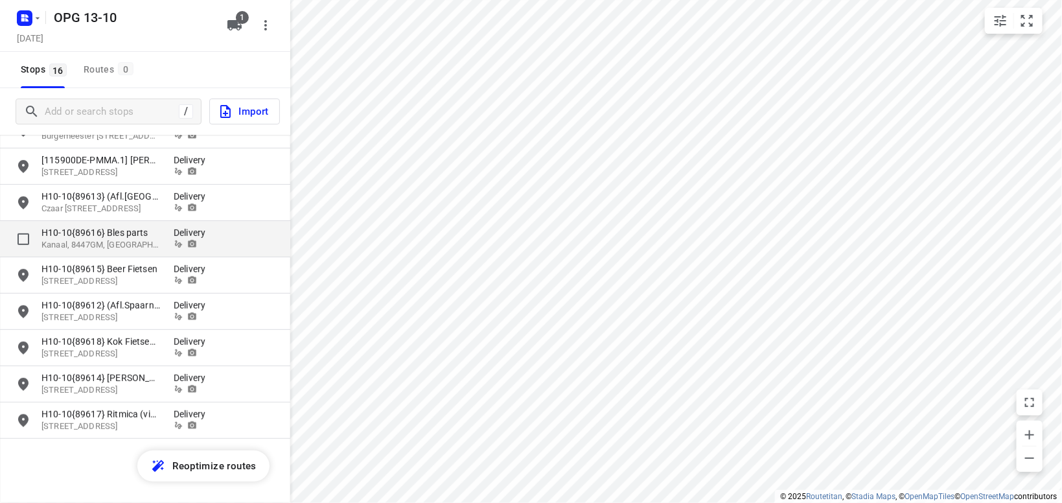
click at [143, 236] on p "H10-10{89616} Bles parts" at bounding box center [100, 232] width 119 height 13
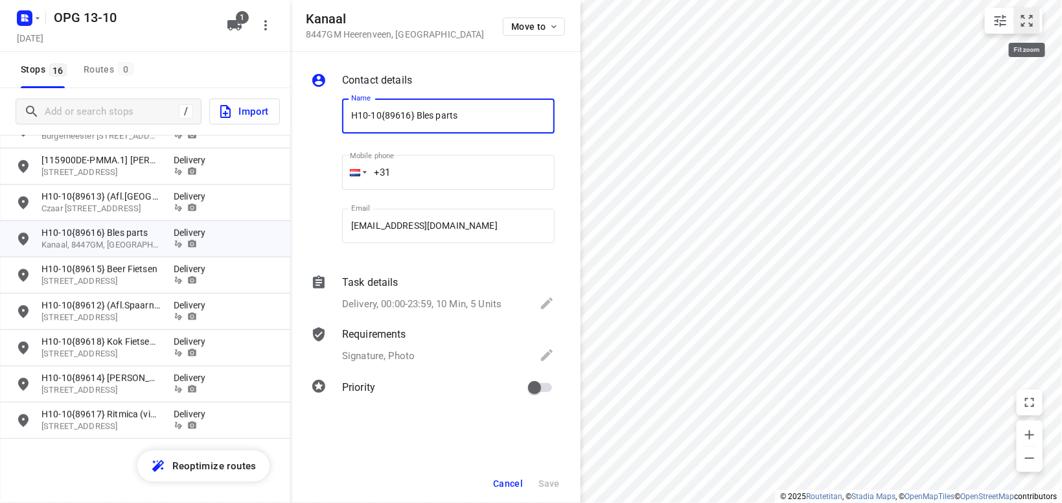
click at [1025, 16] on icon "small contained button group" at bounding box center [1027, 21] width 16 height 16
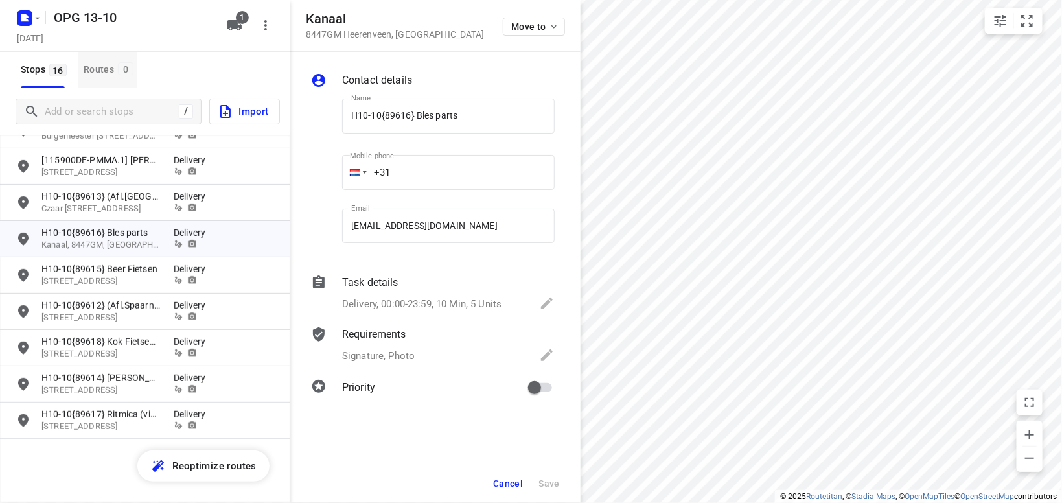
click at [104, 68] on div "Routes 0" at bounding box center [111, 70] width 54 height 16
click at [56, 67] on span "16" at bounding box center [57, 70] width 17 height 13
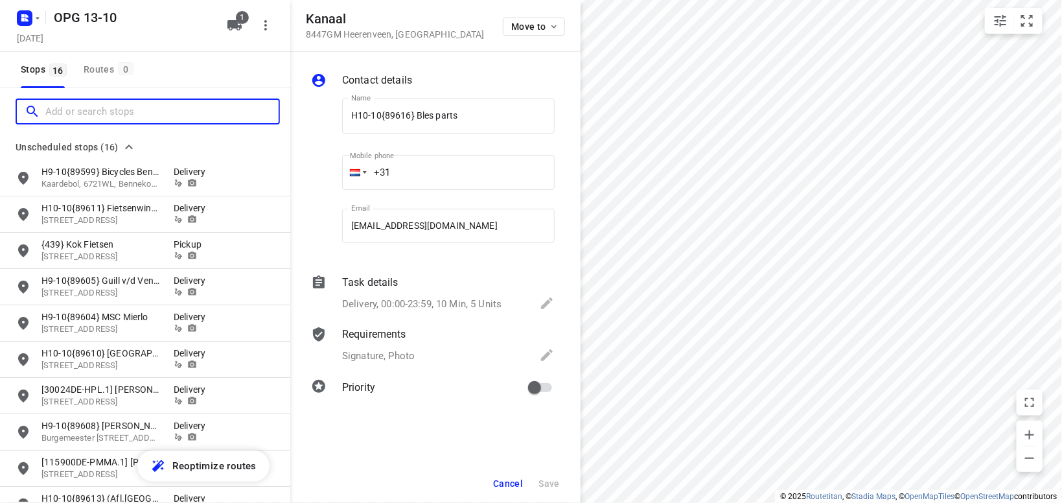
click at [103, 106] on input "Add or search stops" at bounding box center [161, 112] width 233 height 20
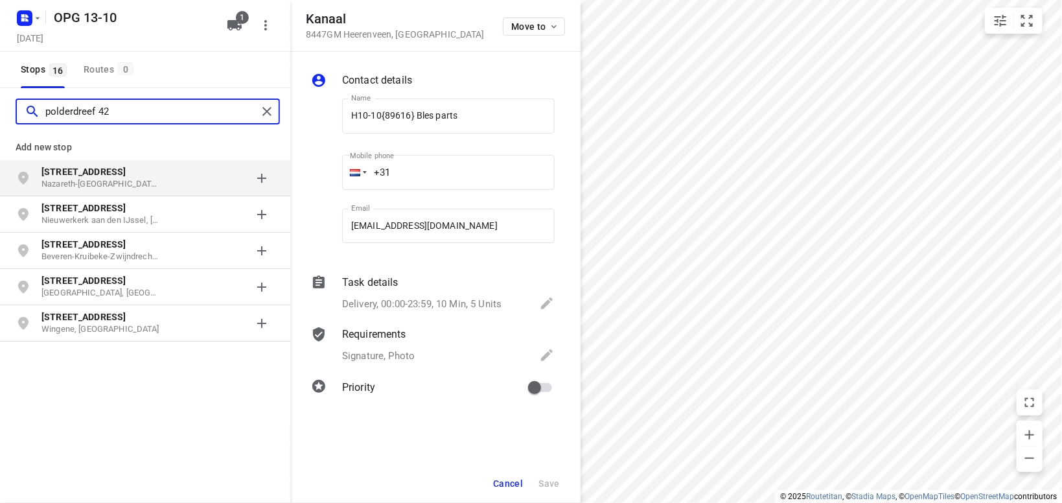
type input "polderdreef 42"
click at [164, 175] on p "[STREET_ADDRESS]" at bounding box center [107, 171] width 132 height 13
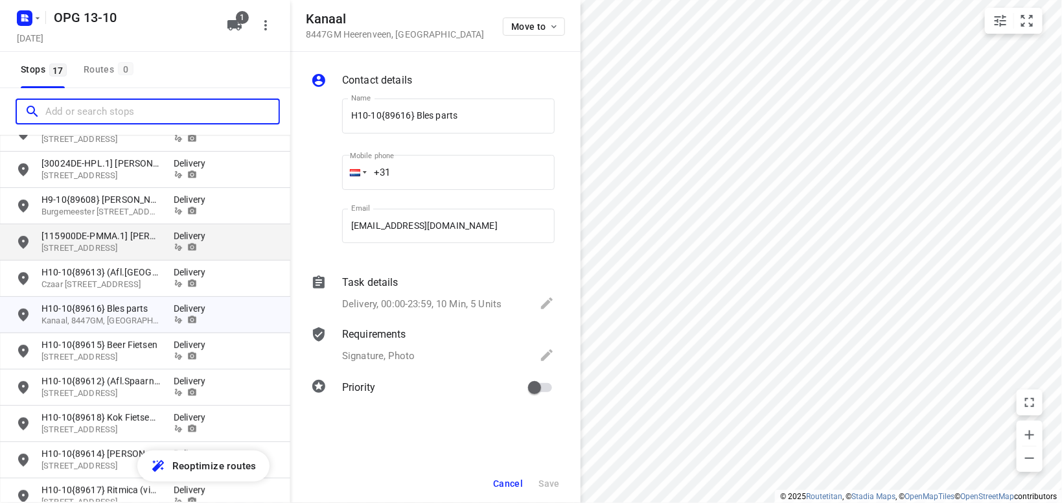
scroll to position [340, 0]
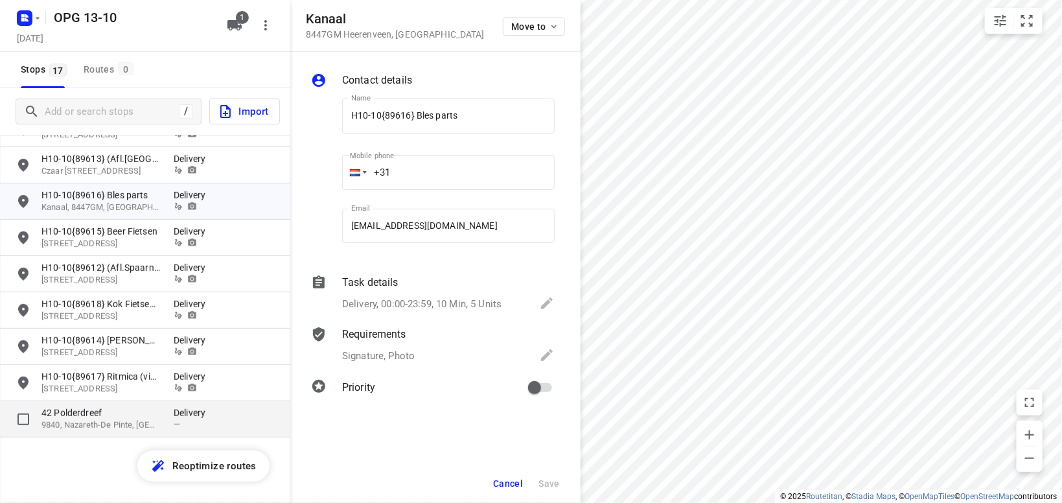
click at [83, 408] on p "42 Polderdreef" at bounding box center [100, 412] width 119 height 13
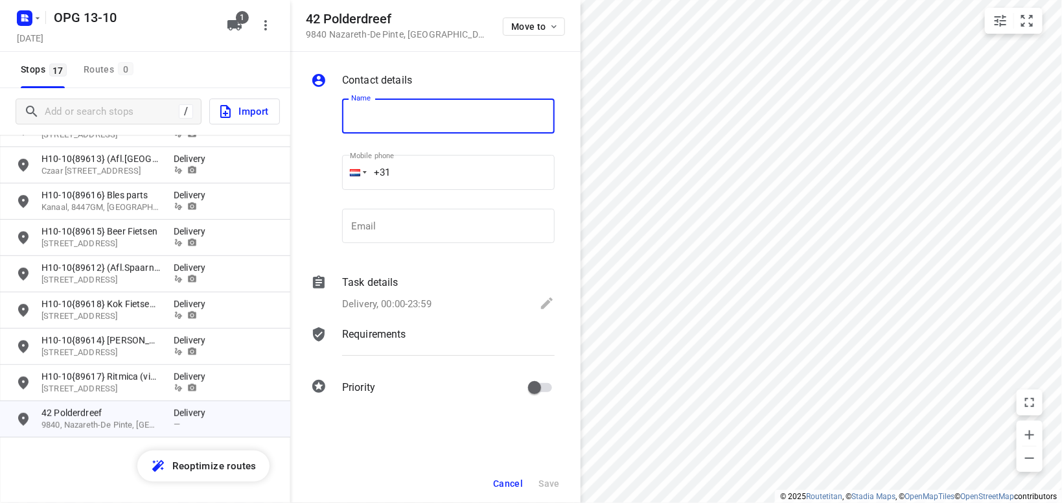
click at [368, 118] on input "text" at bounding box center [448, 115] width 213 height 35
type input "{kjnststofbouw} go scholengemeenschap"
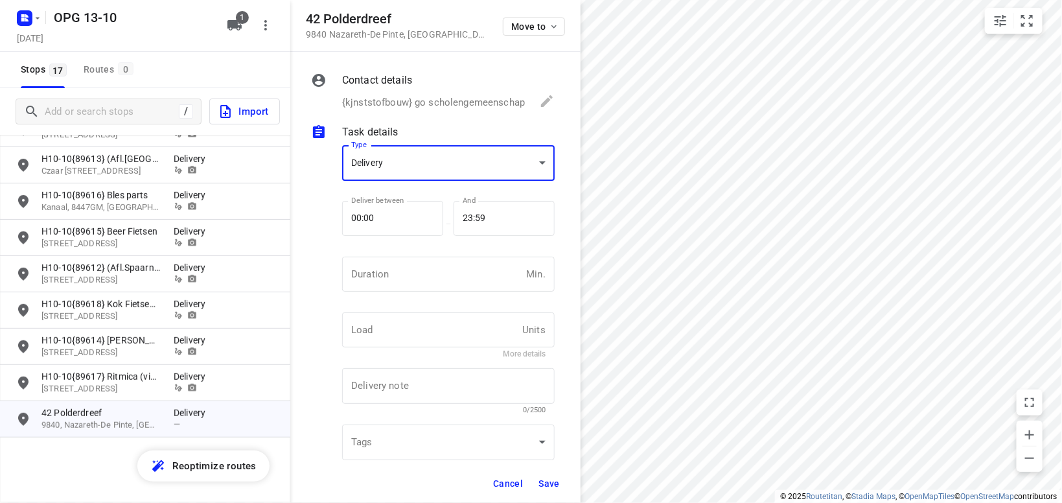
scroll to position [5, 0]
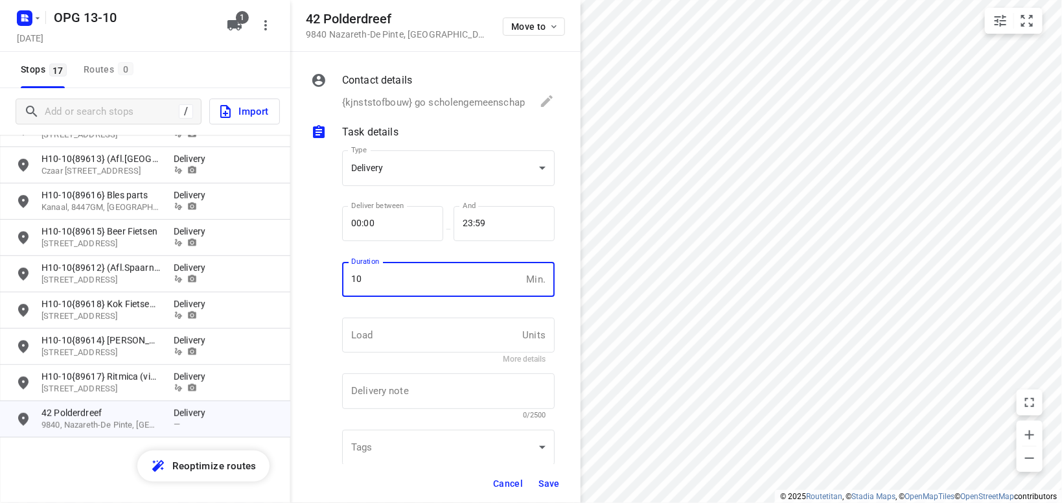
type input "10"
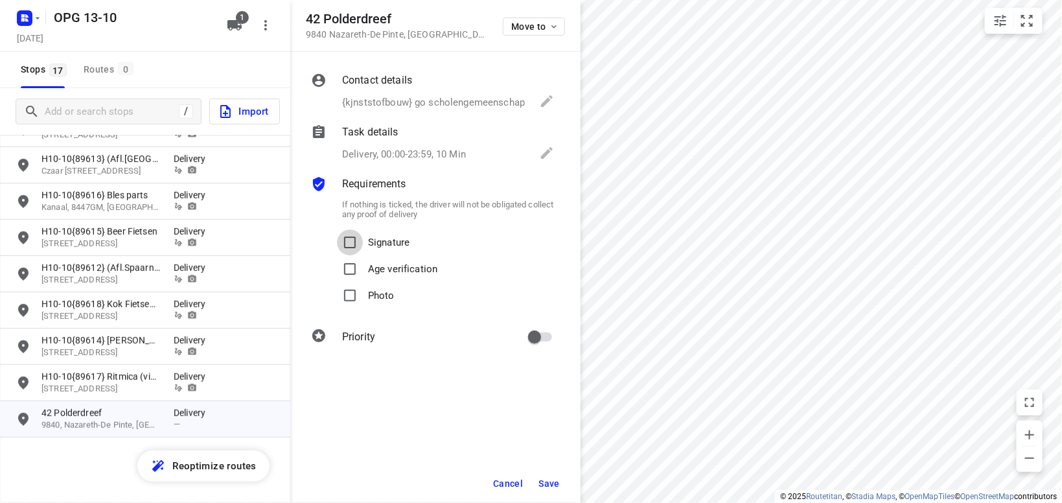
click at [337, 229] on input "Signature" at bounding box center [350, 242] width 26 height 26
checkbox input "true"
click at [337, 283] on input "Photo" at bounding box center [350, 296] width 26 height 26
checkbox input "true"
click at [550, 483] on span "Save" at bounding box center [548, 483] width 21 height 10
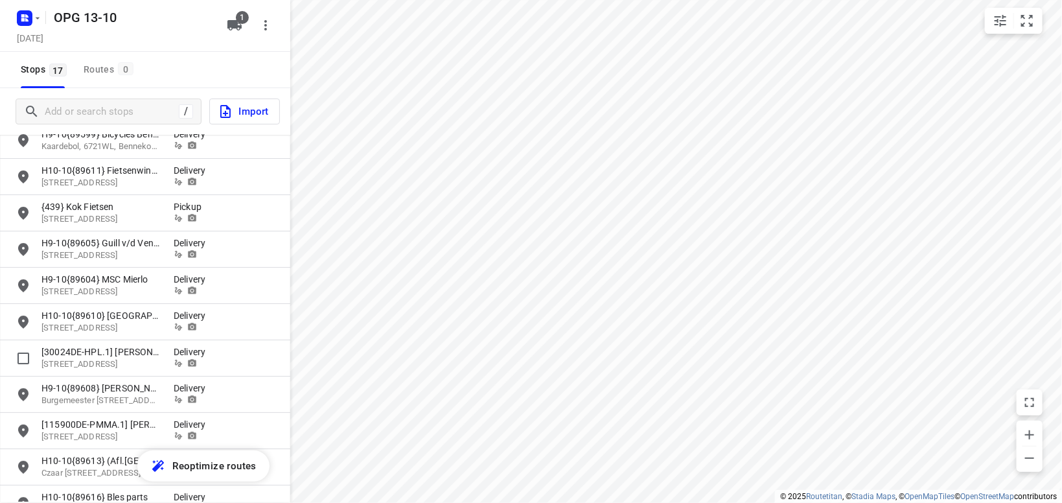
scroll to position [0, 0]
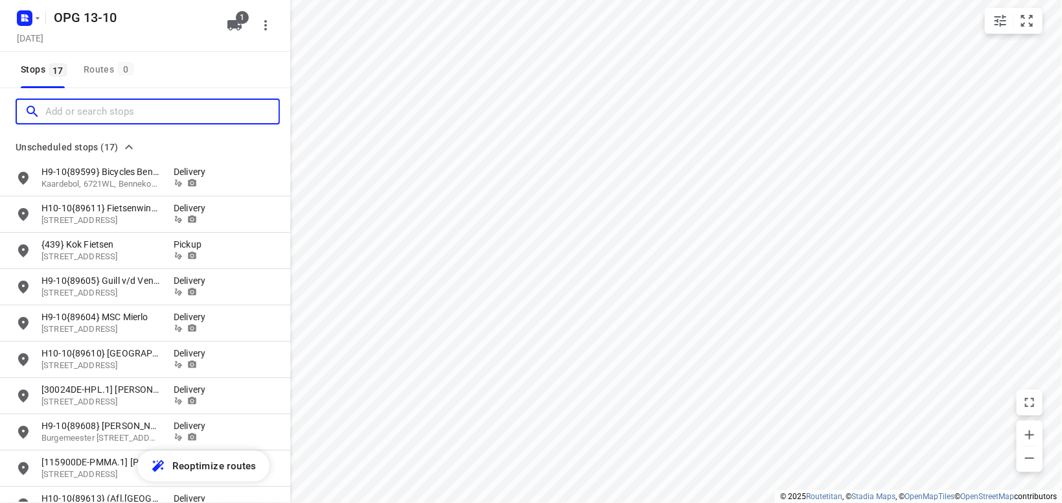
click at [141, 110] on input "Add or search stops" at bounding box center [161, 112] width 233 height 20
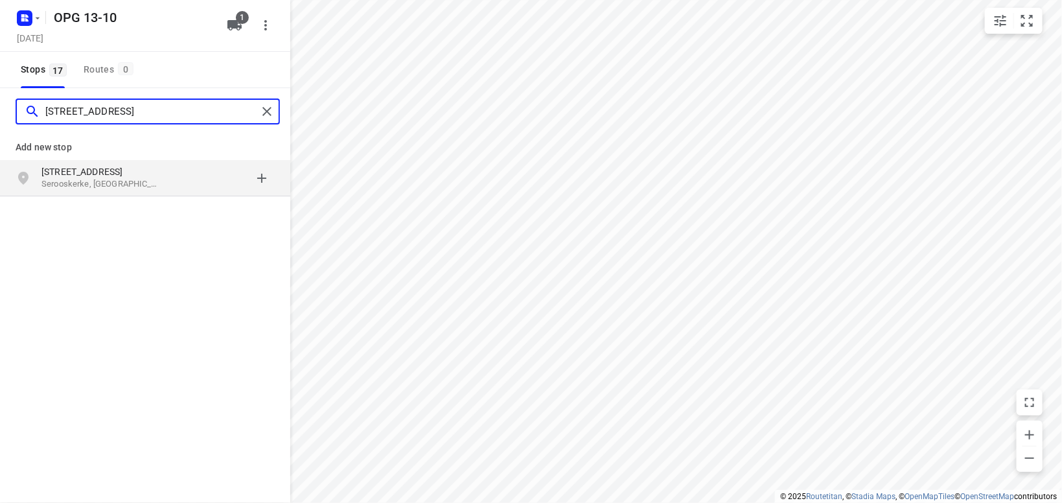
type input "[STREET_ADDRESS]"
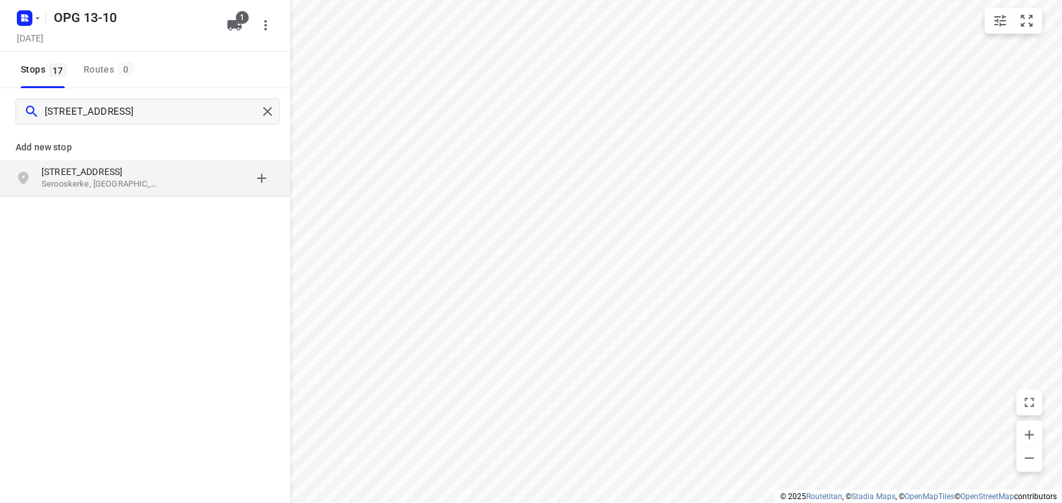
click at [123, 176] on p "[STREET_ADDRESS]" at bounding box center [100, 171] width 119 height 13
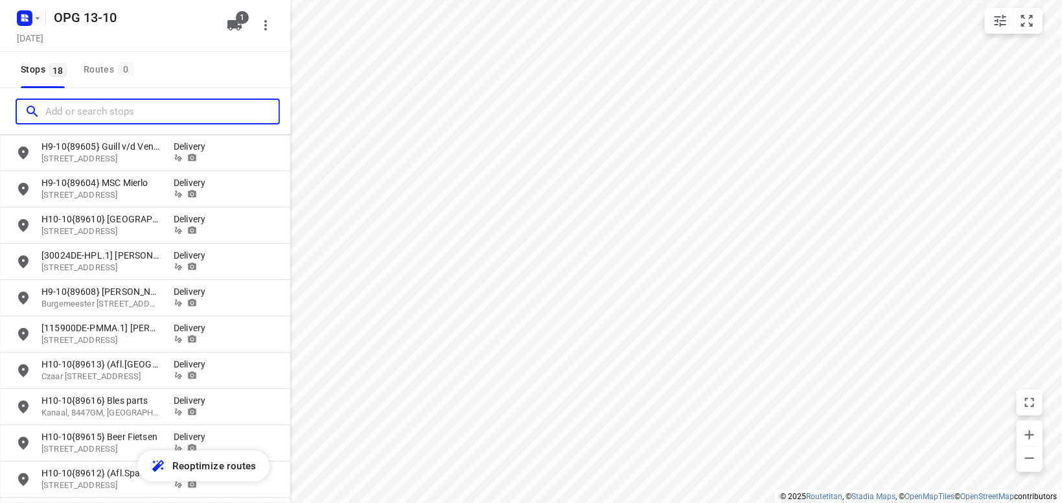
scroll to position [376, 0]
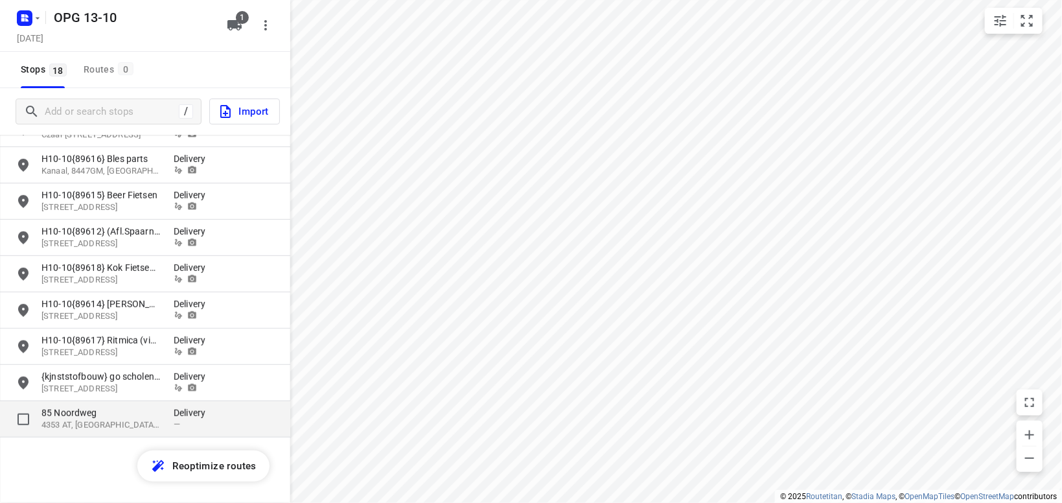
click at [88, 426] on p "4353 AT, [GEOGRAPHIC_DATA], [GEOGRAPHIC_DATA]" at bounding box center [100, 425] width 119 height 12
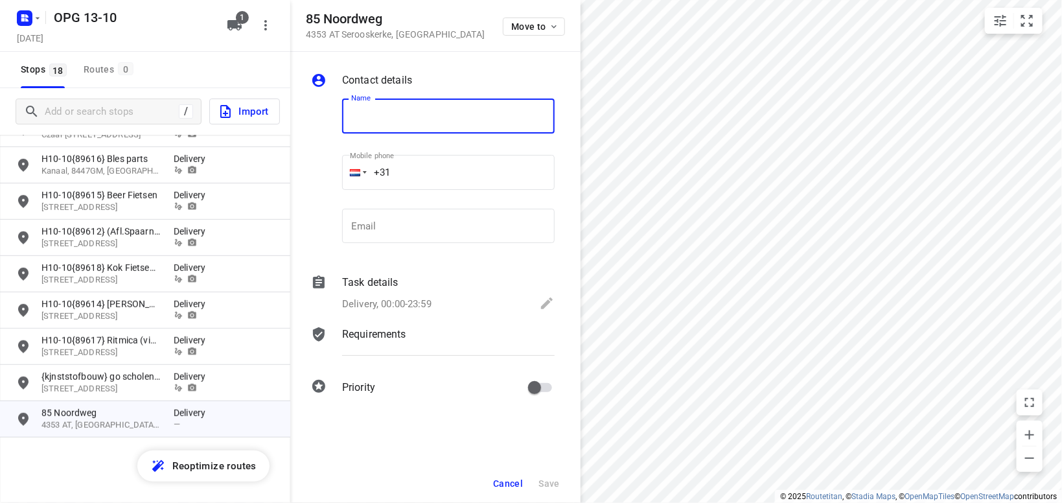
click at [428, 113] on input "text" at bounding box center [448, 115] width 213 height 35
type input "t"
type input "{veuger} tem spruyt"
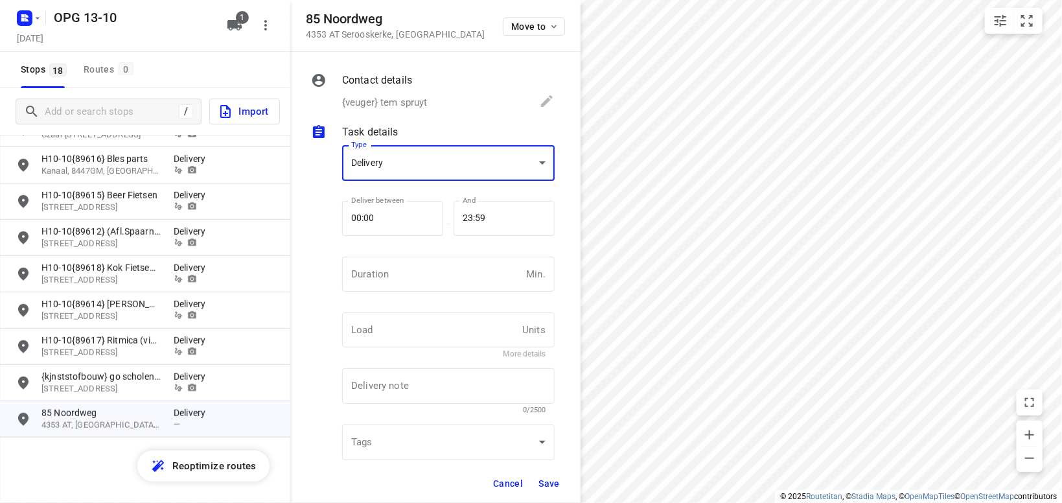
scroll to position [5, 0]
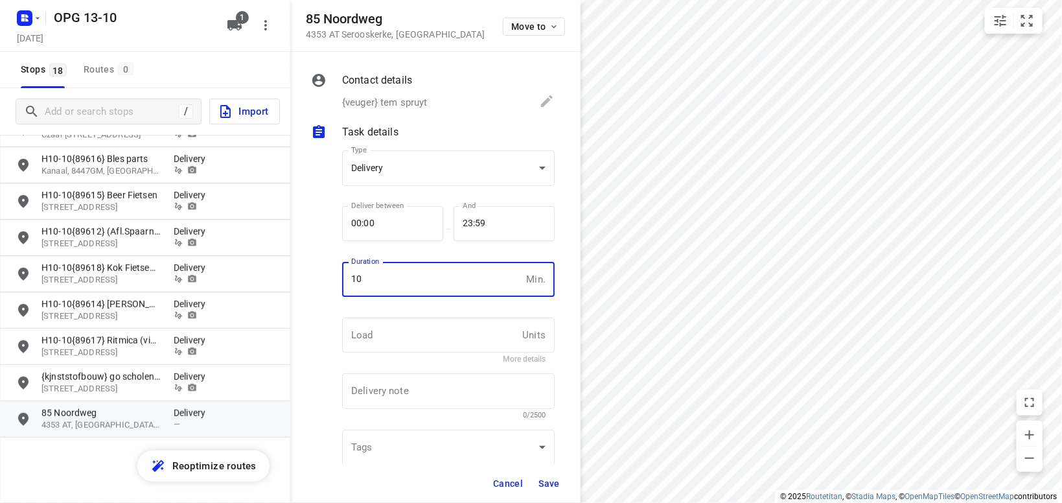
type input "10"
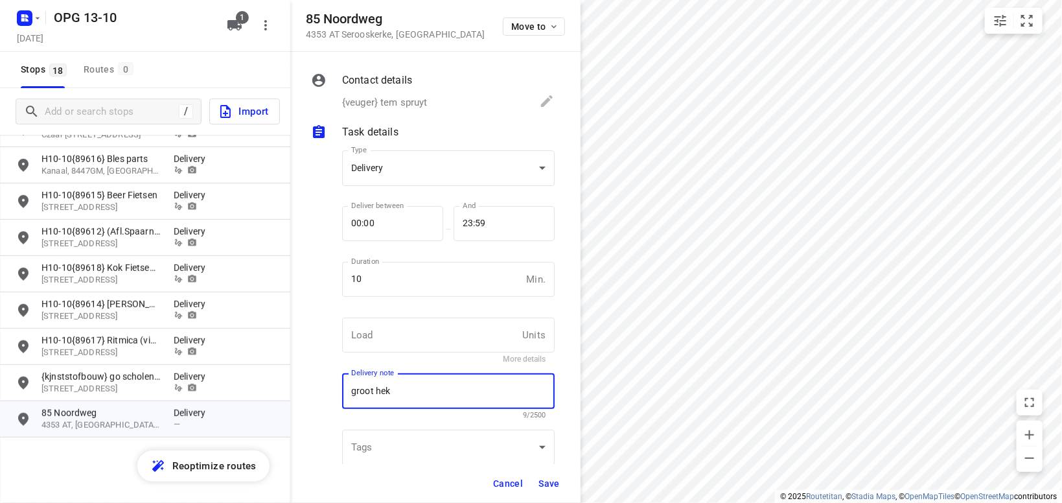
type textarea "groot hek"
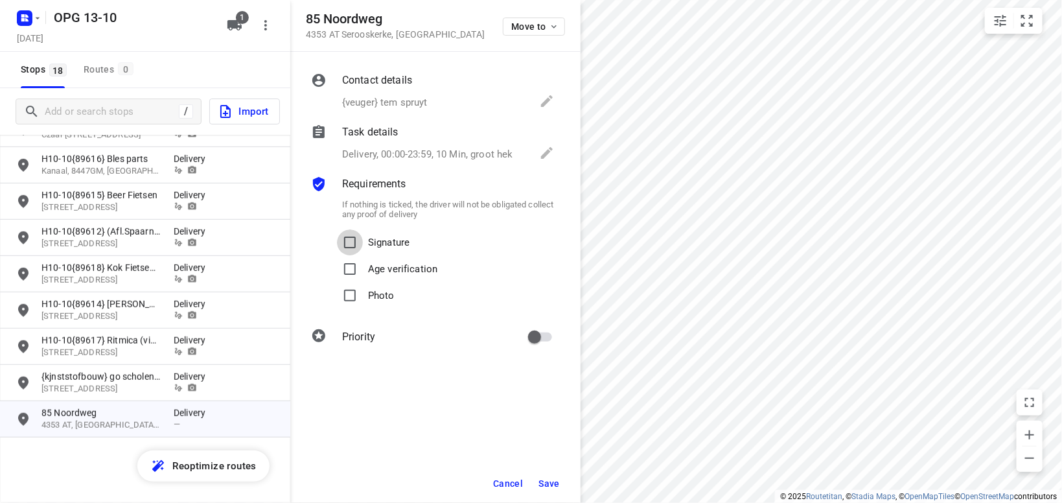
click at [337, 229] on input "Signature" at bounding box center [350, 242] width 26 height 26
checkbox input "true"
click at [337, 283] on input "Photo" at bounding box center [350, 296] width 26 height 26
checkbox input "true"
click at [542, 485] on span "Save" at bounding box center [548, 483] width 21 height 10
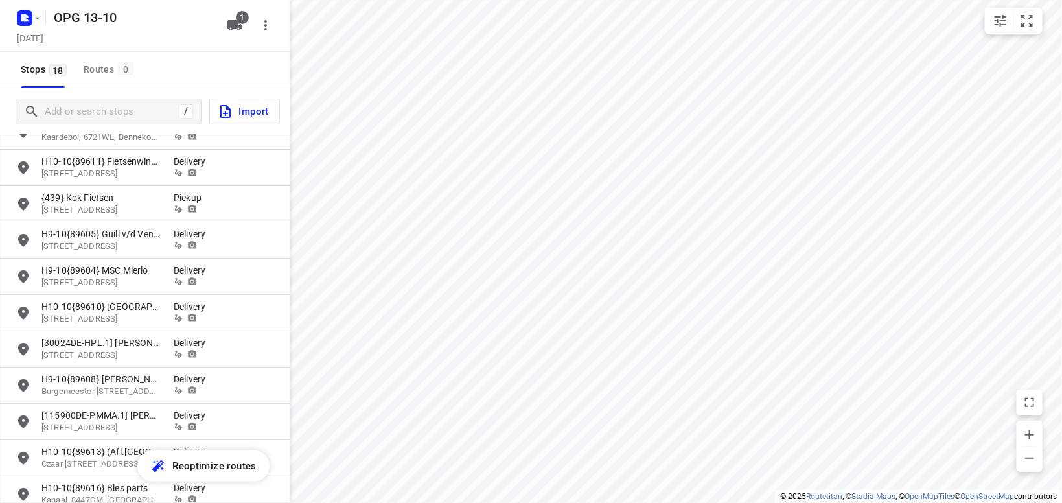
scroll to position [0, 0]
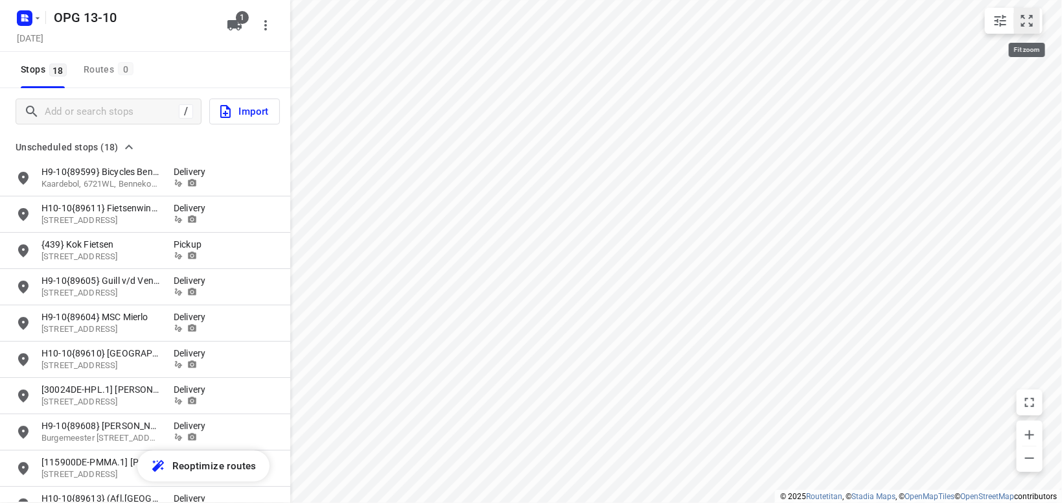
click at [1021, 19] on icon "small contained button group" at bounding box center [1027, 21] width 16 height 16
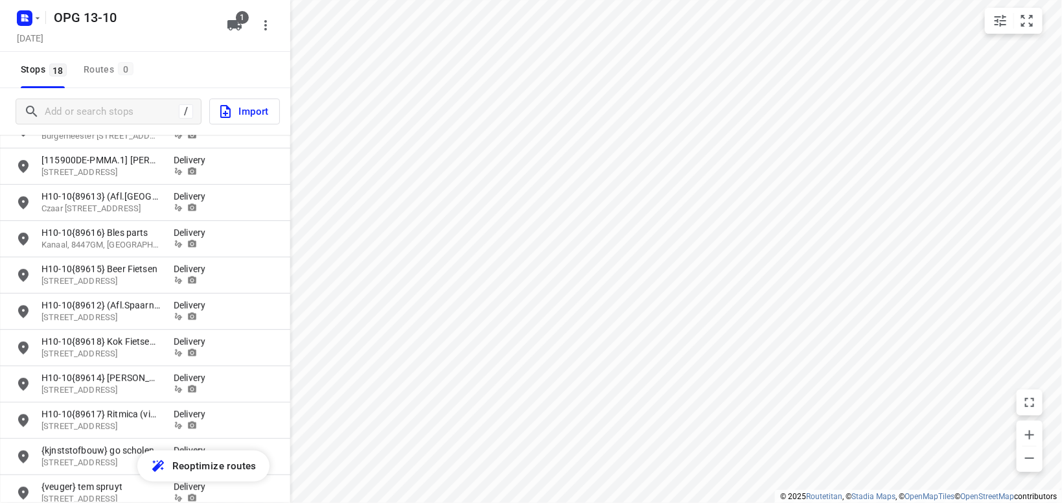
scroll to position [376, 0]
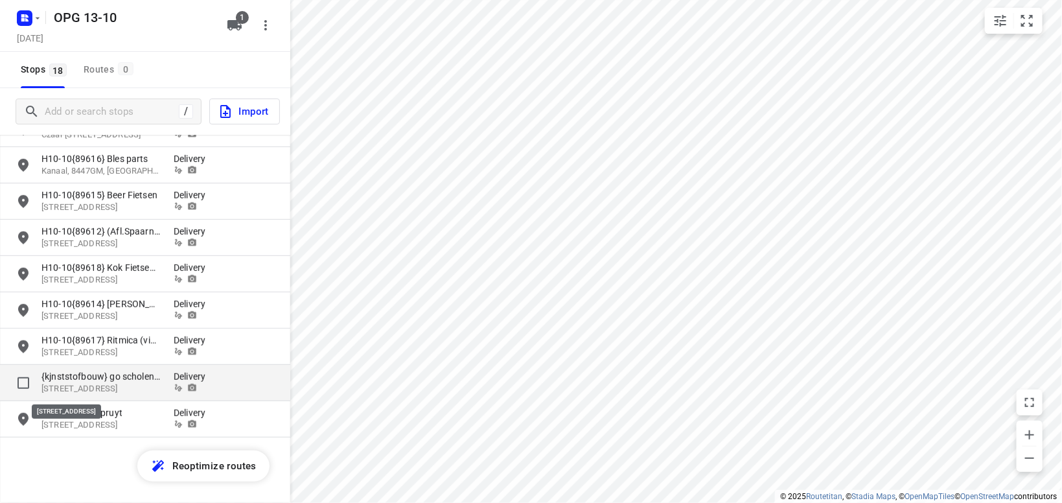
click at [91, 384] on p "[STREET_ADDRESS]" at bounding box center [100, 389] width 119 height 12
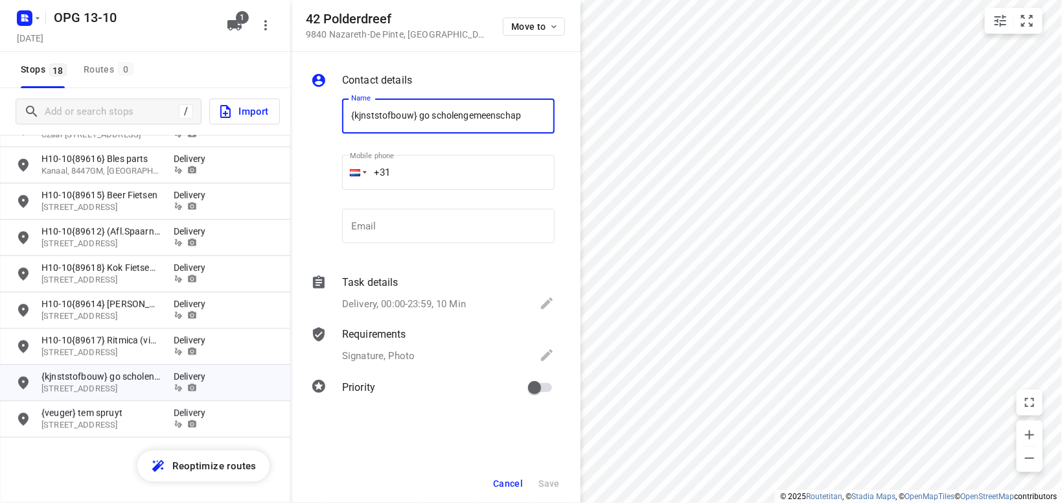
click at [360, 113] on input "{kjnststofbouw} go scholengemeenschap" at bounding box center [448, 115] width 213 height 35
type input "{kunststofbouw} go scholengemeenschap"
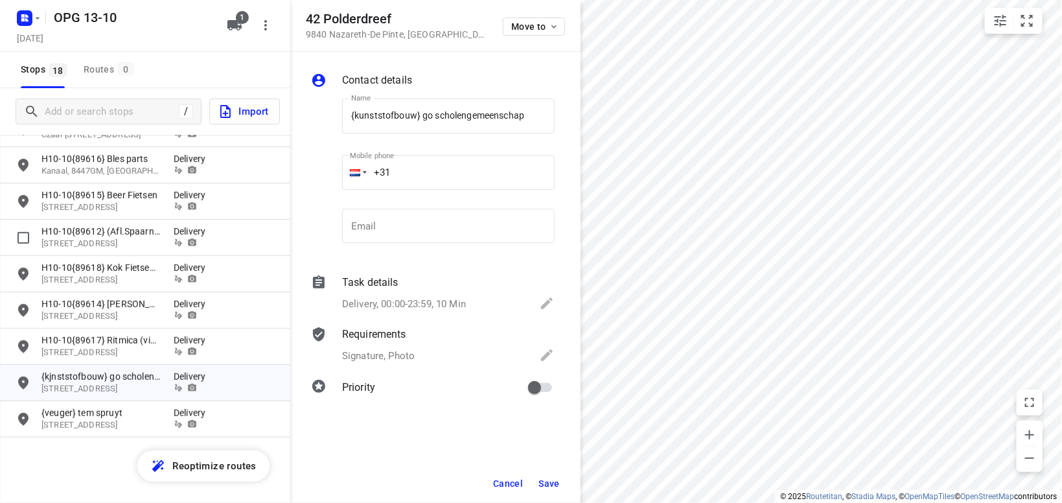
scroll to position [0, 0]
